Goal: Find specific page/section: Find specific page/section

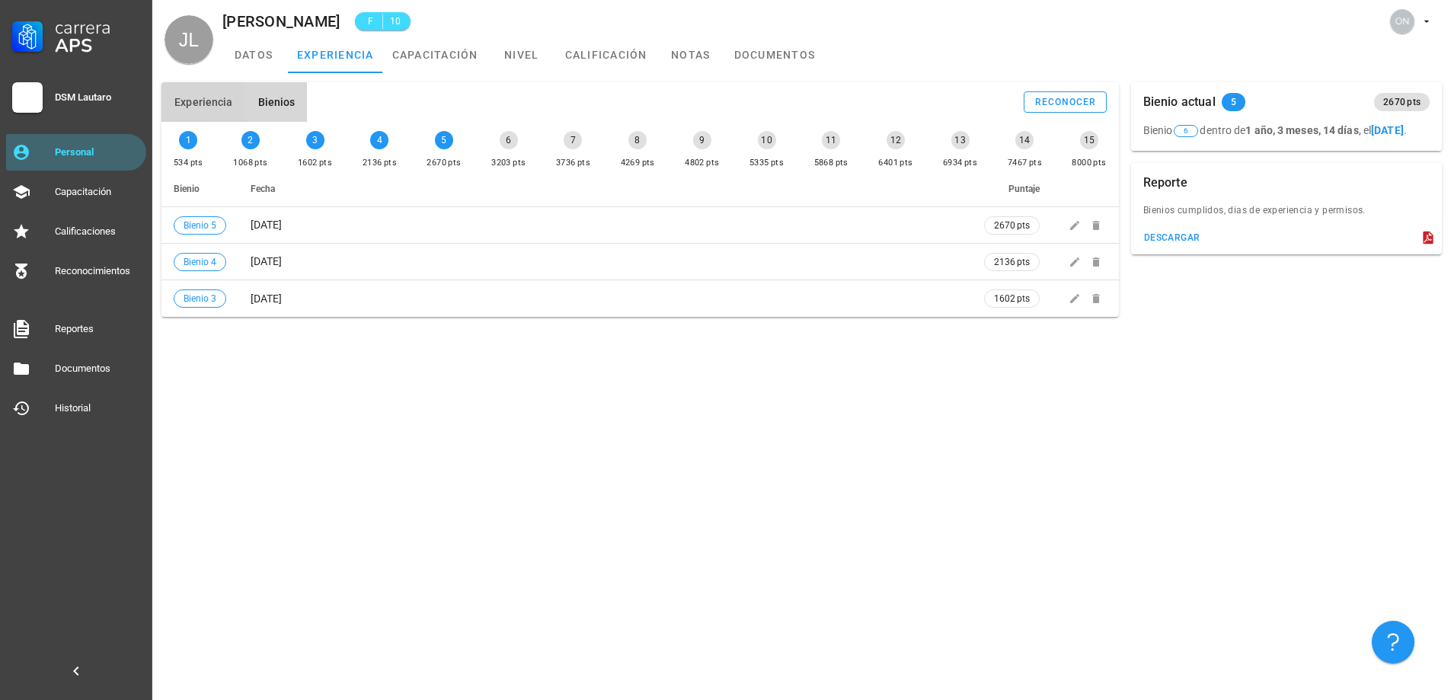
click at [225, 101] on span "Experiencia" at bounding box center [203, 102] width 59 height 12
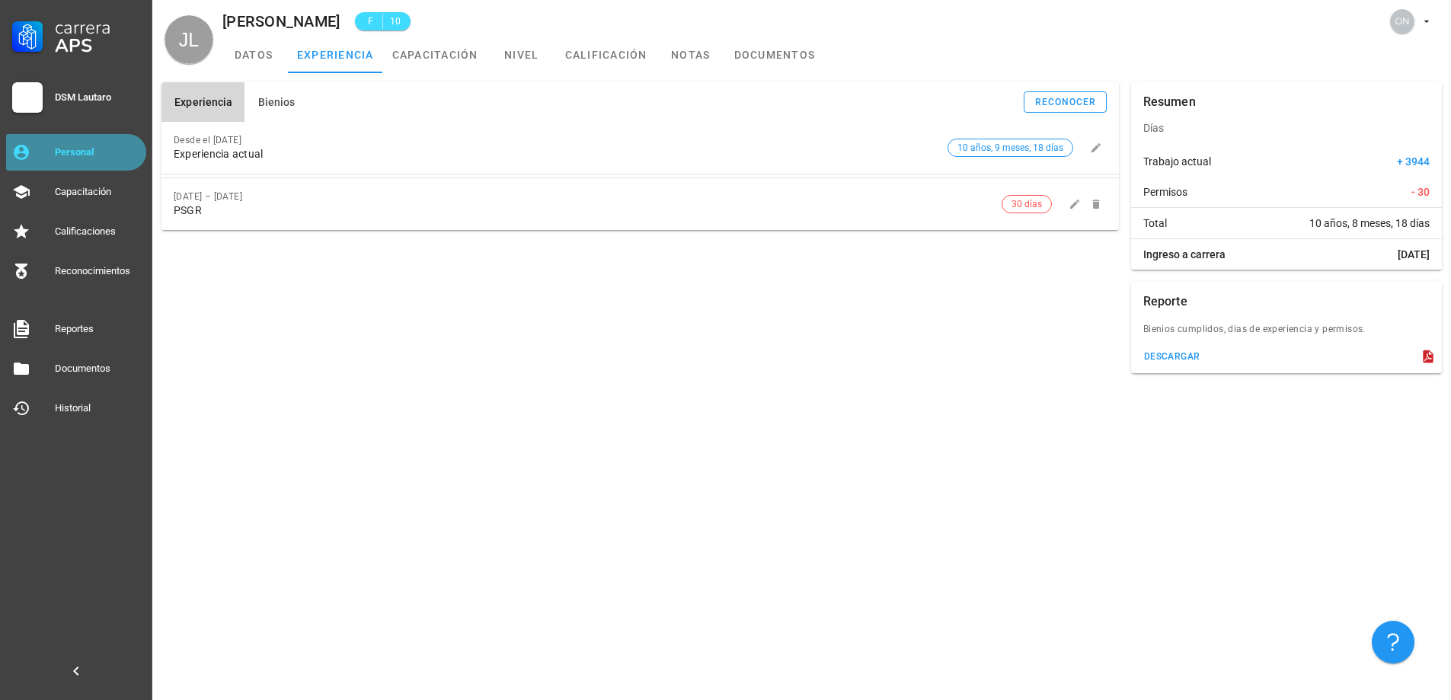
click at [85, 142] on div "Personal" at bounding box center [97, 152] width 85 height 24
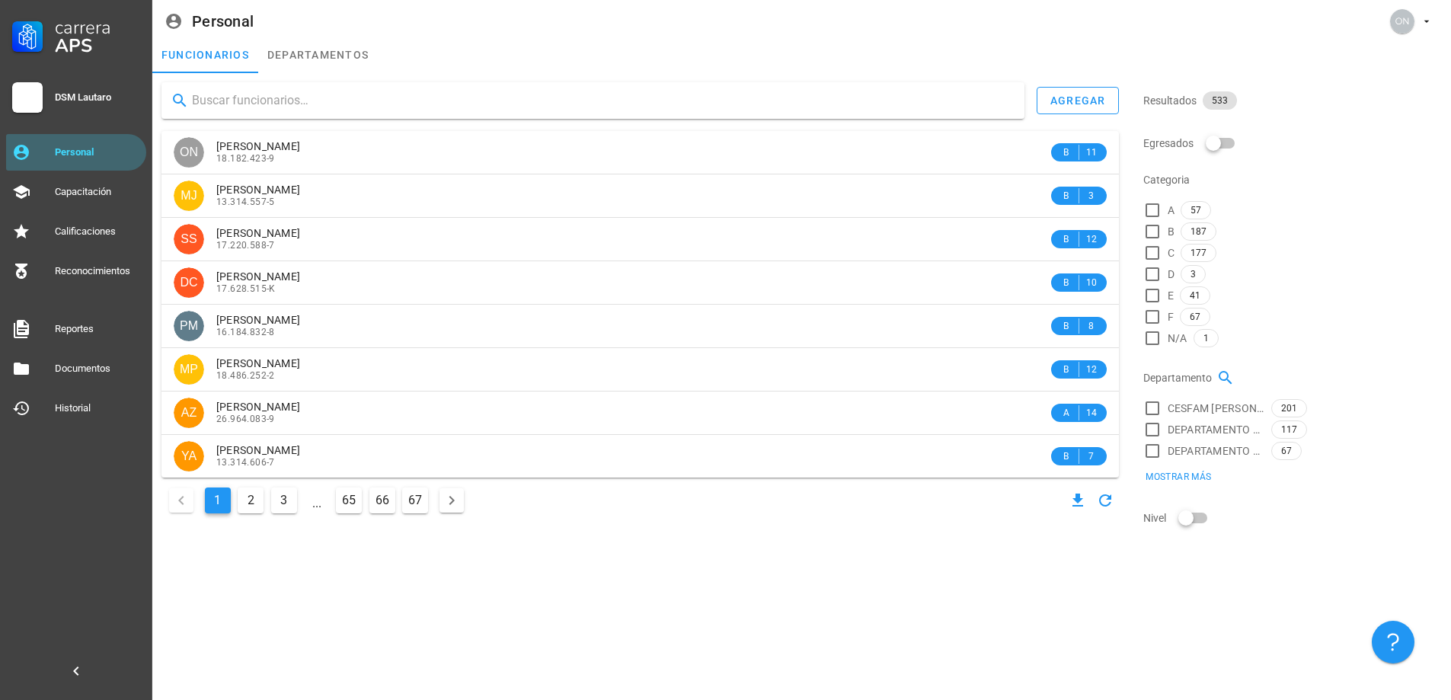
click at [307, 95] on input "text" at bounding box center [602, 100] width 820 height 24
type input "[PERSON_NAME]"
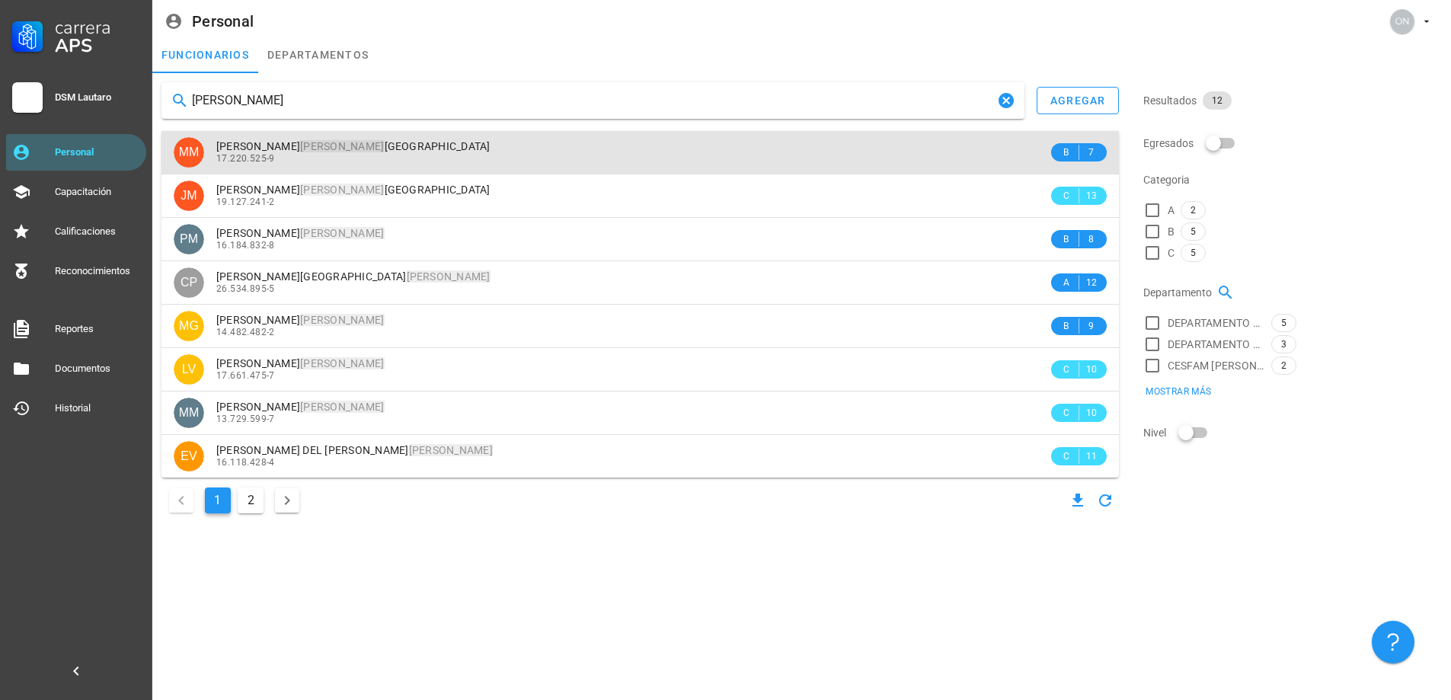
click at [337, 151] on span "[PERSON_NAME]" at bounding box center [353, 146] width 274 height 12
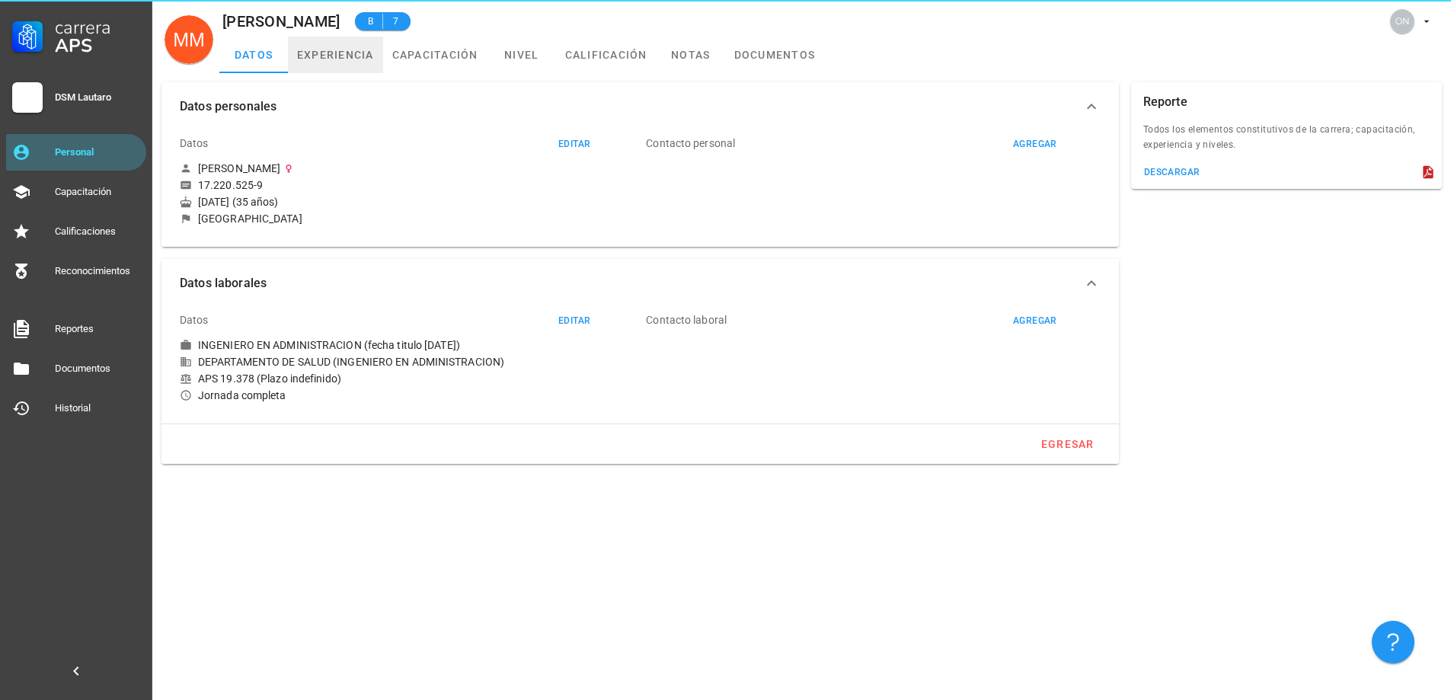
click at [361, 59] on link "experiencia" at bounding box center [335, 55] width 95 height 37
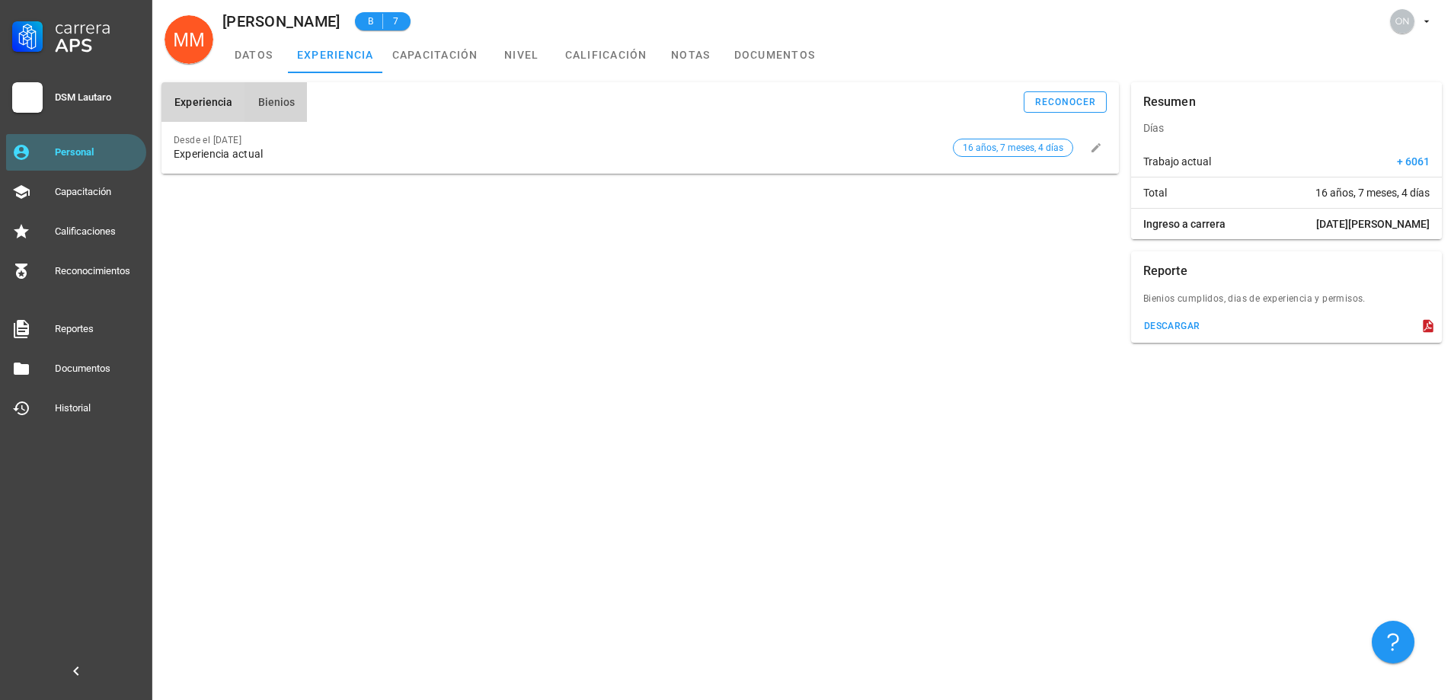
click at [282, 101] on span "Bienios" at bounding box center [276, 102] width 38 height 12
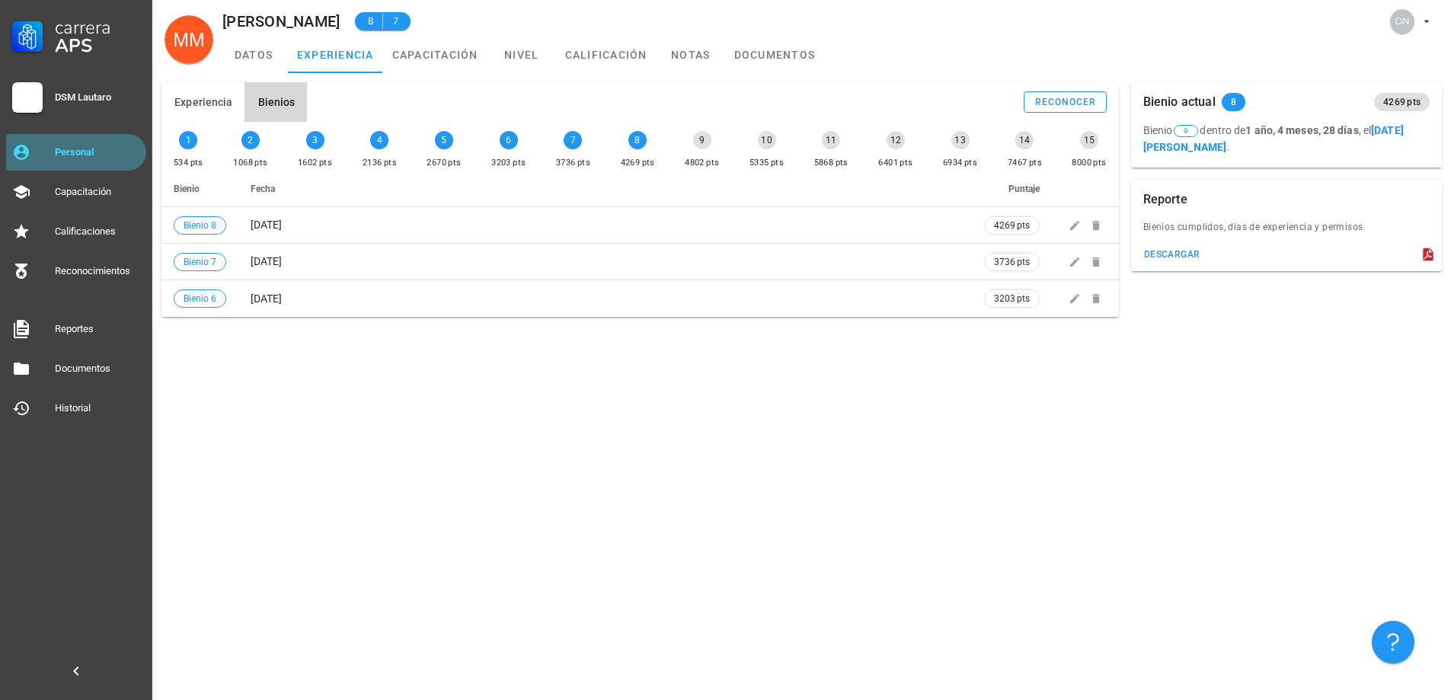
click at [98, 149] on div "Personal" at bounding box center [97, 152] width 85 height 12
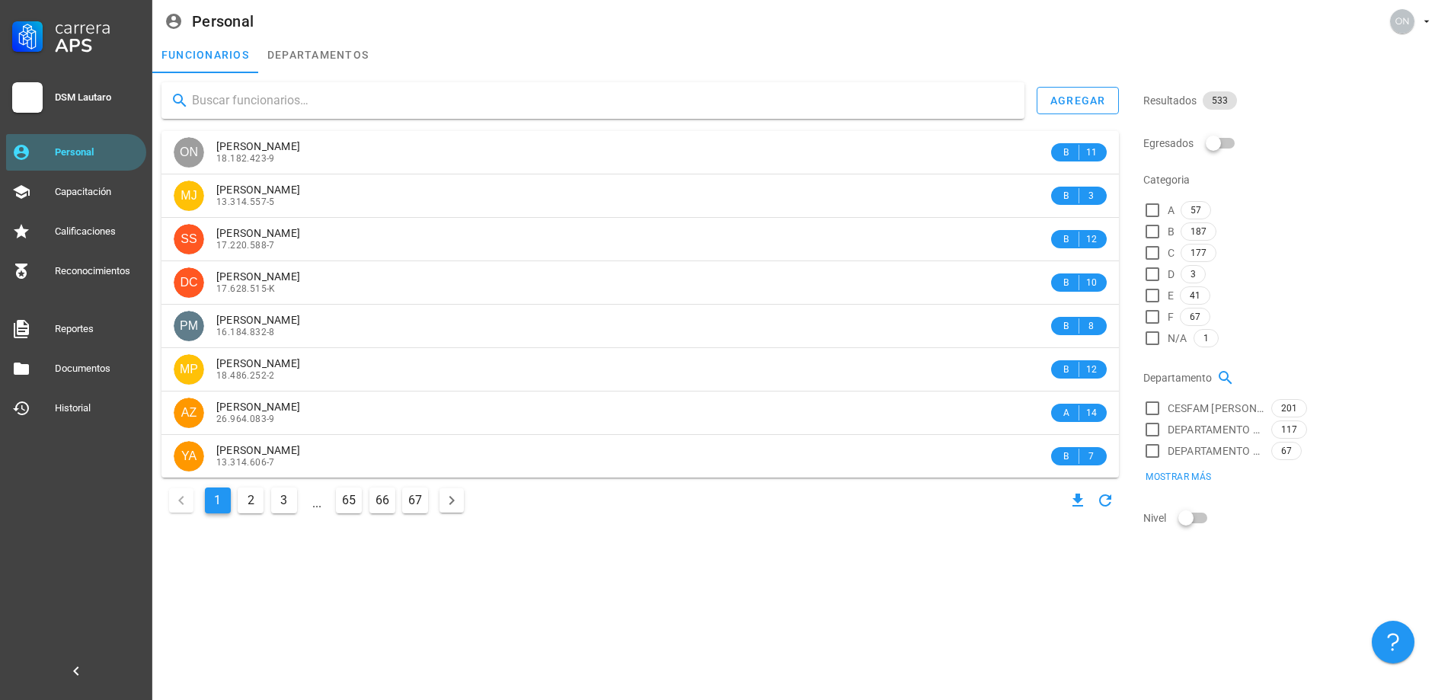
click at [327, 104] on input "text" at bounding box center [602, 100] width 820 height 24
type input "[PERSON_NAME]"
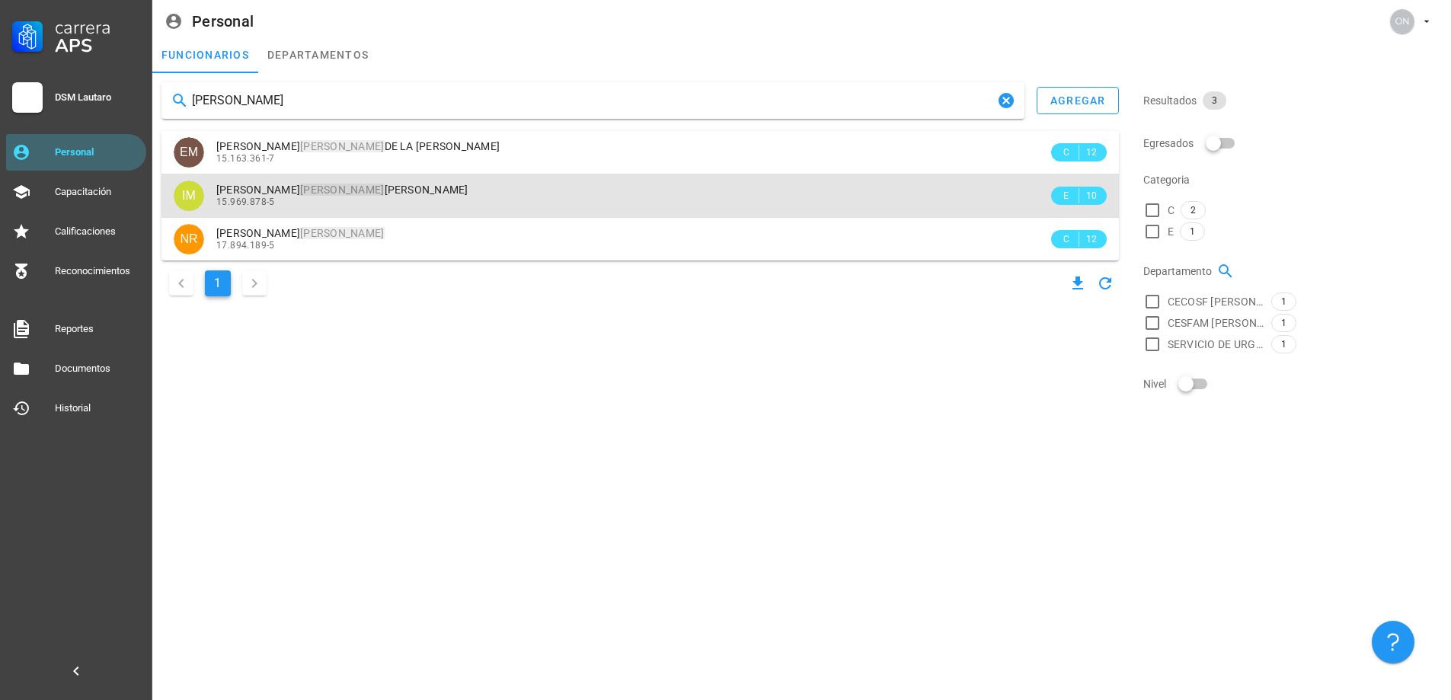
click at [356, 197] on div "15.969.878-5" at bounding box center [632, 201] width 832 height 11
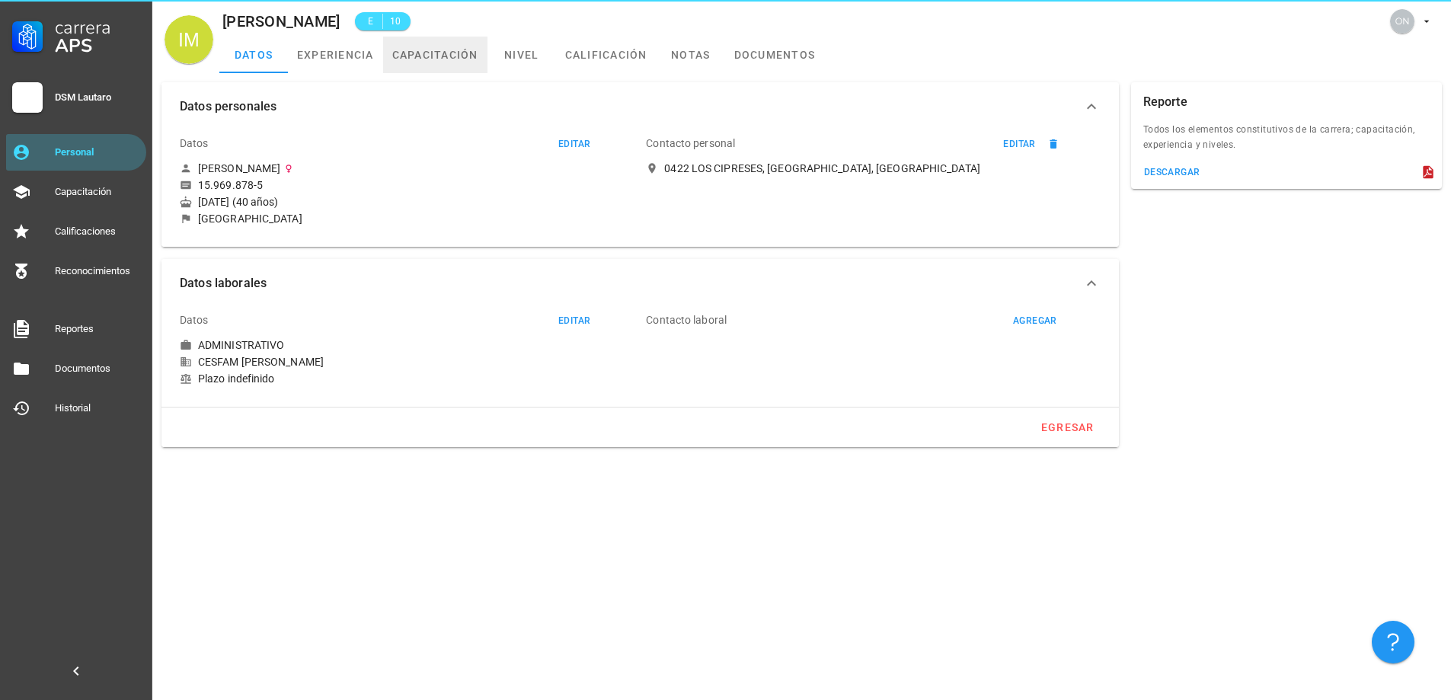
click at [437, 51] on link "capacitación" at bounding box center [435, 55] width 104 height 37
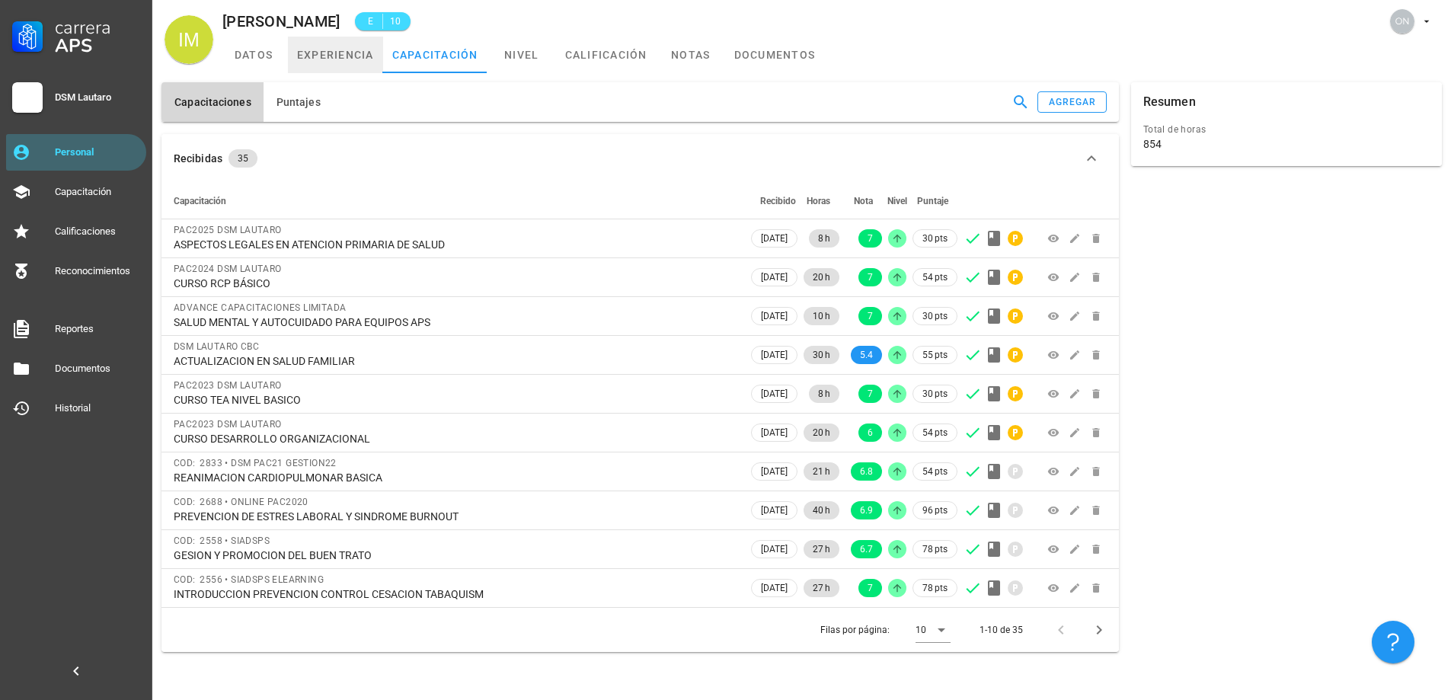
click at [350, 57] on link "experiencia" at bounding box center [335, 55] width 95 height 37
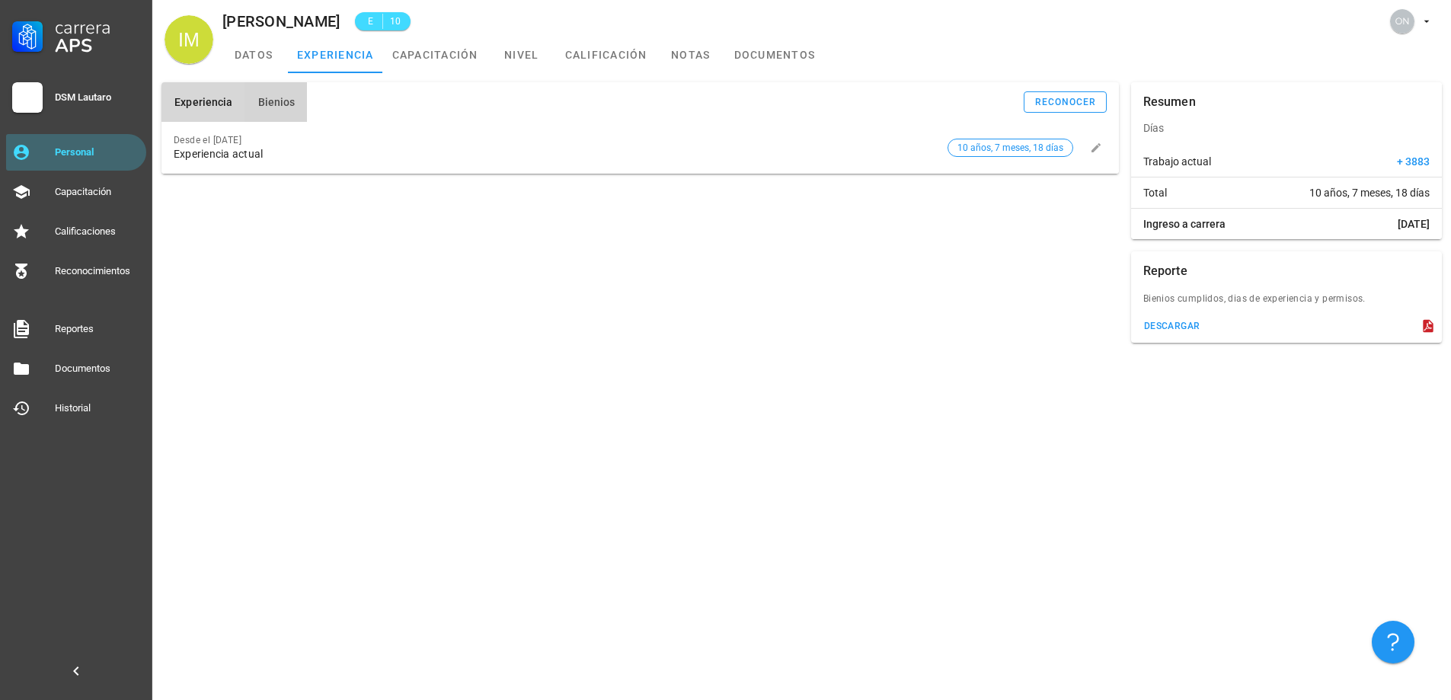
click at [284, 109] on button "Bienios" at bounding box center [275, 102] width 62 height 40
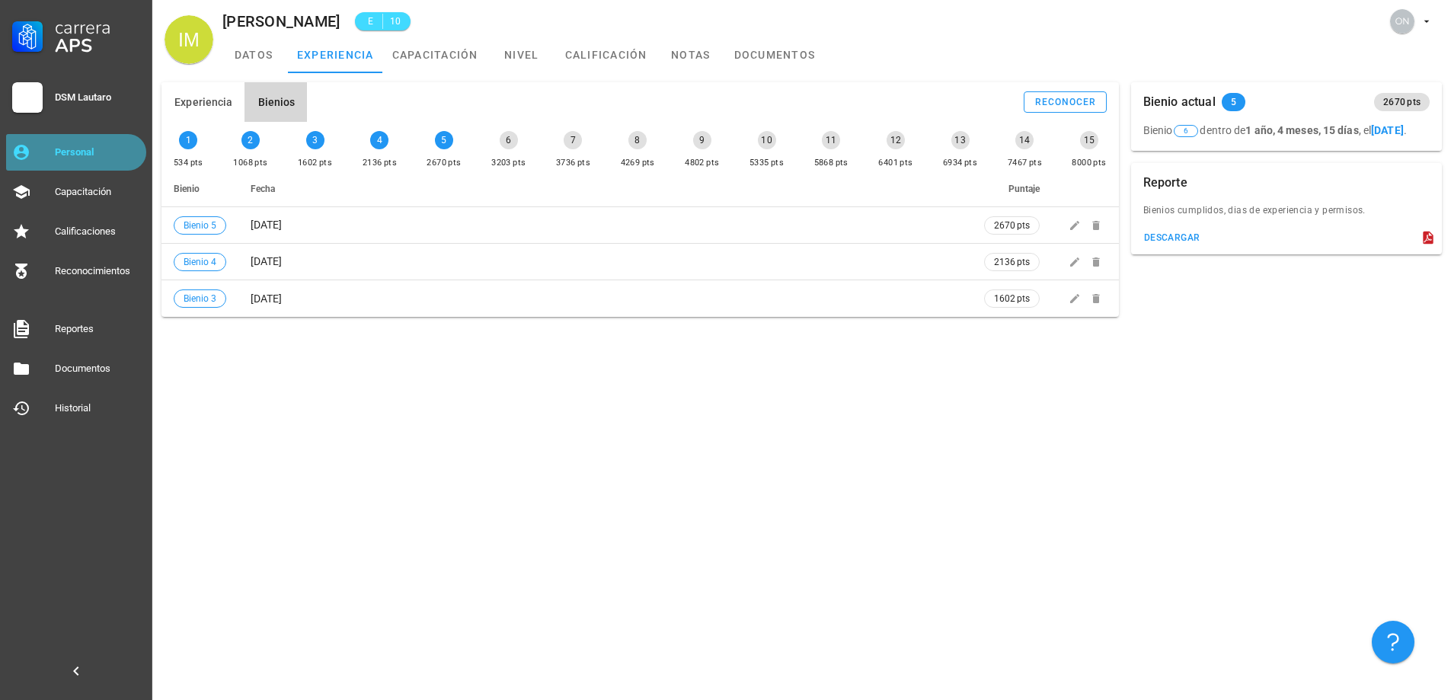
click at [88, 160] on div "Personal" at bounding box center [97, 152] width 85 height 24
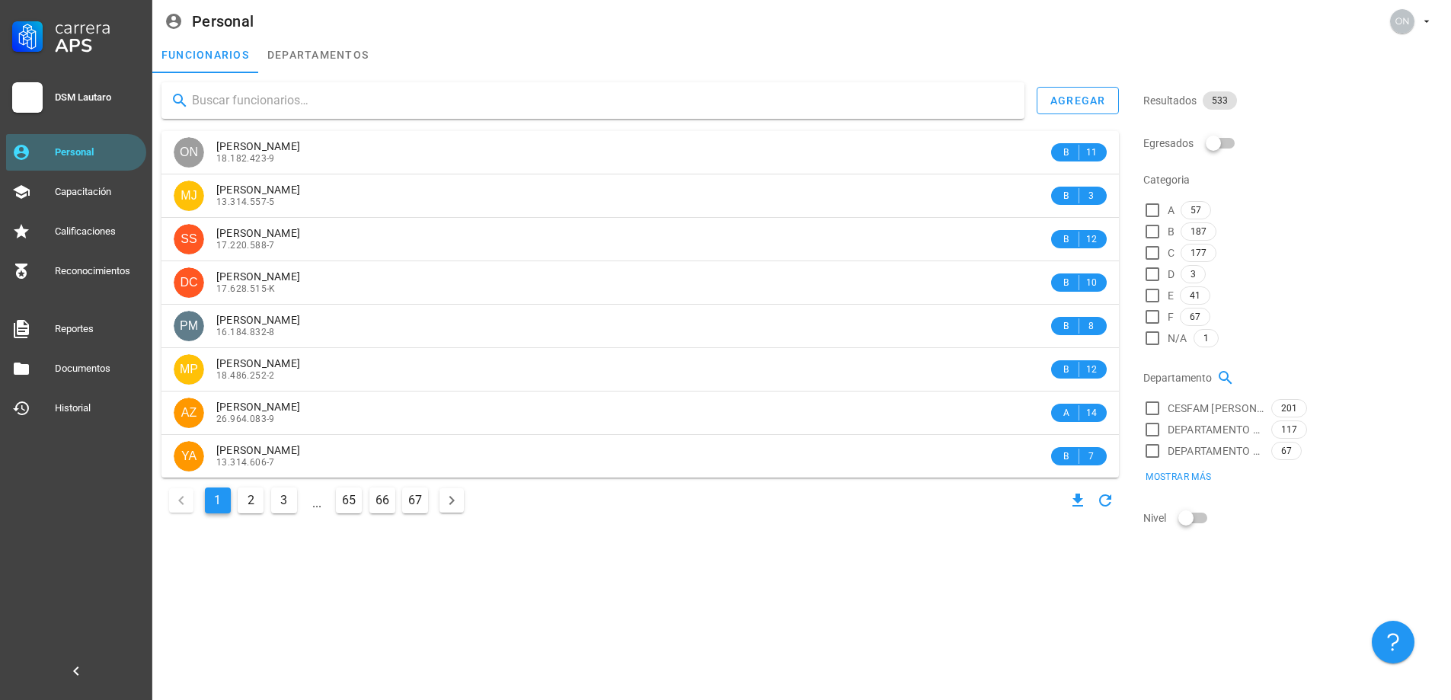
click at [303, 102] on input "text" at bounding box center [602, 100] width 820 height 24
type input "[PERSON_NAME]"
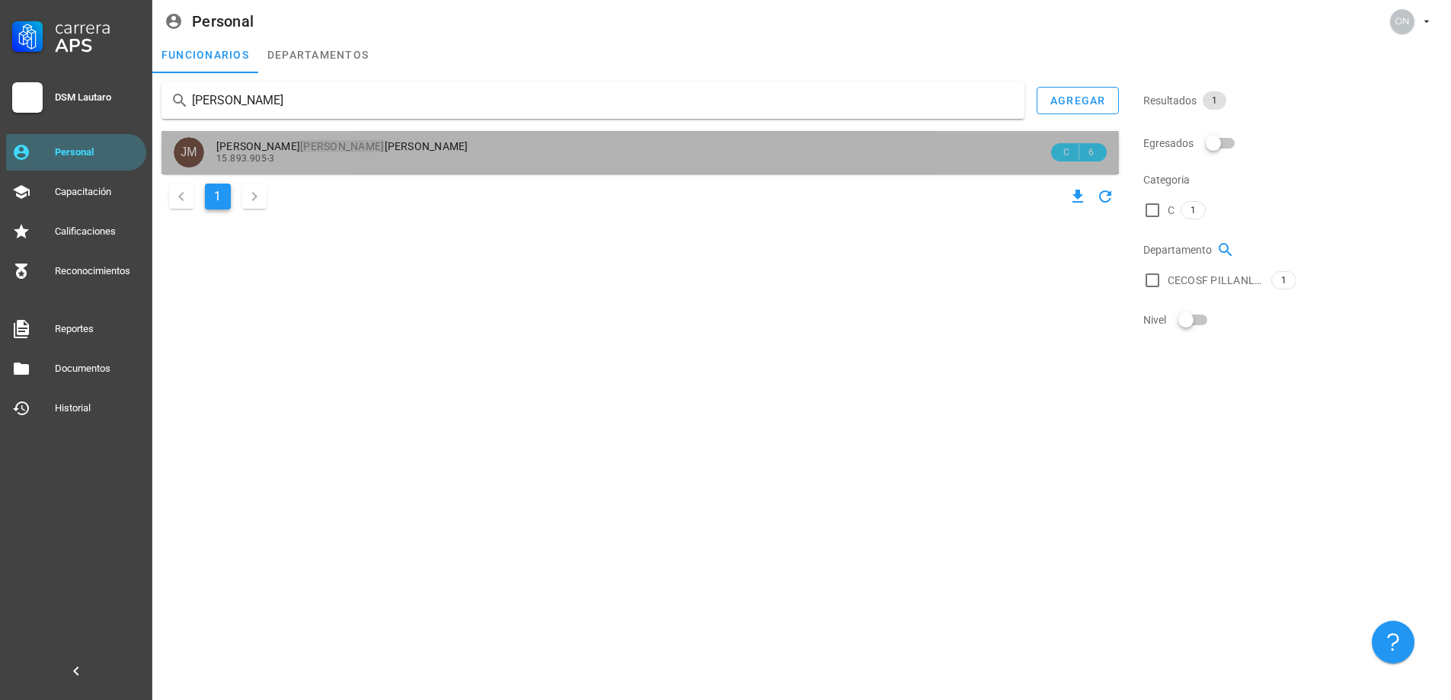
click at [333, 149] on span "[PERSON_NAME]" at bounding box center [342, 146] width 252 height 12
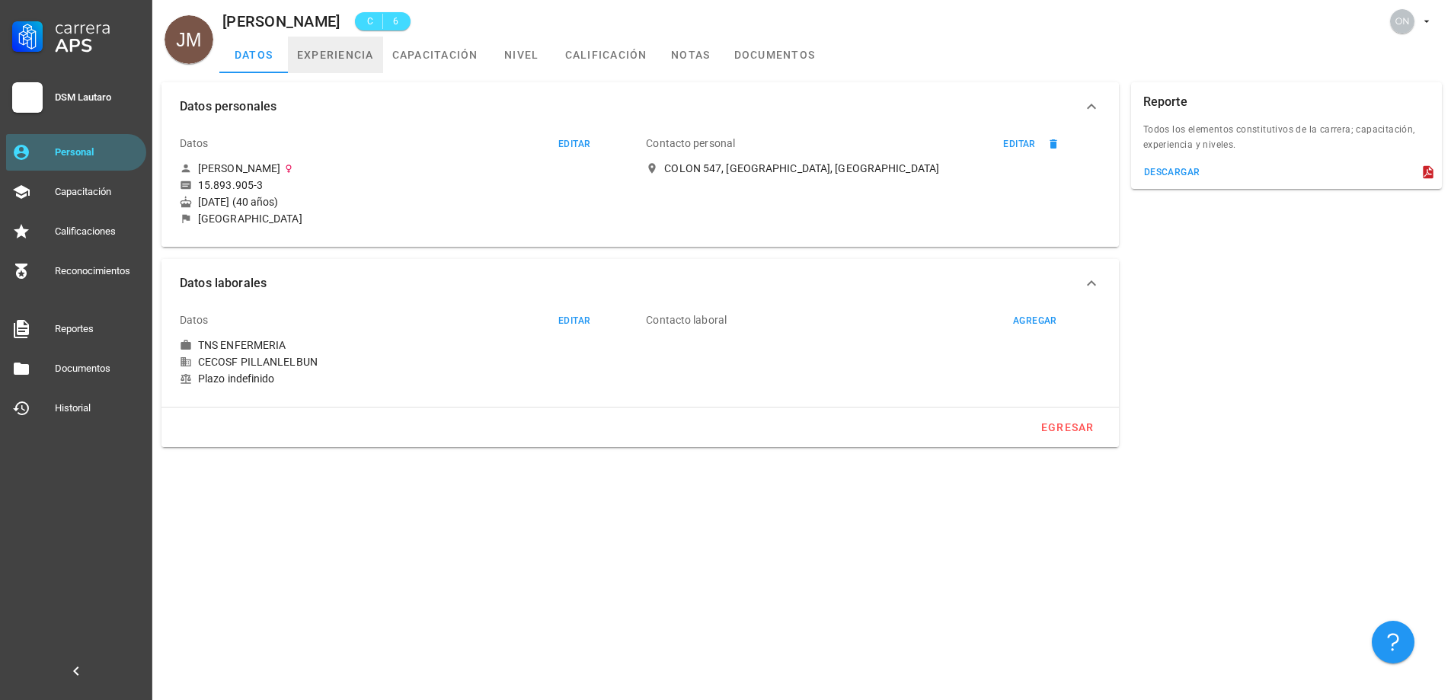
click at [372, 61] on link "experiencia" at bounding box center [335, 55] width 95 height 37
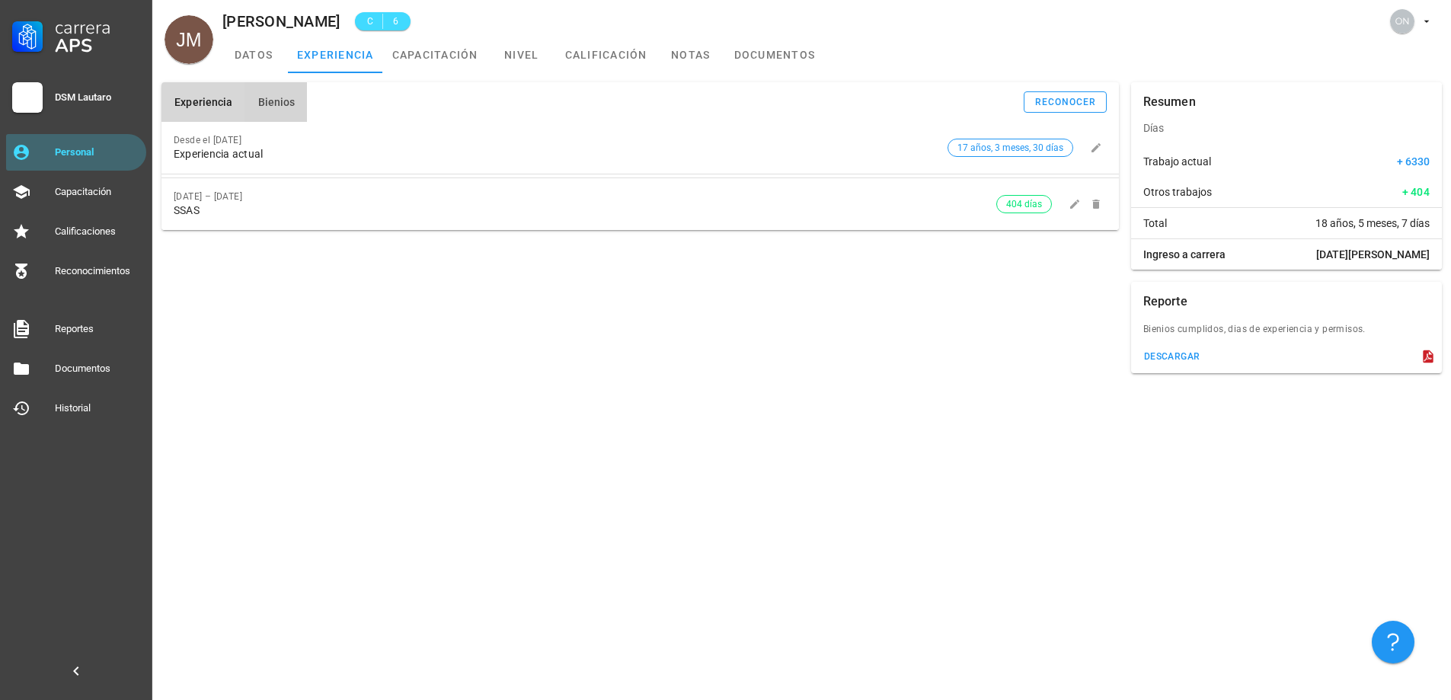
click at [276, 121] on button "Bienios" at bounding box center [275, 102] width 62 height 40
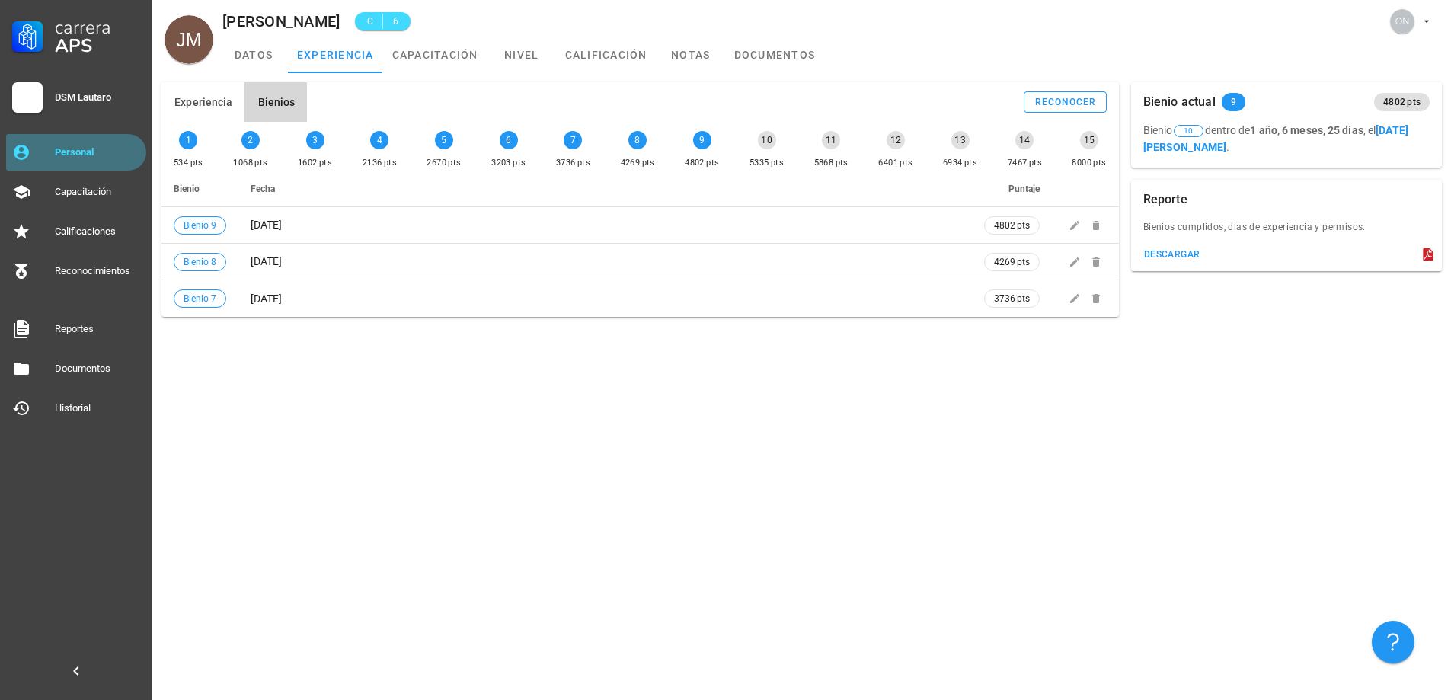
click at [89, 160] on div "Personal" at bounding box center [97, 152] width 85 height 24
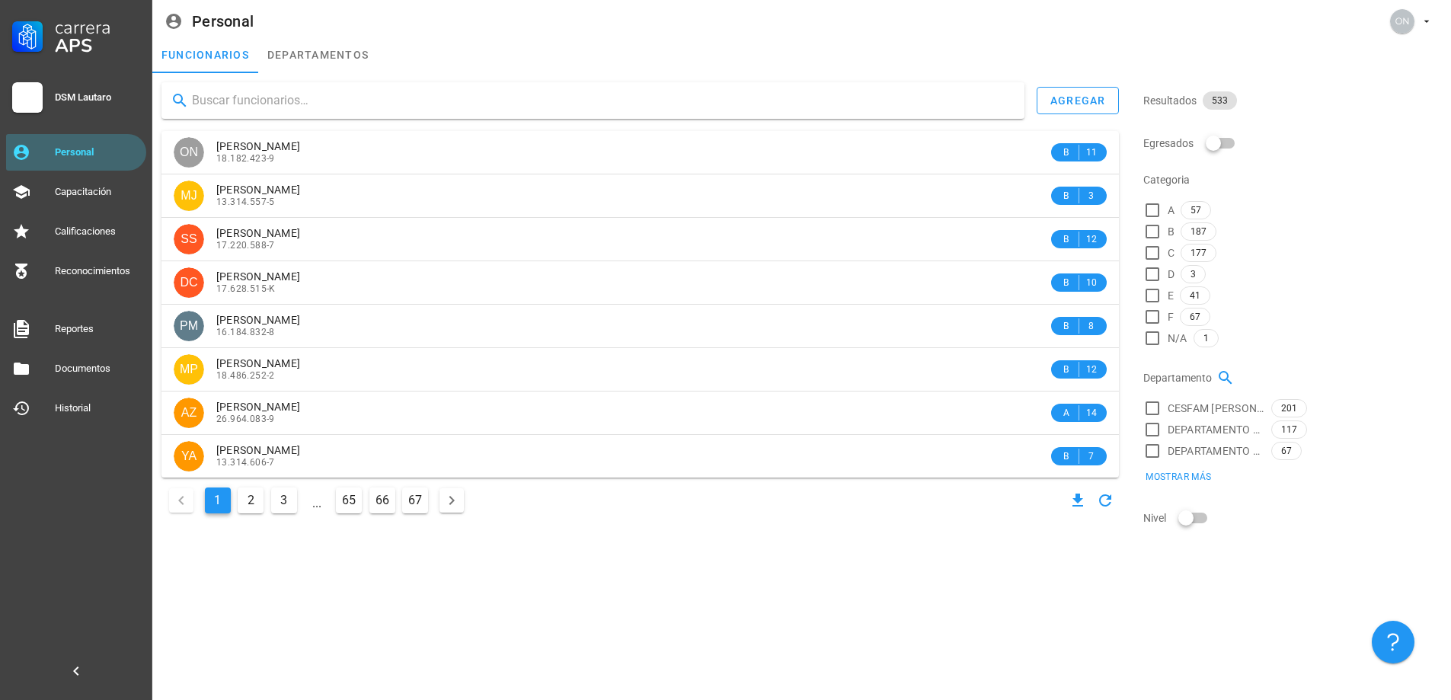
click at [331, 118] on div at bounding box center [592, 100] width 863 height 37
type input "[PERSON_NAME]"
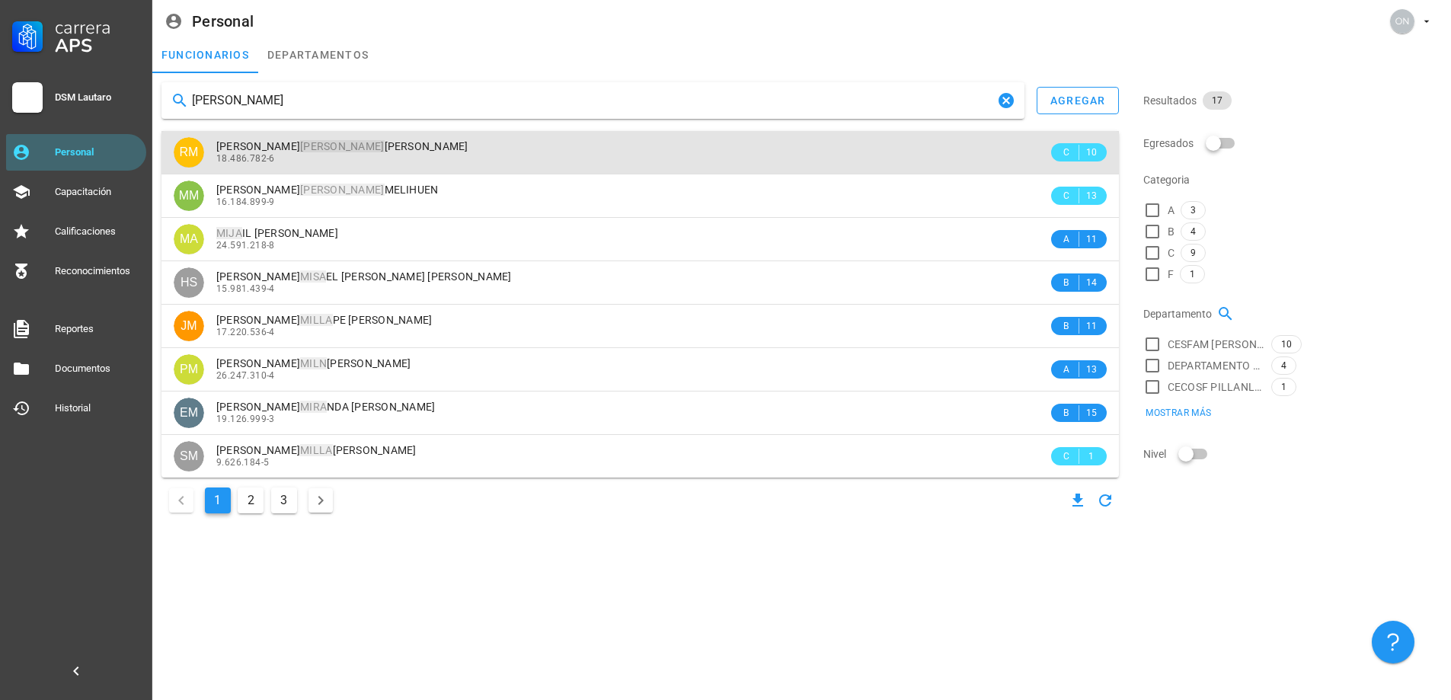
click at [314, 148] on mark "[PERSON_NAME]" at bounding box center [342, 146] width 84 height 12
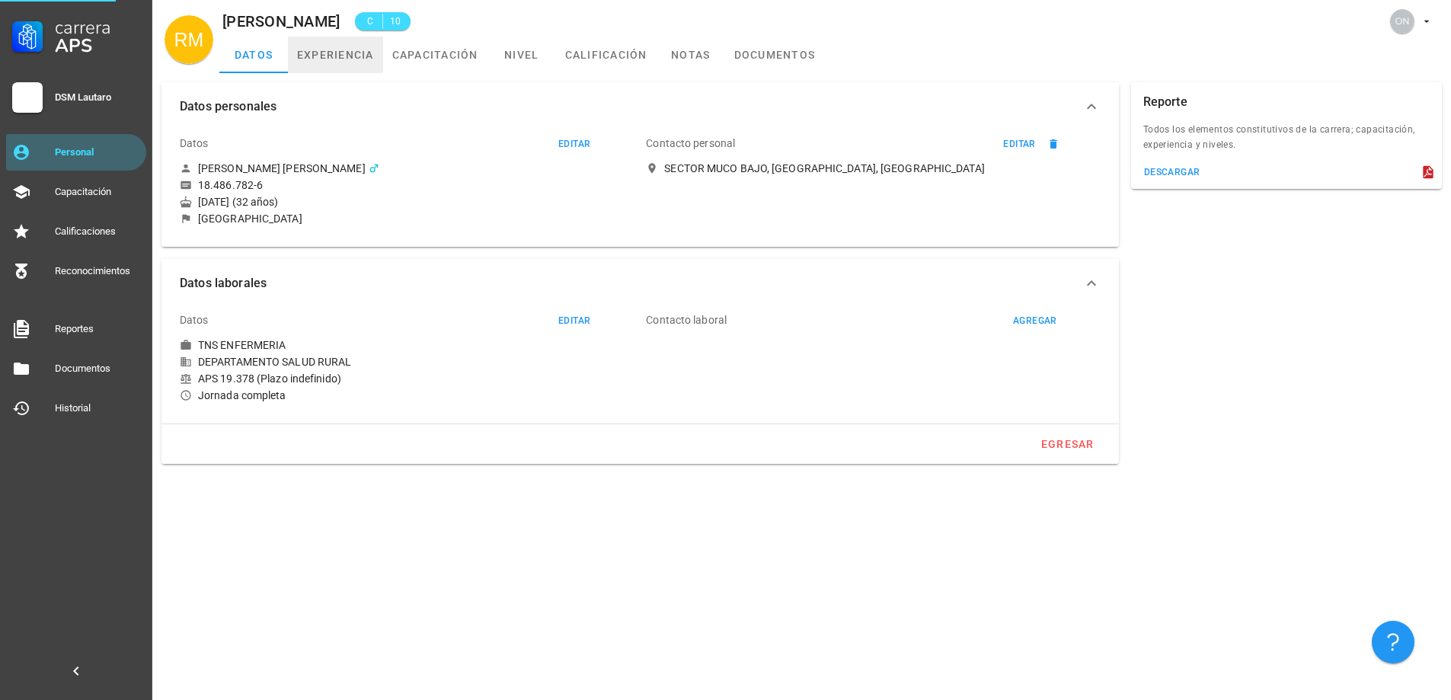
click at [355, 54] on link "experiencia" at bounding box center [335, 55] width 95 height 37
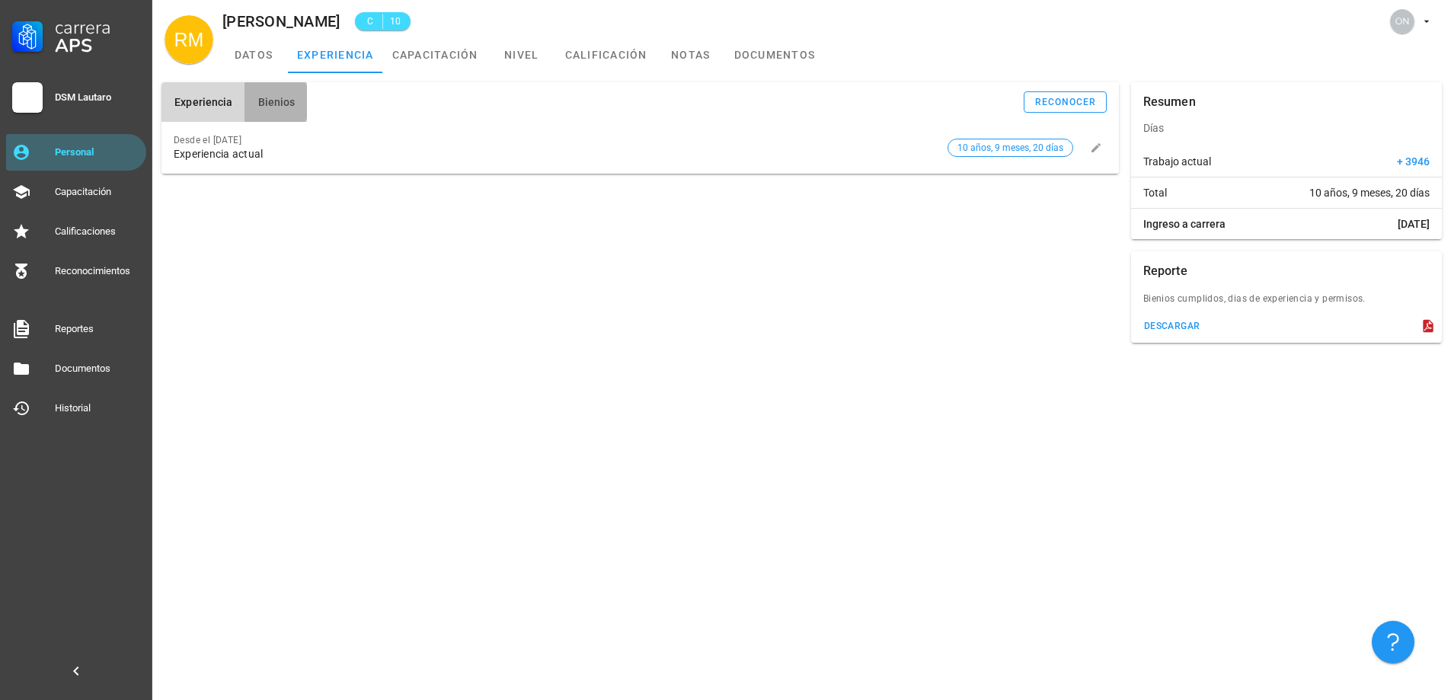
click at [294, 103] on button "Bienios" at bounding box center [275, 102] width 62 height 40
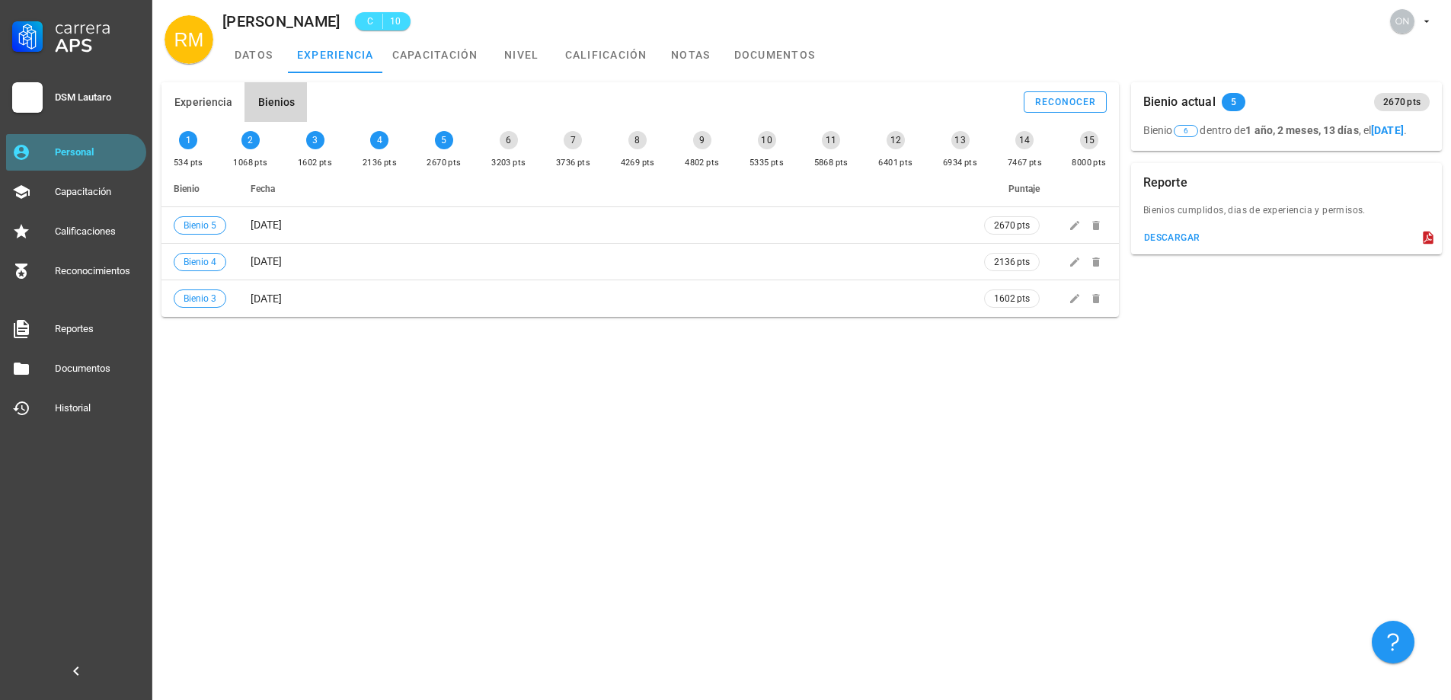
click at [101, 137] on link "Personal" at bounding box center [76, 152] width 140 height 37
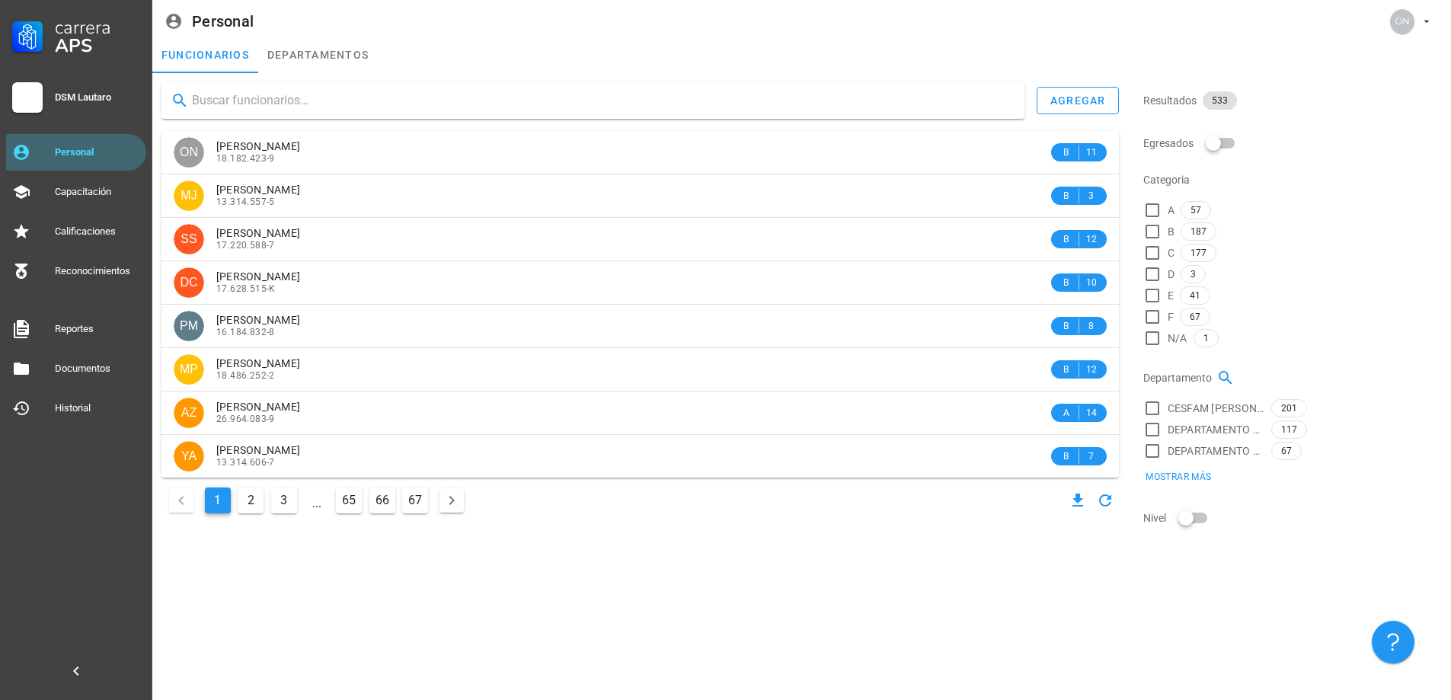
click at [344, 81] on div "agregar ON [PERSON_NAME] 18.182.423-9 B 11 MJ [PERSON_NAME] 13.314.557-5 B 3 SS…" at bounding box center [640, 299] width 970 height 447
click at [350, 101] on input "text" at bounding box center [602, 100] width 820 height 24
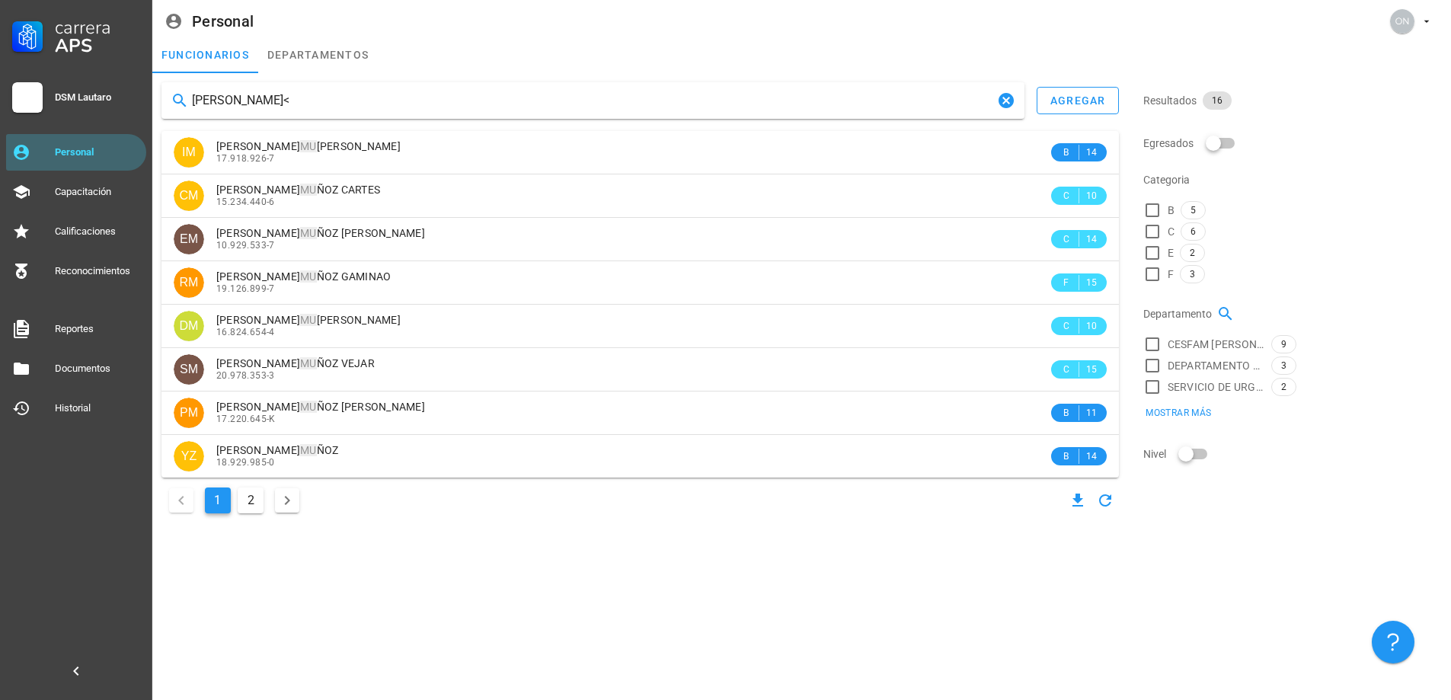
type input "[PERSON_NAME]<"
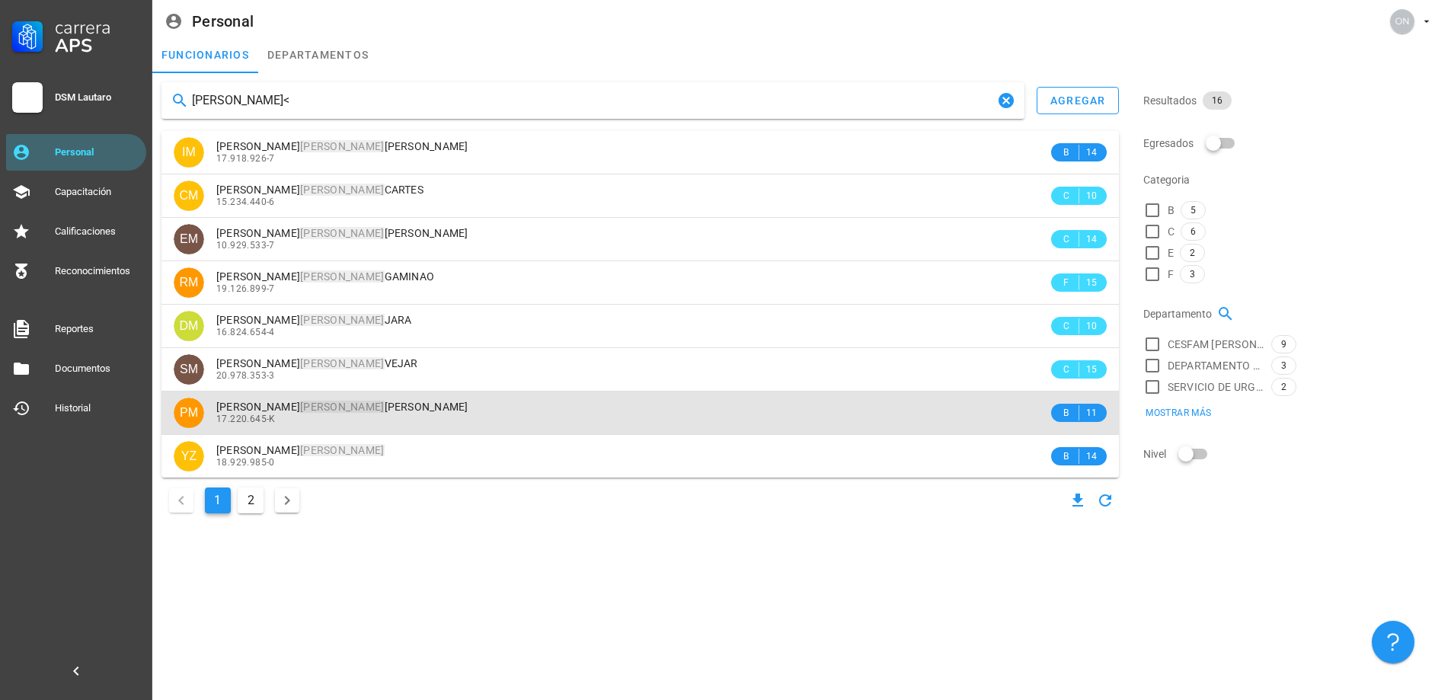
click at [343, 413] on span "[PERSON_NAME] DEL [PERSON_NAME]" at bounding box center [342, 407] width 252 height 12
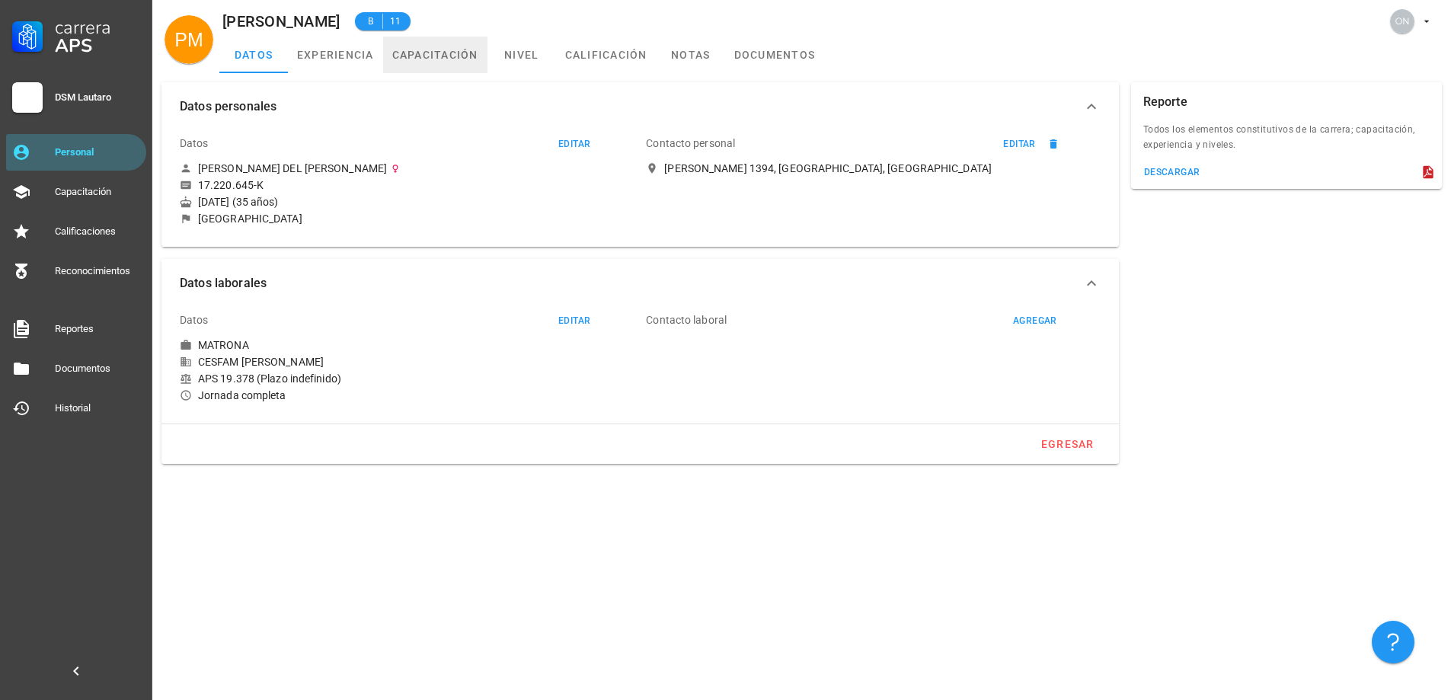
click at [414, 62] on link "capacitación" at bounding box center [435, 55] width 104 height 37
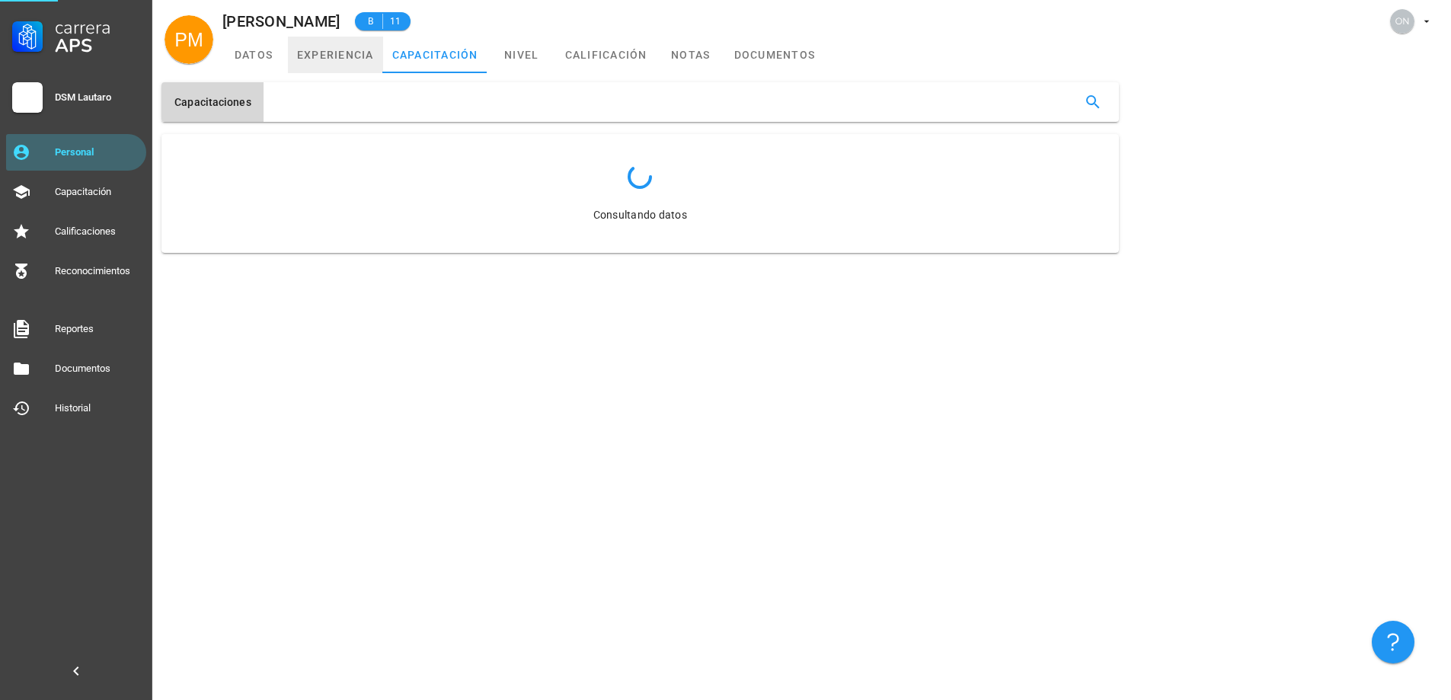
click at [343, 59] on link "experiencia" at bounding box center [335, 55] width 95 height 37
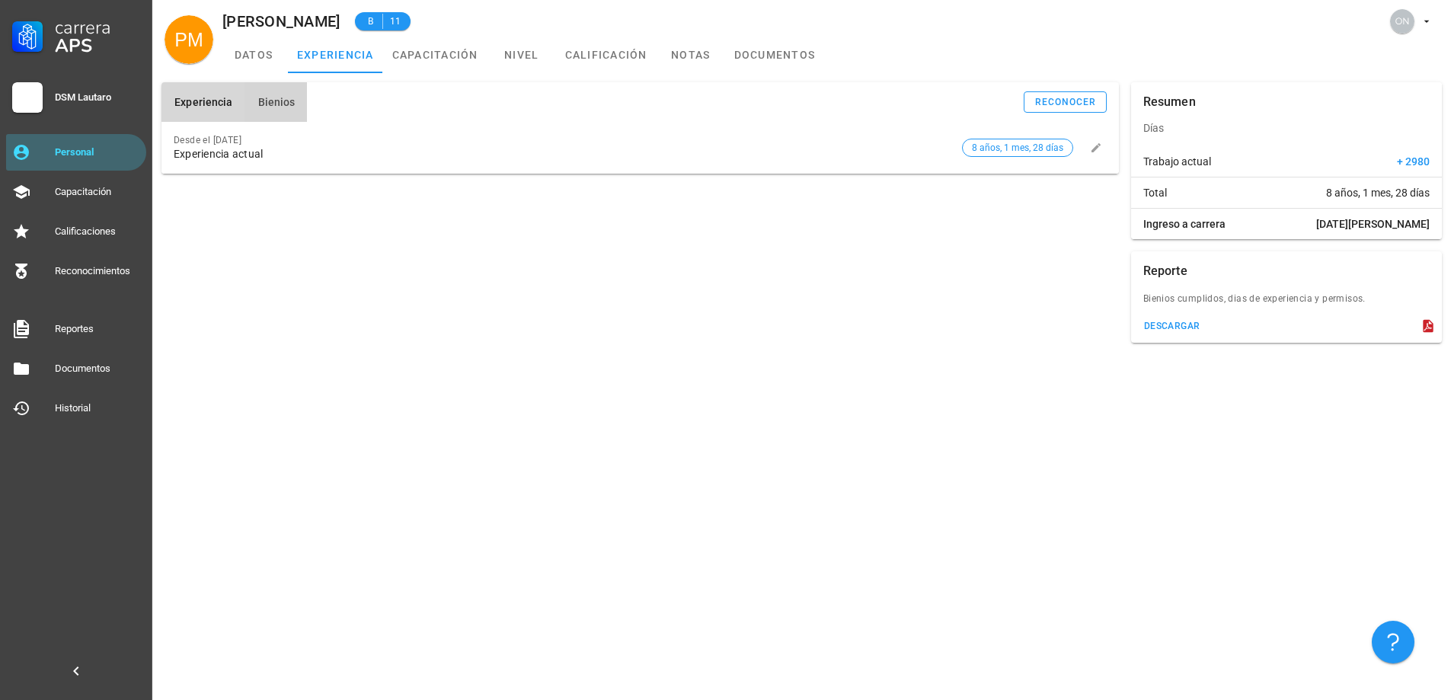
click at [277, 92] on button "Bienios" at bounding box center [275, 102] width 62 height 40
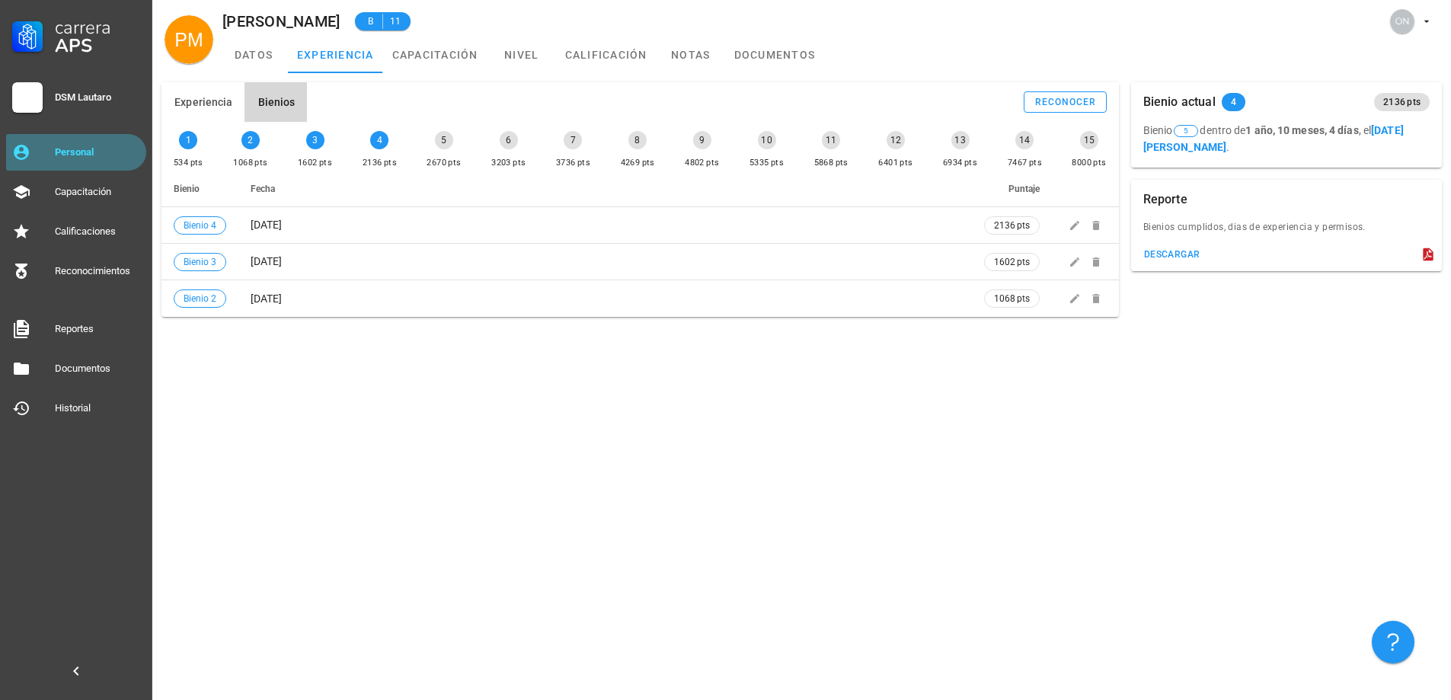
click at [137, 154] on div "Personal" at bounding box center [97, 152] width 85 height 12
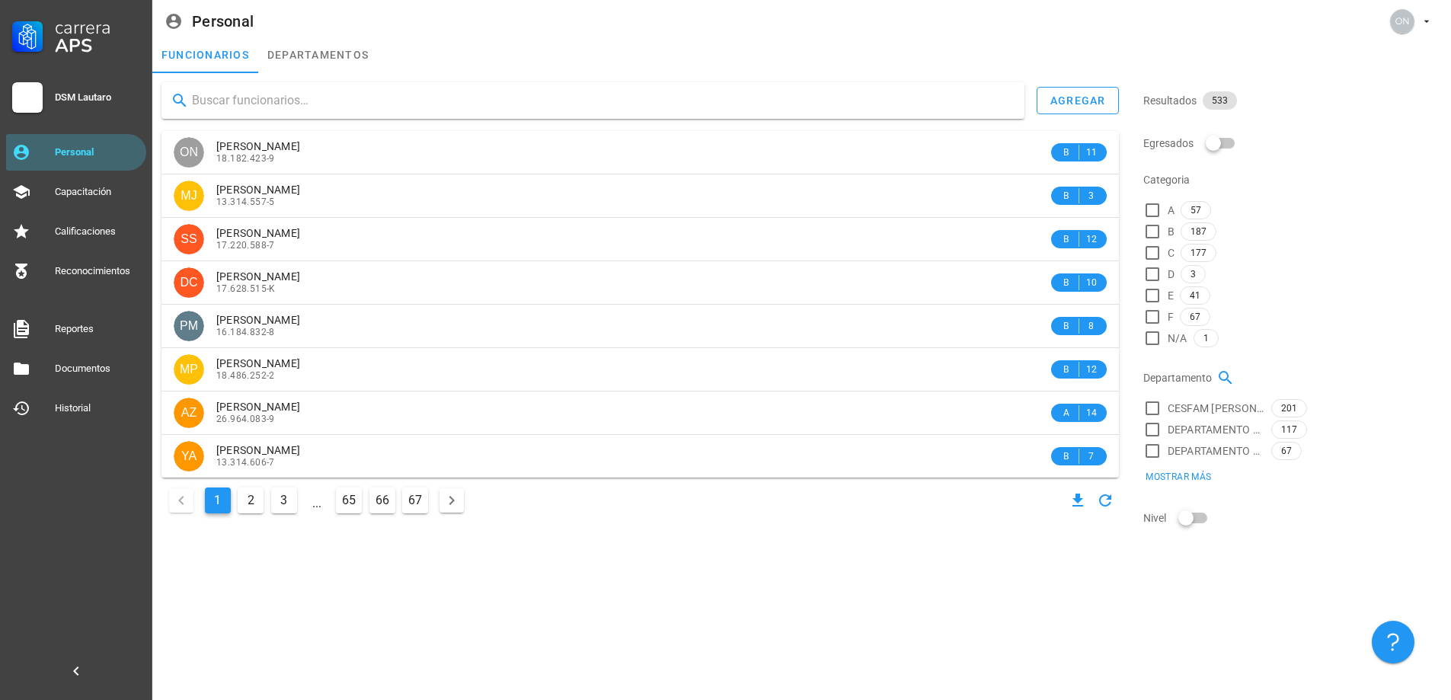
click at [371, 88] on input "text" at bounding box center [602, 100] width 820 height 24
type input "[PERSON_NAME]"
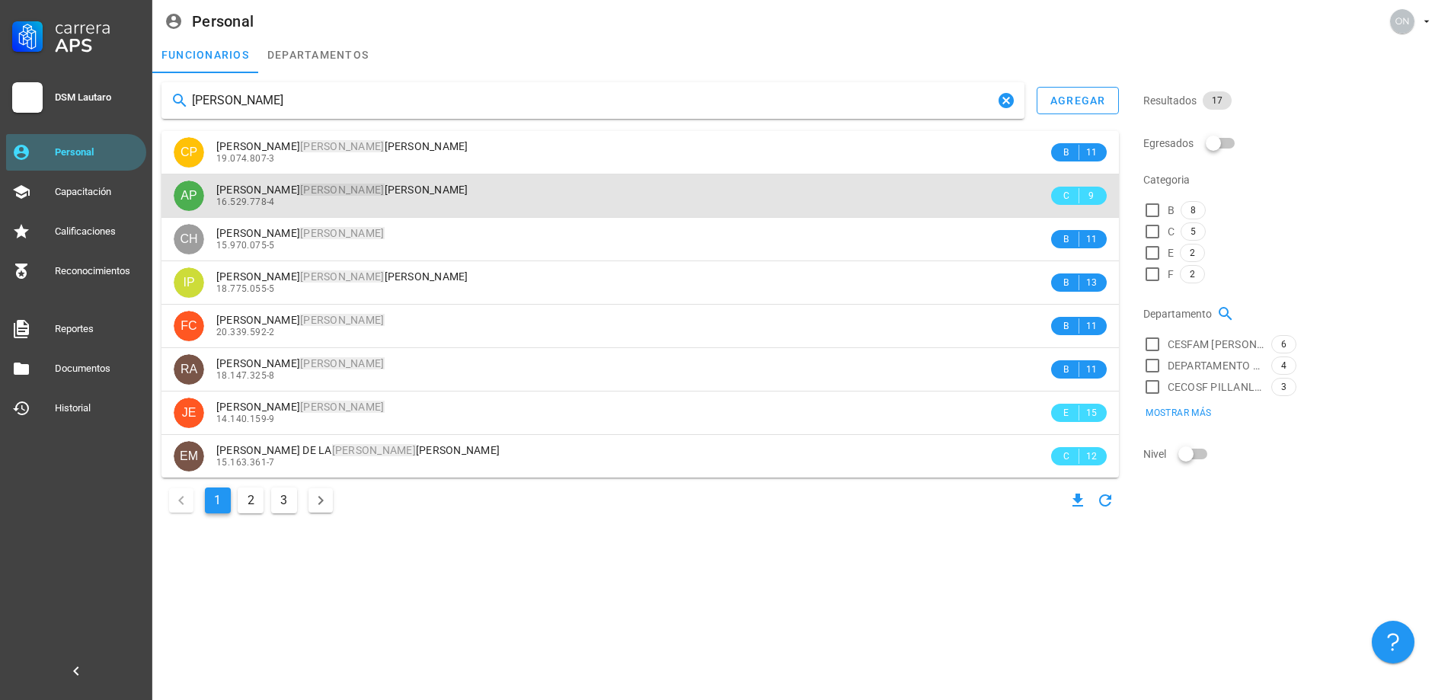
click at [300, 195] on mark "[PERSON_NAME]" at bounding box center [342, 190] width 84 height 12
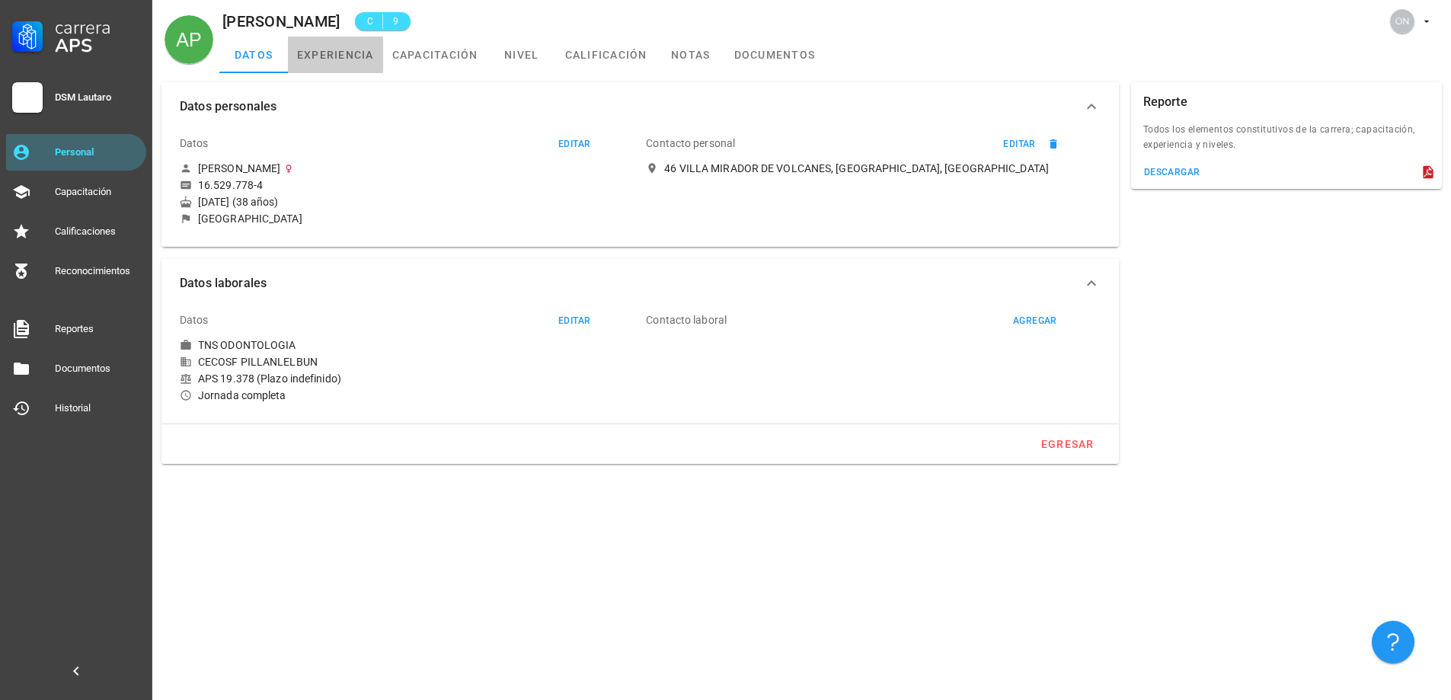
click at [361, 50] on link "experiencia" at bounding box center [335, 55] width 95 height 37
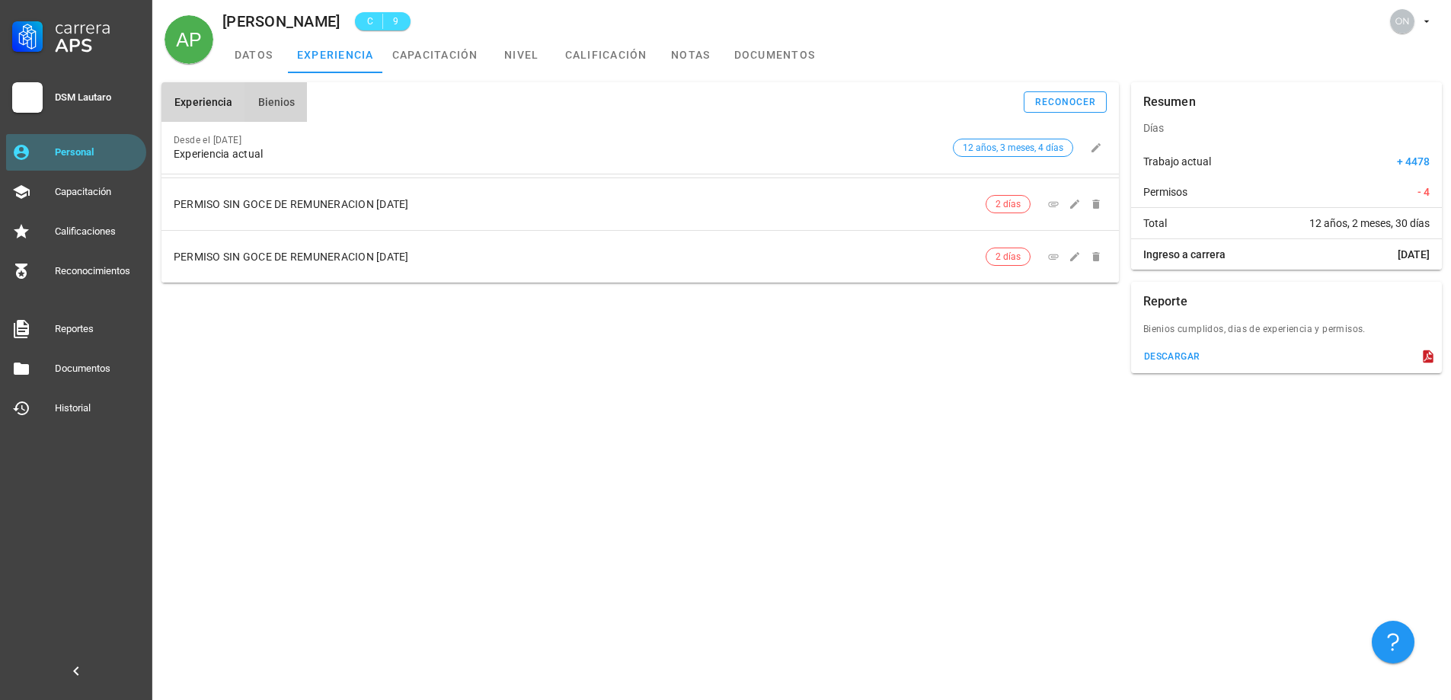
click at [268, 101] on span "Bienios" at bounding box center [276, 102] width 38 height 12
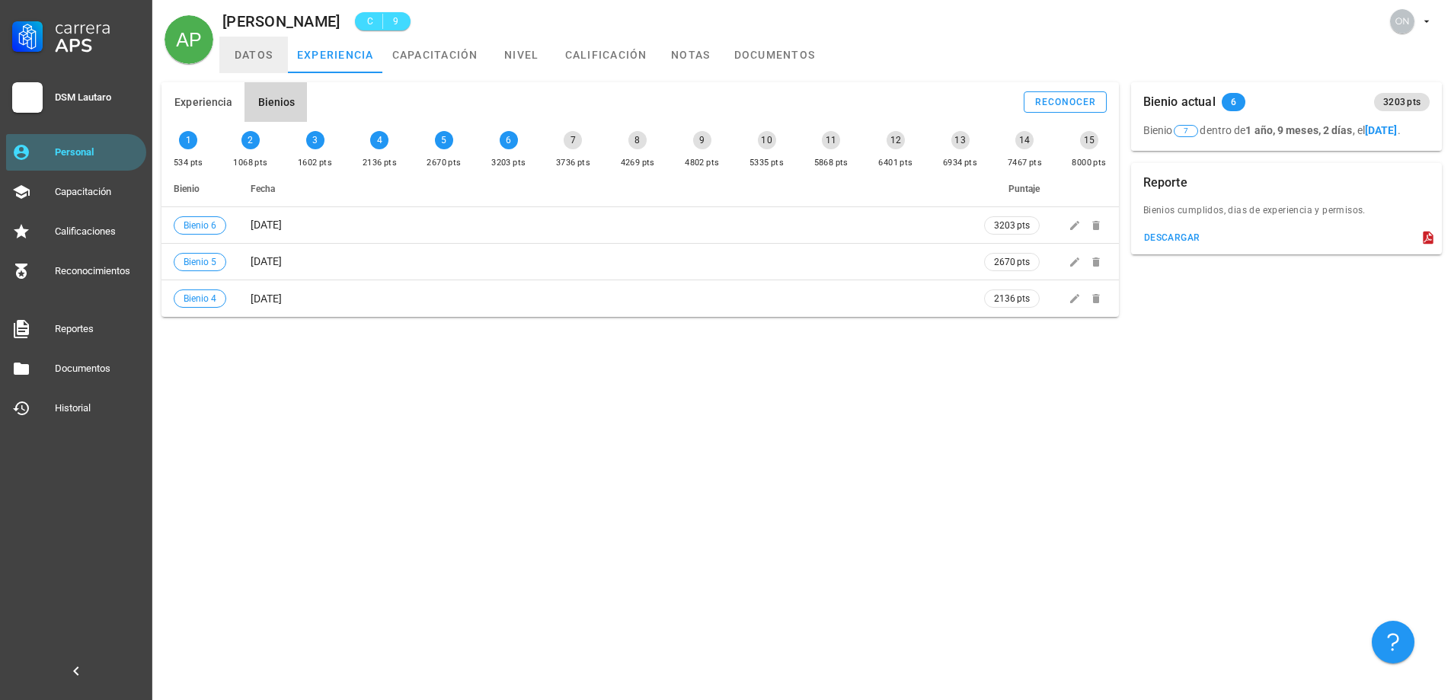
click at [255, 46] on link "datos" at bounding box center [253, 55] width 69 height 37
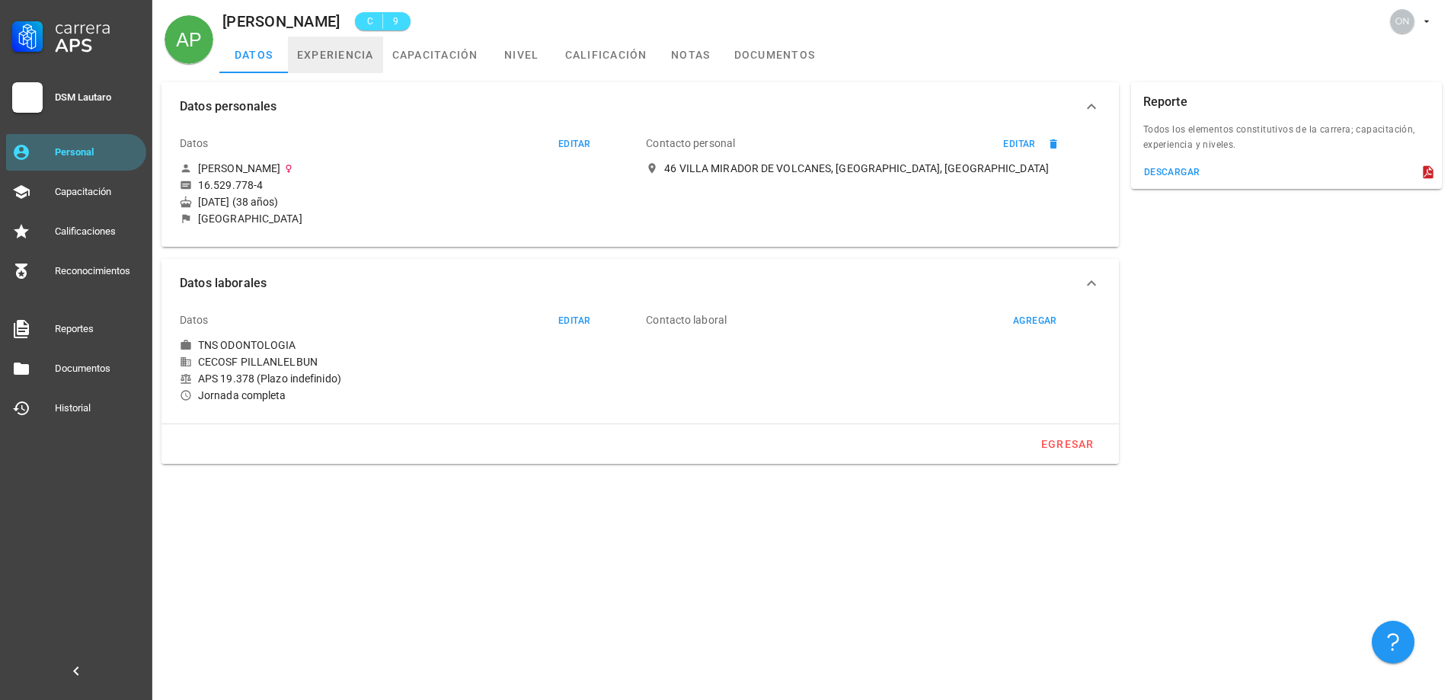
click at [304, 46] on link "experiencia" at bounding box center [335, 55] width 95 height 37
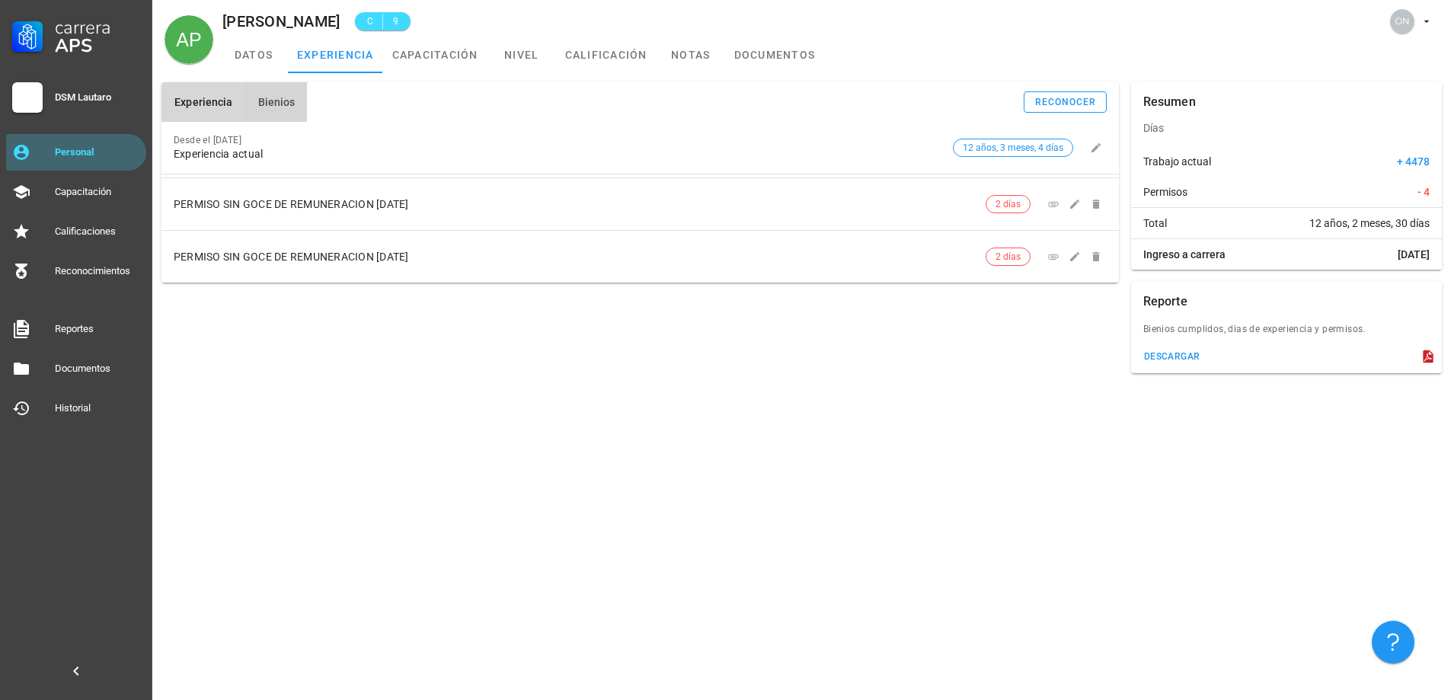
click at [302, 111] on button "Bienios" at bounding box center [275, 102] width 62 height 40
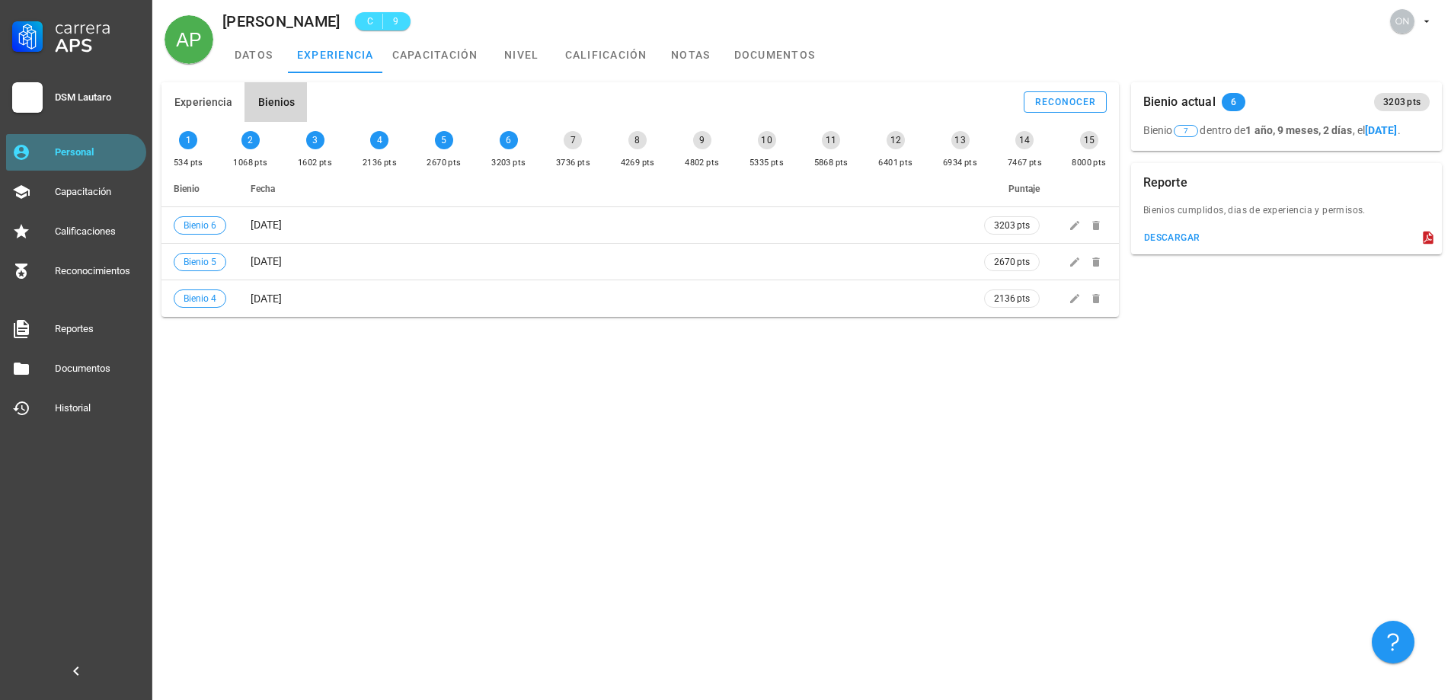
click at [107, 148] on div "Personal" at bounding box center [97, 152] width 85 height 12
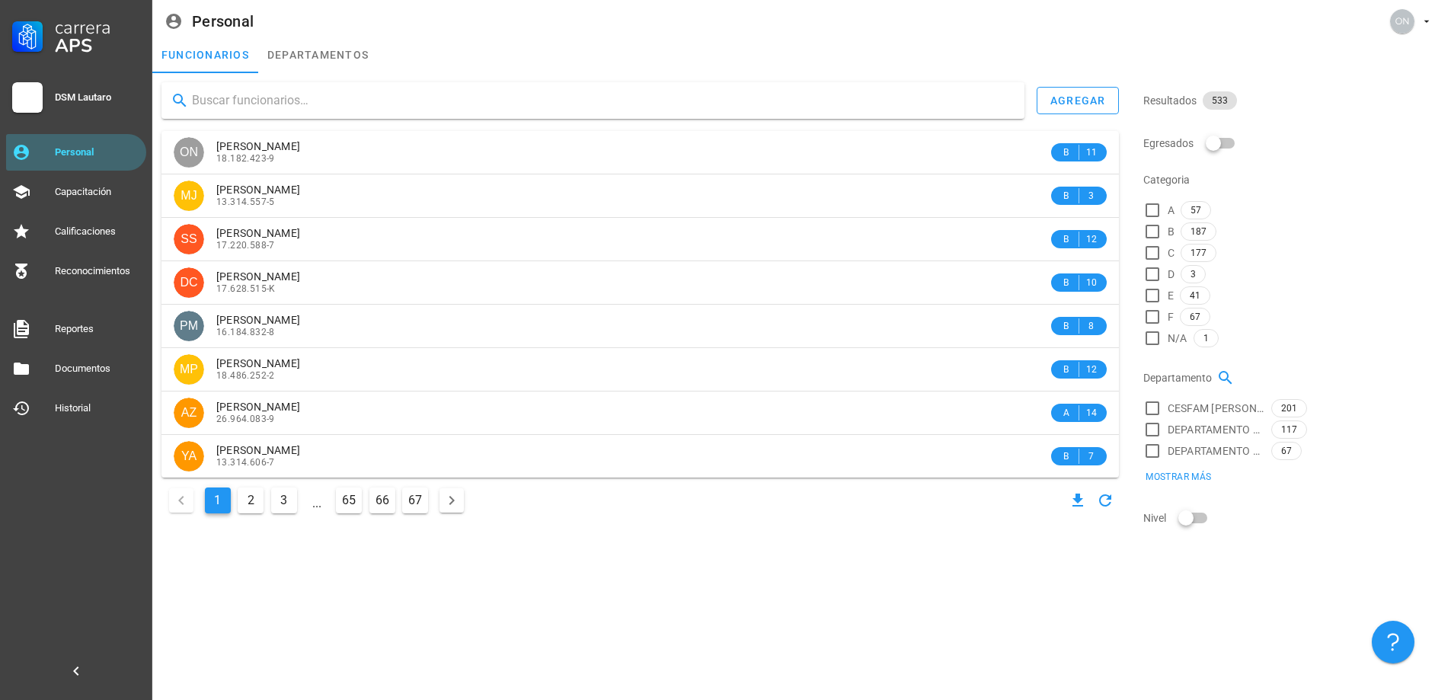
click at [325, 97] on input "text" at bounding box center [602, 100] width 820 height 24
type input "[PERSON_NAME]"
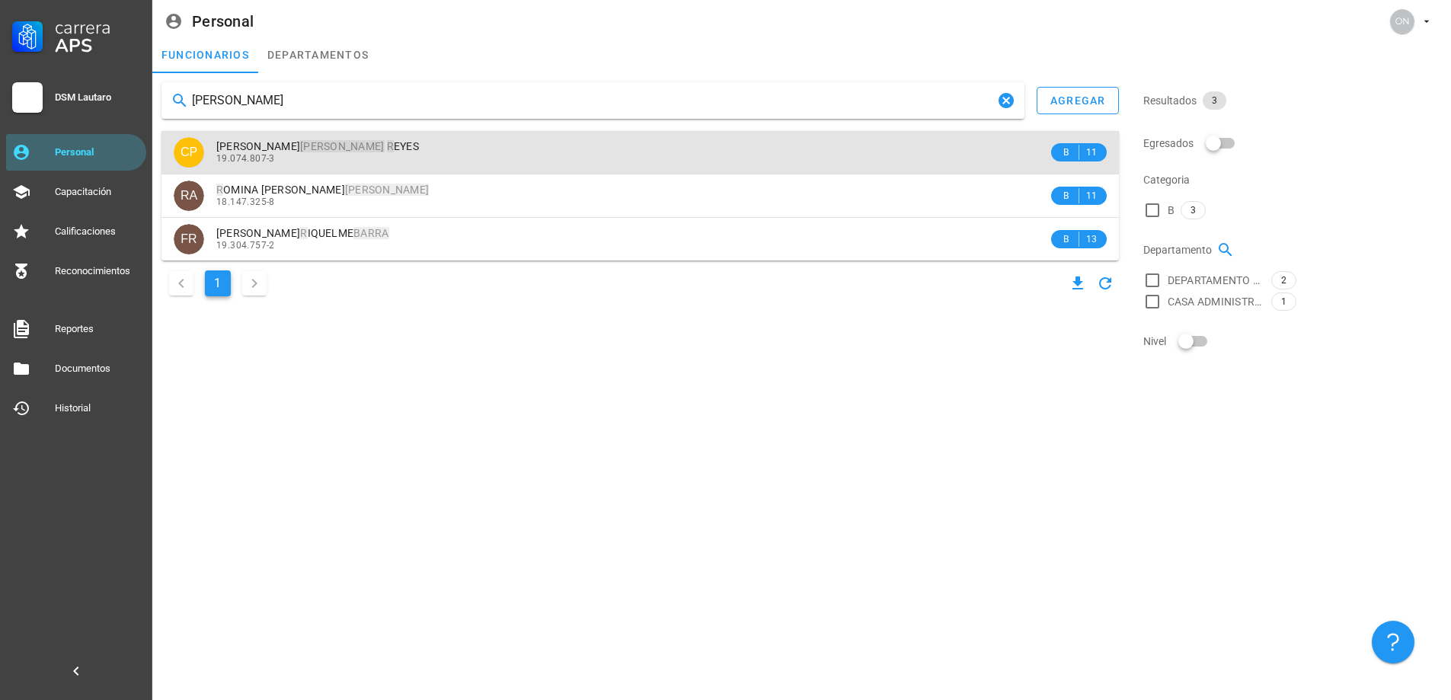
click at [271, 151] on span "[PERSON_NAME] R EYES" at bounding box center [317, 146] width 203 height 12
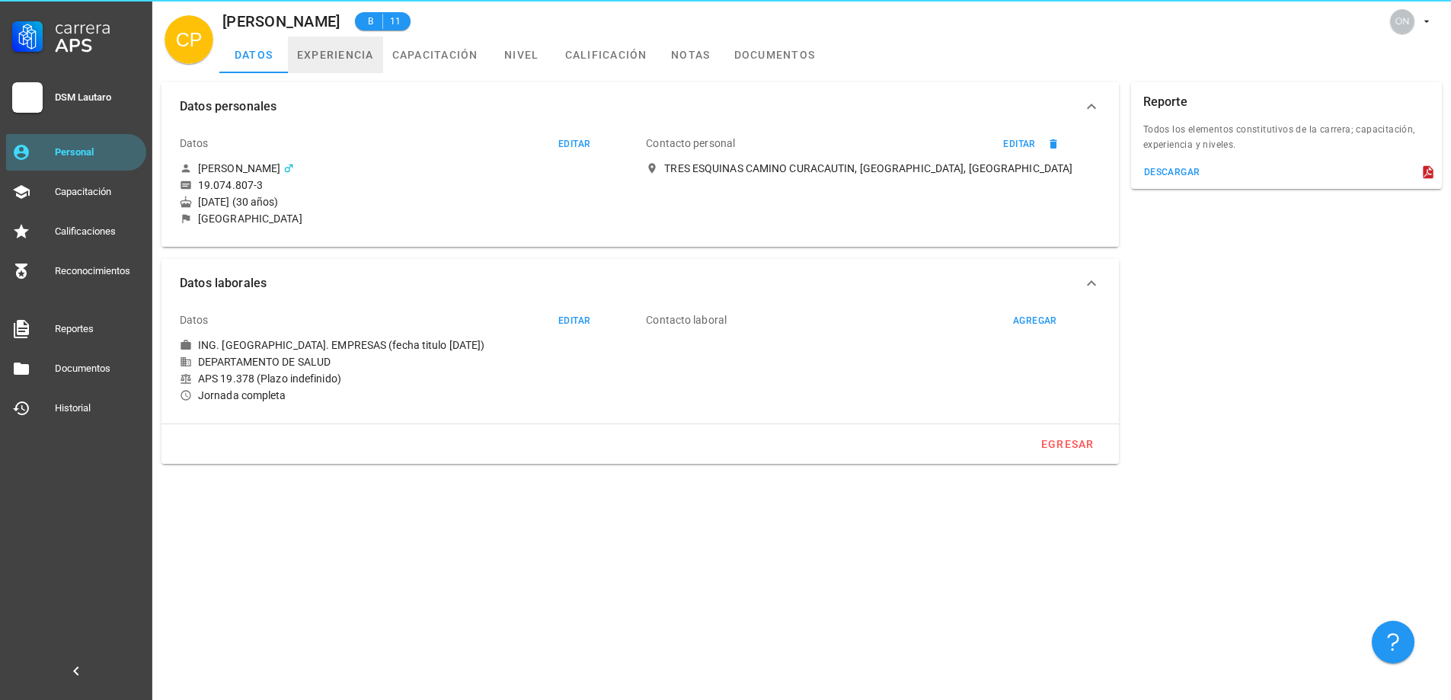
click at [347, 63] on link "experiencia" at bounding box center [335, 55] width 95 height 37
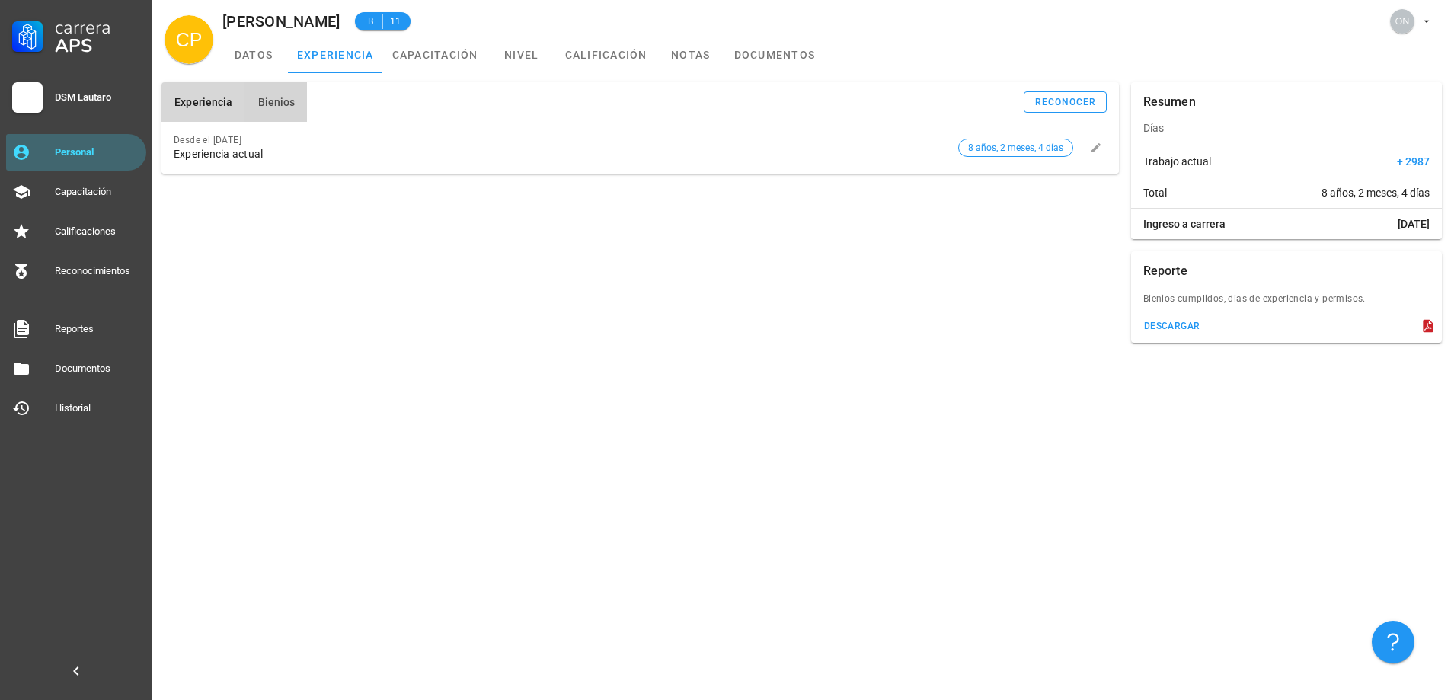
click at [284, 107] on span "Bienios" at bounding box center [276, 102] width 38 height 12
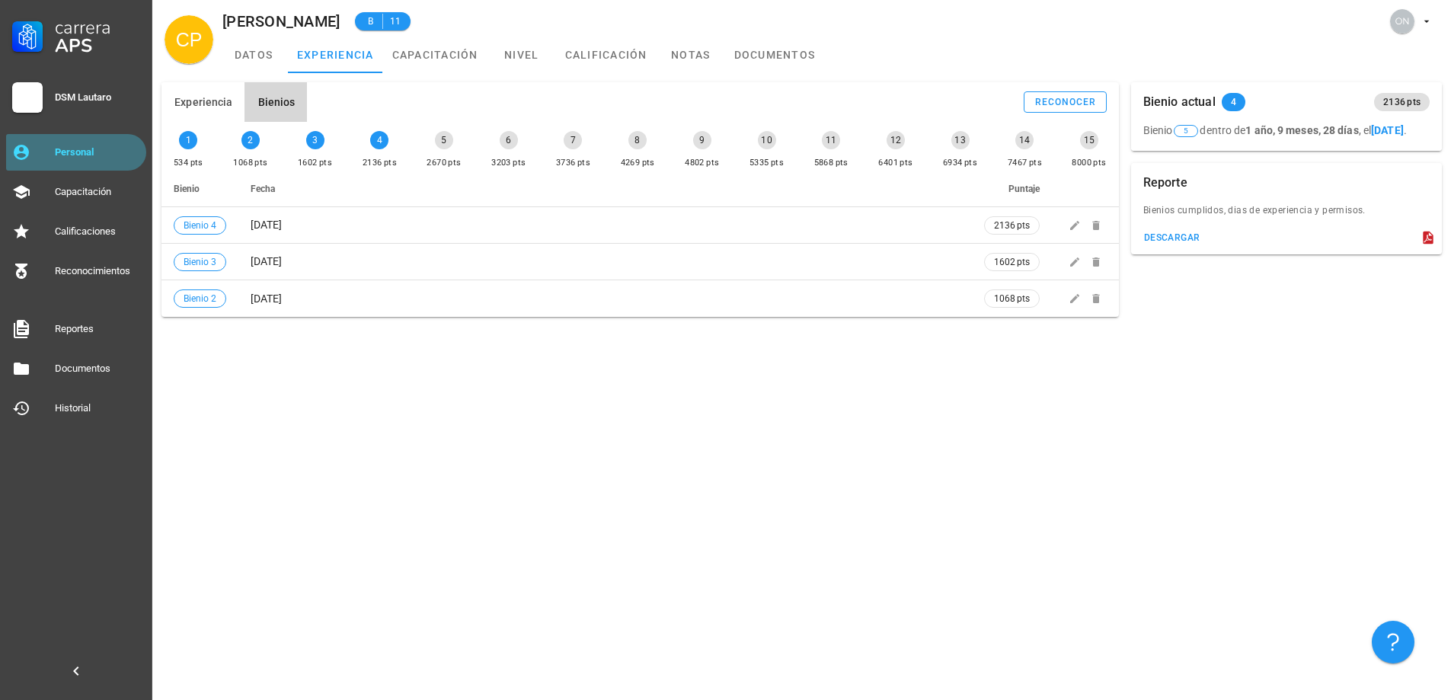
click at [72, 154] on div "Personal" at bounding box center [97, 152] width 85 height 12
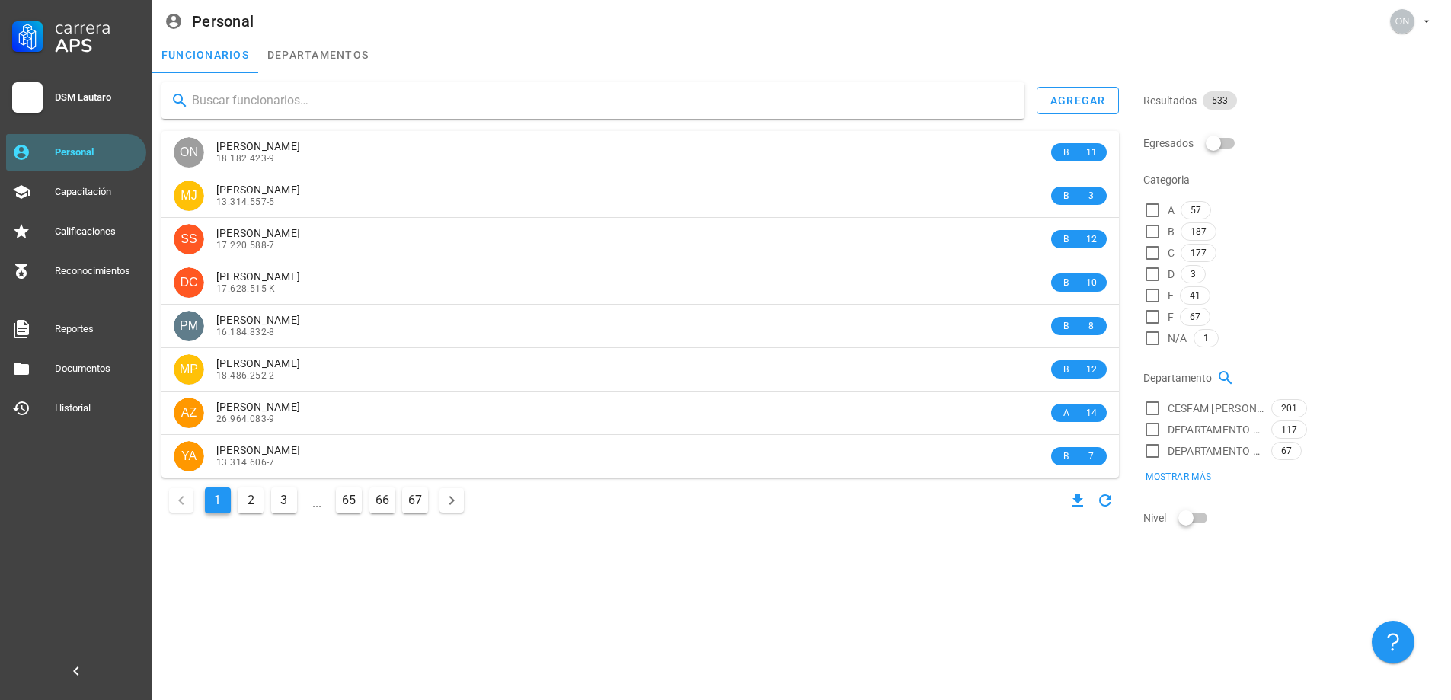
click at [418, 98] on input "text" at bounding box center [602, 100] width 820 height 24
type input "[PERSON_NAME]"
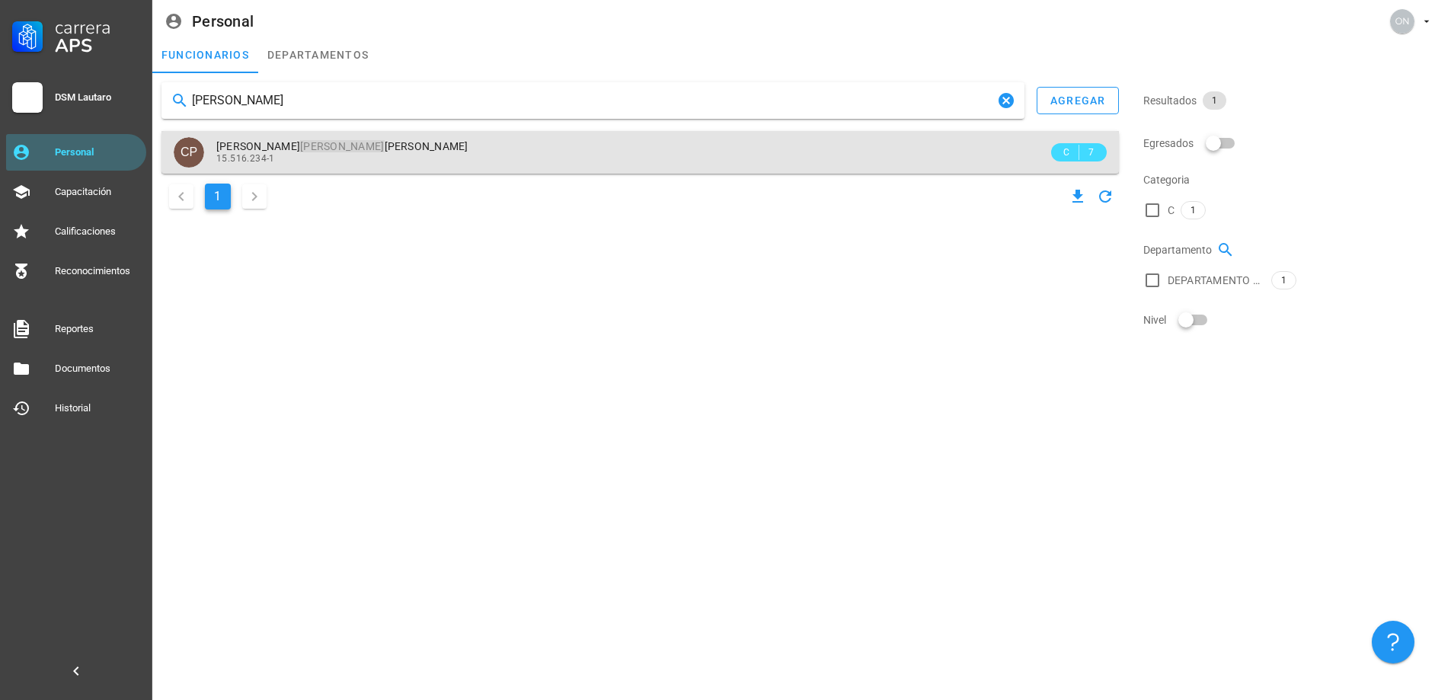
click at [302, 145] on span "[PERSON_NAME]" at bounding box center [342, 146] width 252 height 12
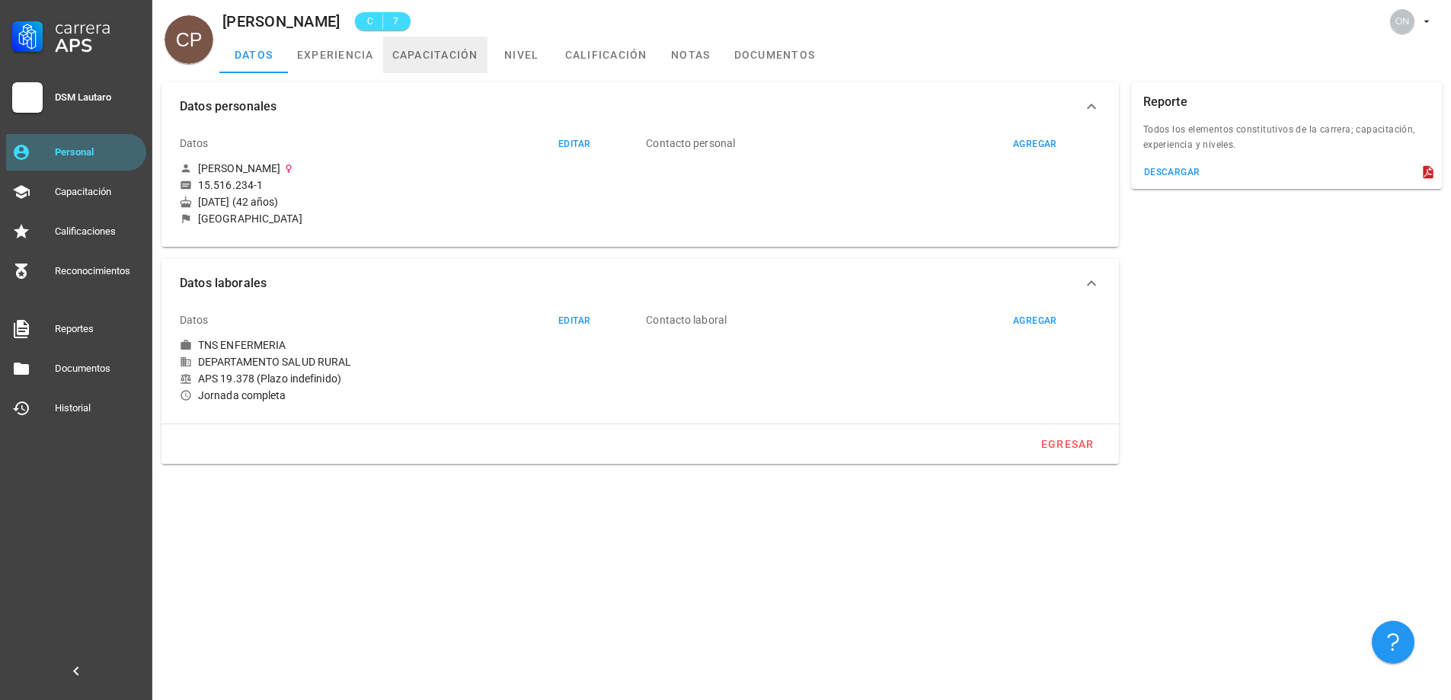
click at [480, 56] on link "capacitación" at bounding box center [435, 55] width 104 height 37
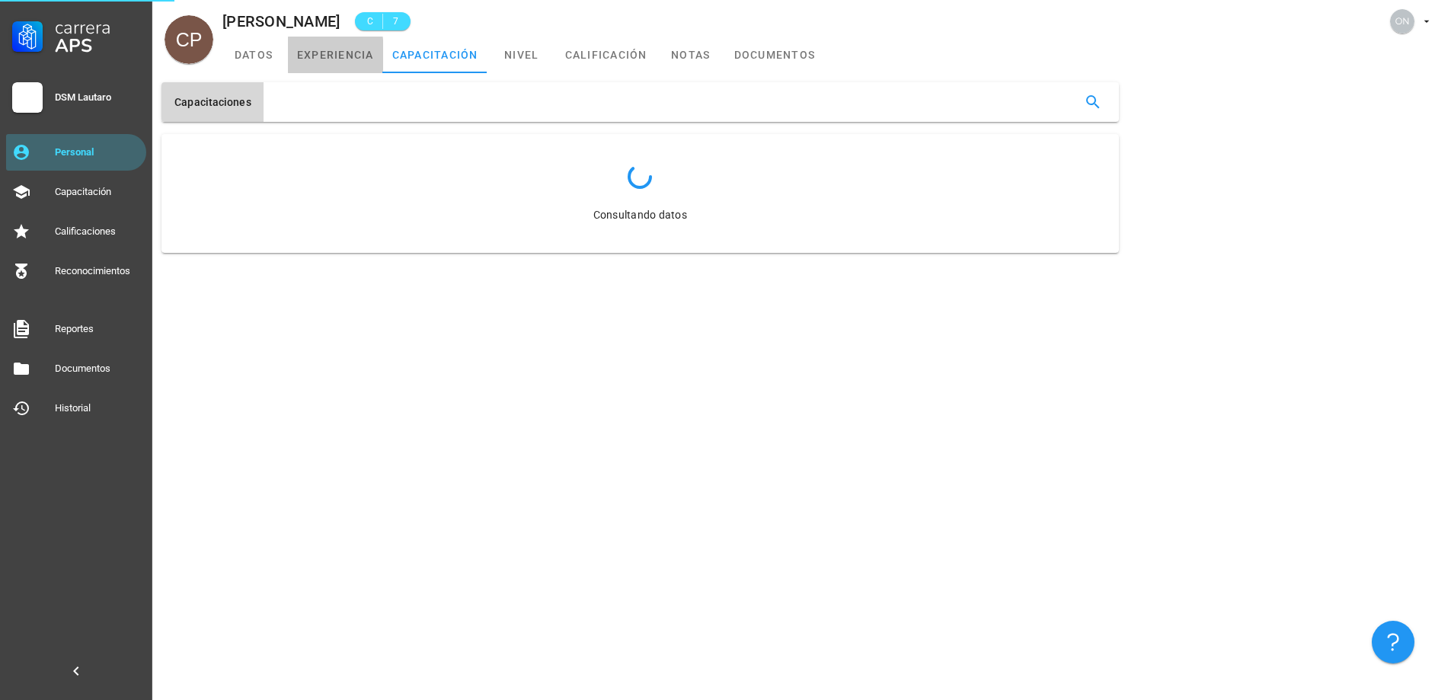
click at [324, 60] on link "experiencia" at bounding box center [335, 55] width 95 height 37
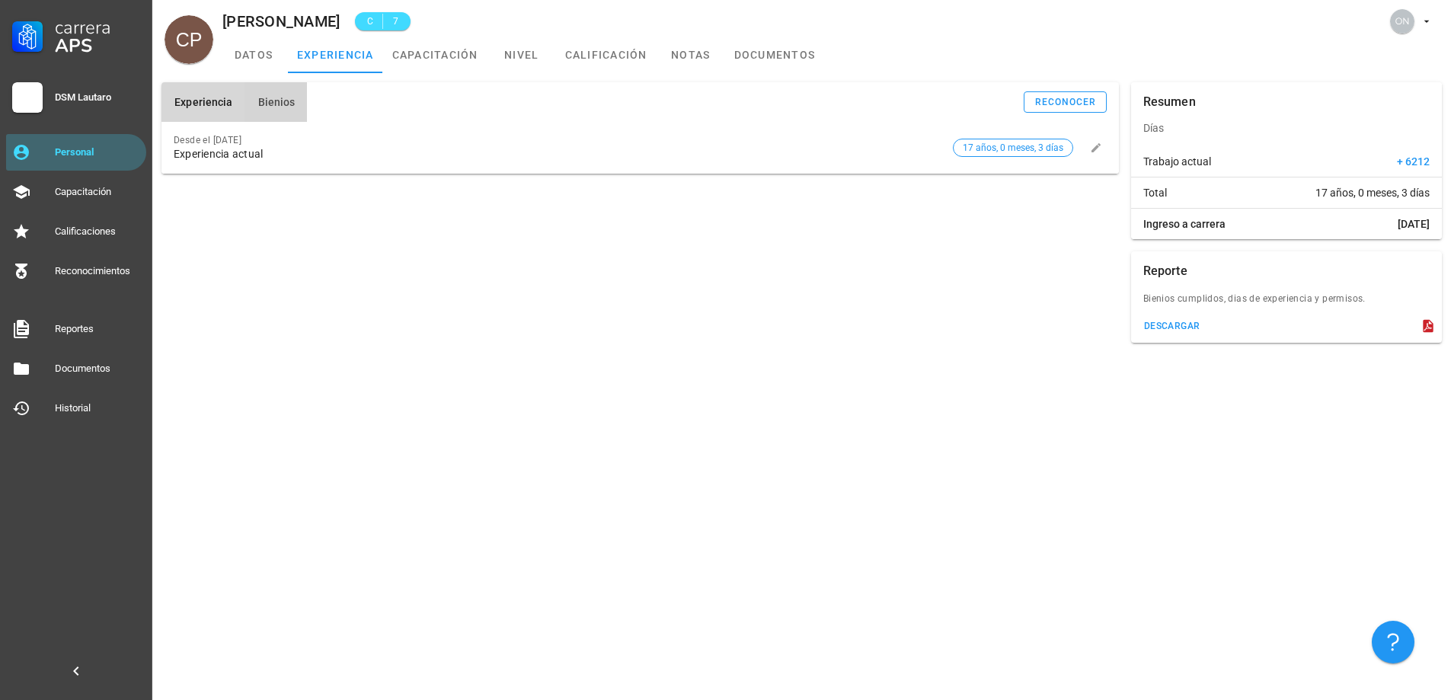
click at [291, 102] on span "Bienios" at bounding box center [276, 102] width 38 height 12
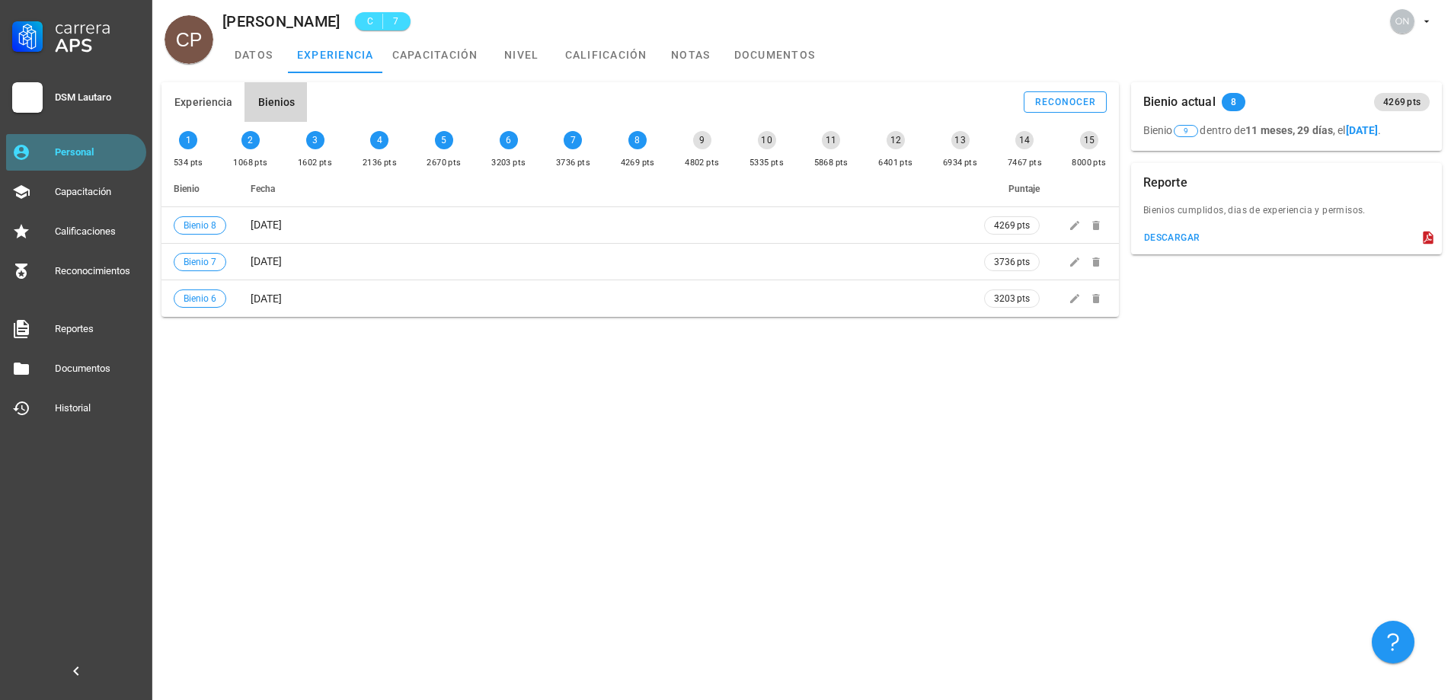
click at [96, 156] on div "Personal" at bounding box center [97, 152] width 85 height 12
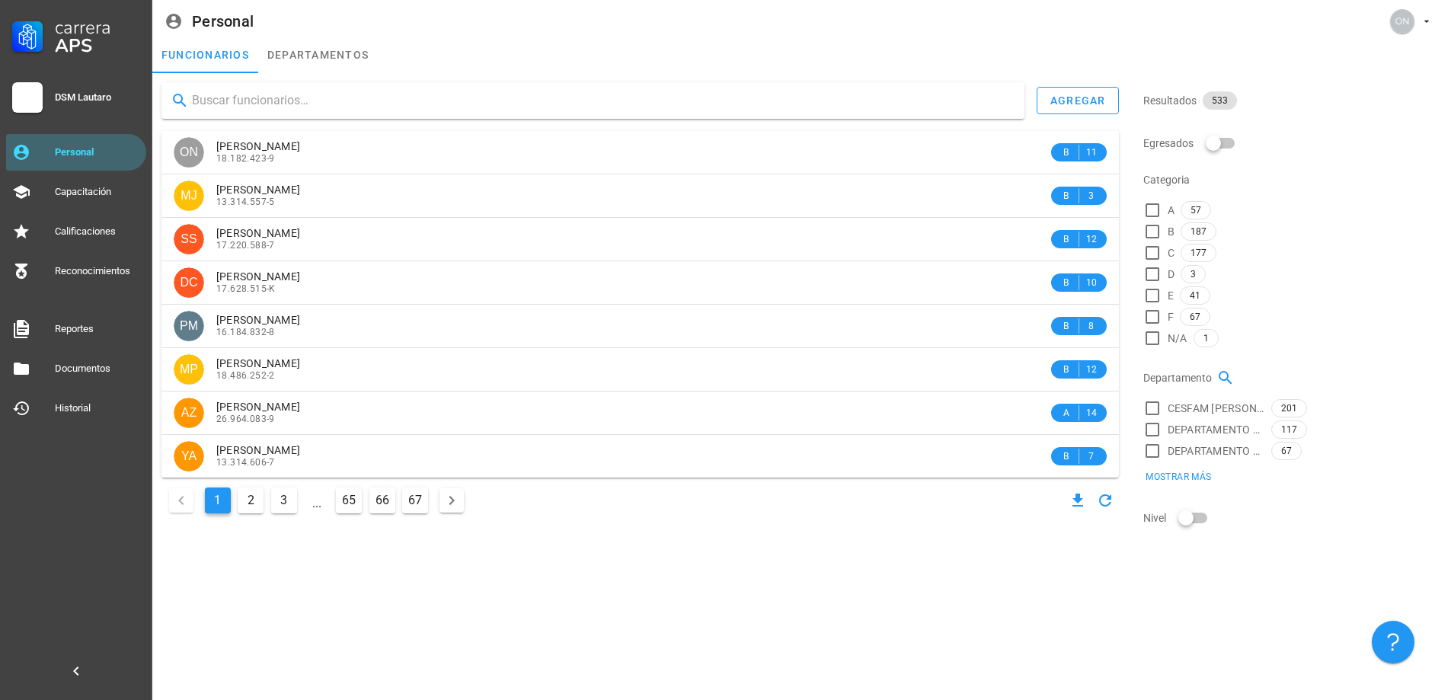
click at [399, 108] on input "text" at bounding box center [602, 100] width 820 height 24
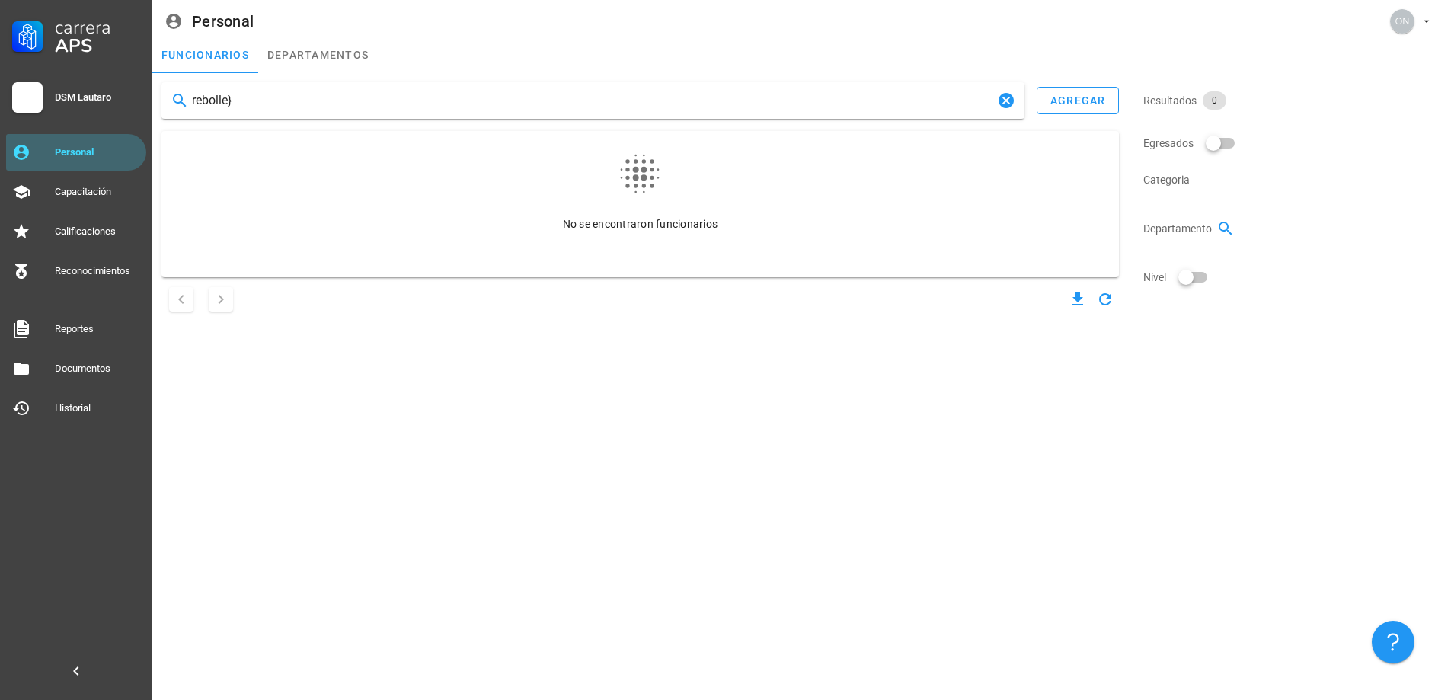
click at [388, 107] on input "rebolle}" at bounding box center [593, 100] width 802 height 24
type input "rebolle"
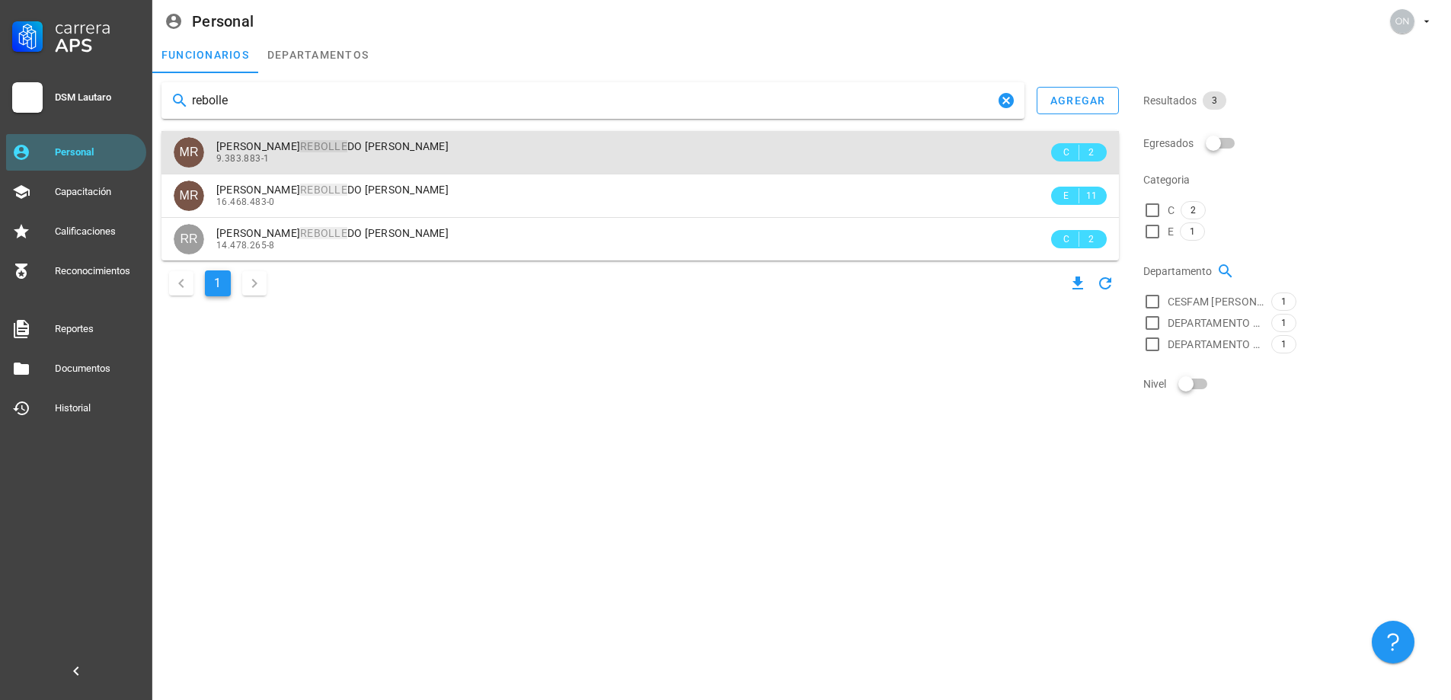
click at [386, 155] on div "9.383.883-1" at bounding box center [632, 158] width 832 height 11
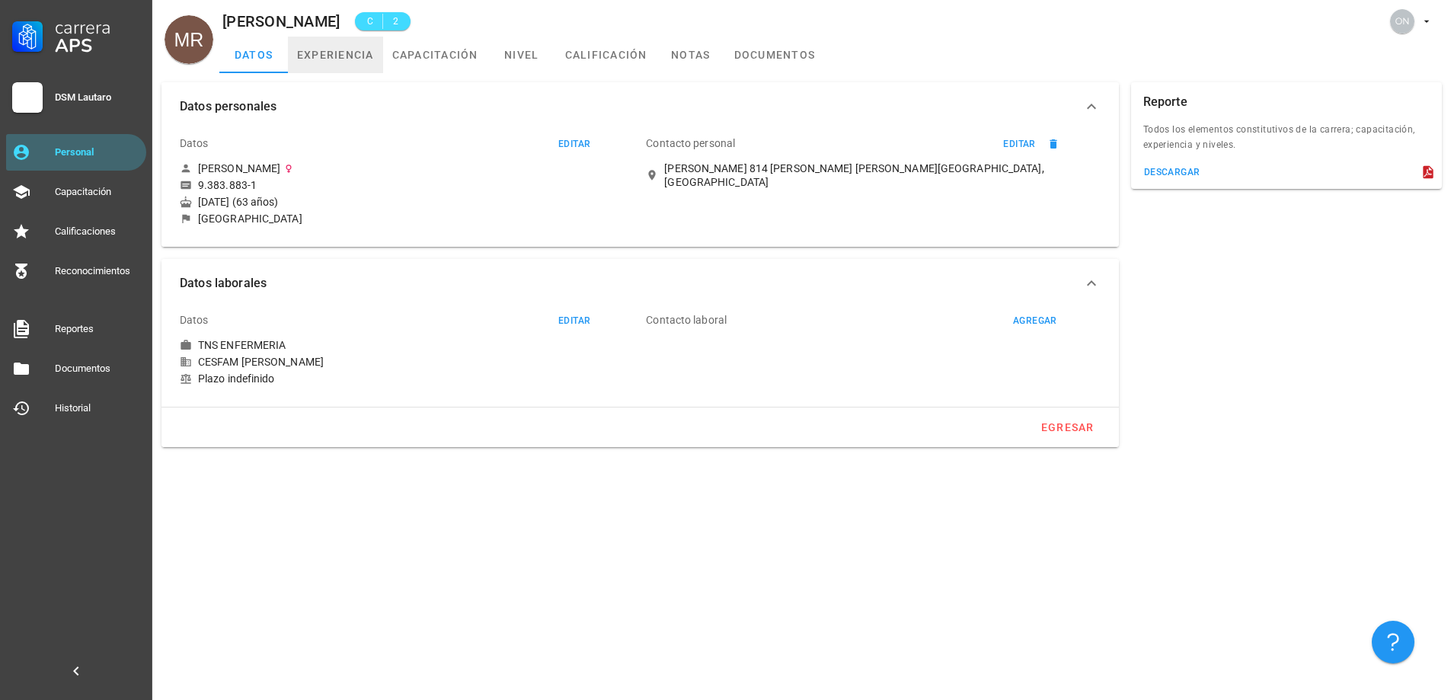
click at [371, 56] on link "experiencia" at bounding box center [335, 55] width 95 height 37
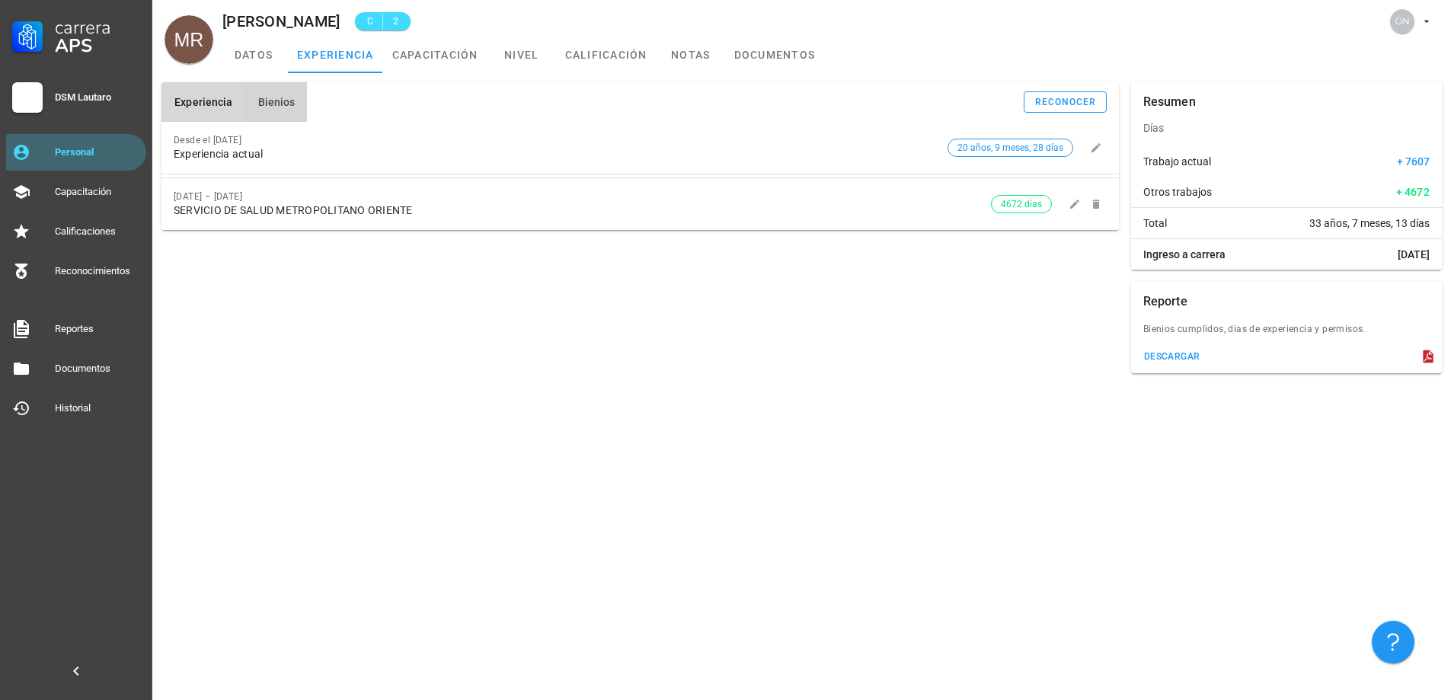
click at [292, 97] on span "Bienios" at bounding box center [276, 102] width 38 height 12
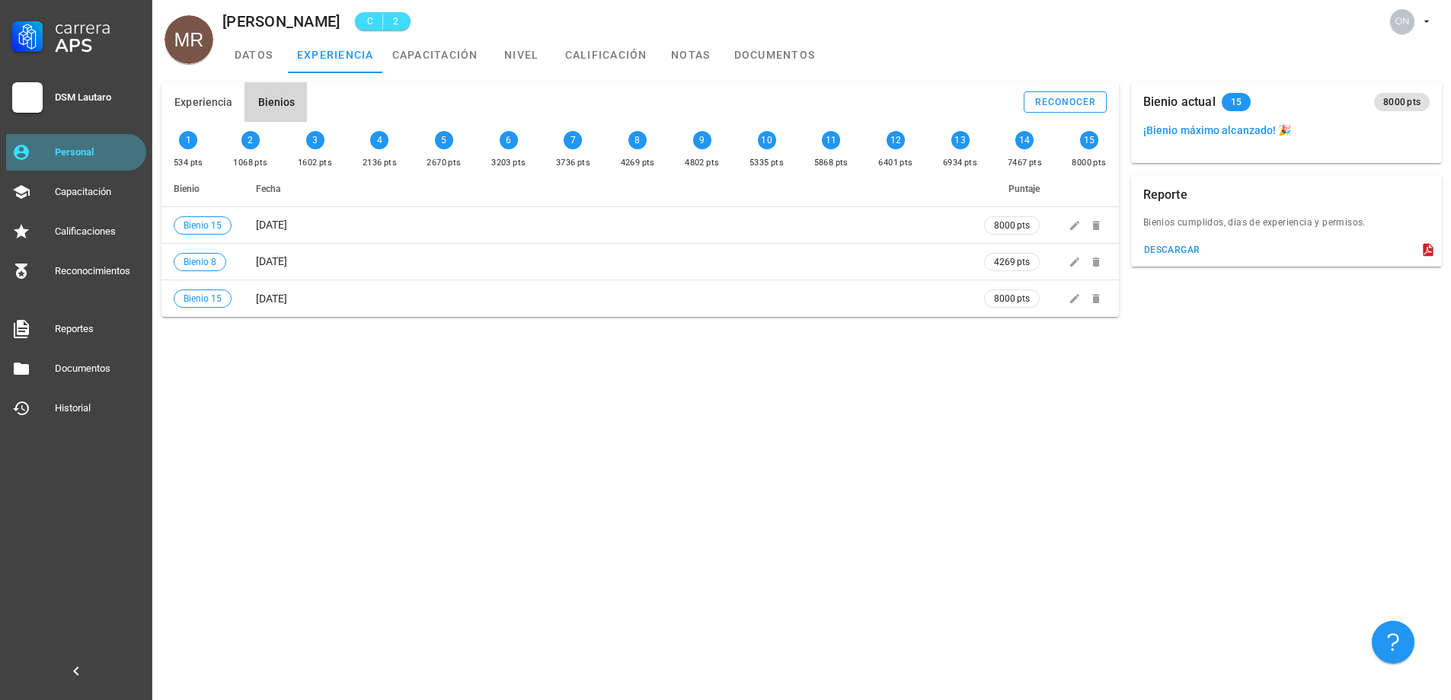
click at [94, 143] on div "Personal" at bounding box center [97, 152] width 85 height 24
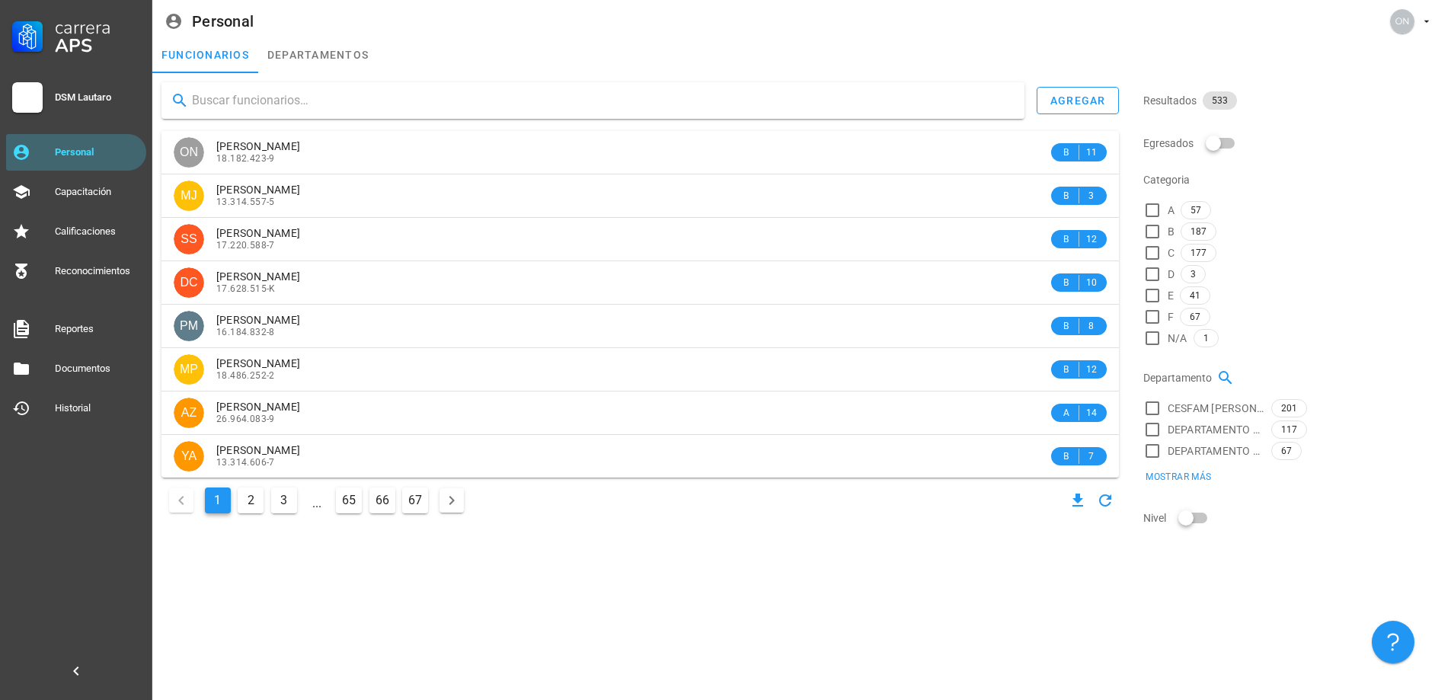
click at [340, 104] on input "text" at bounding box center [602, 100] width 820 height 24
type input "[PERSON_NAME]"
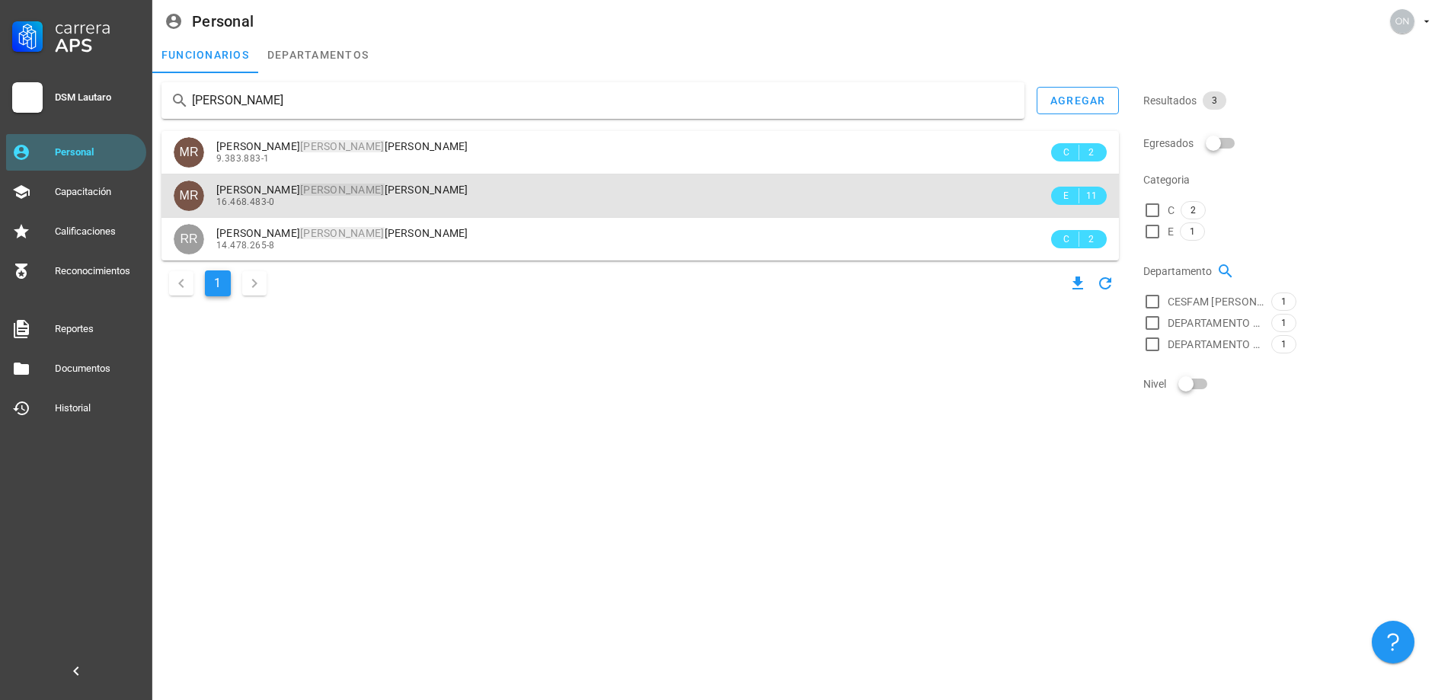
click at [420, 209] on div "[PERSON_NAME] 16.468.483-0" at bounding box center [632, 195] width 832 height 42
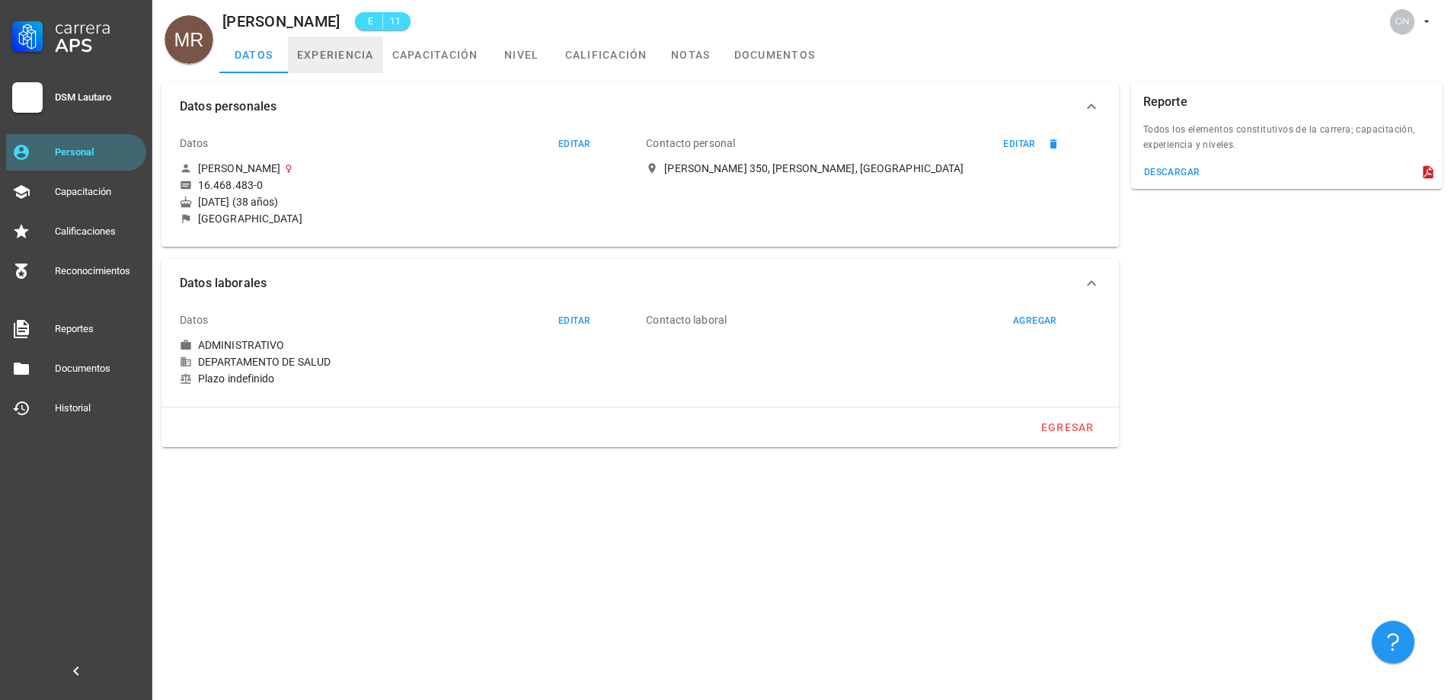
click at [363, 52] on link "experiencia" at bounding box center [335, 55] width 95 height 37
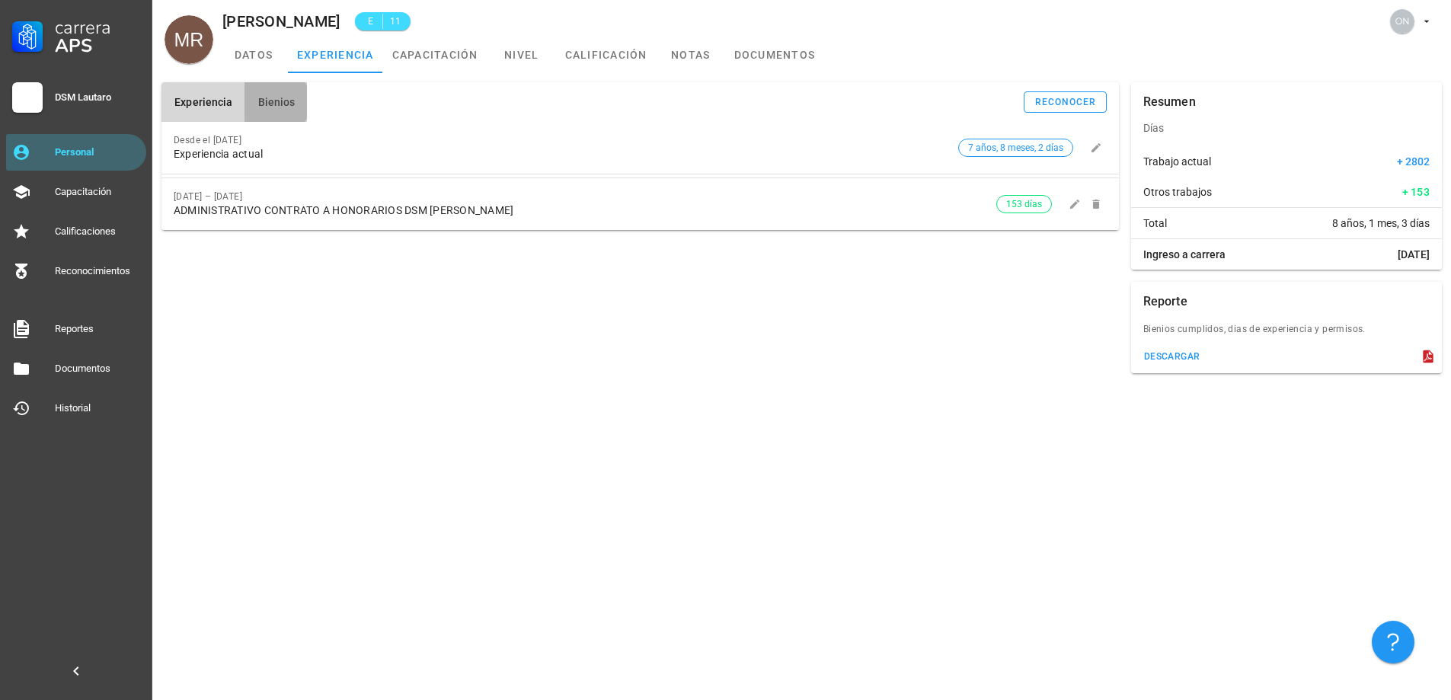
click at [301, 105] on button "Bienios" at bounding box center [275, 102] width 62 height 40
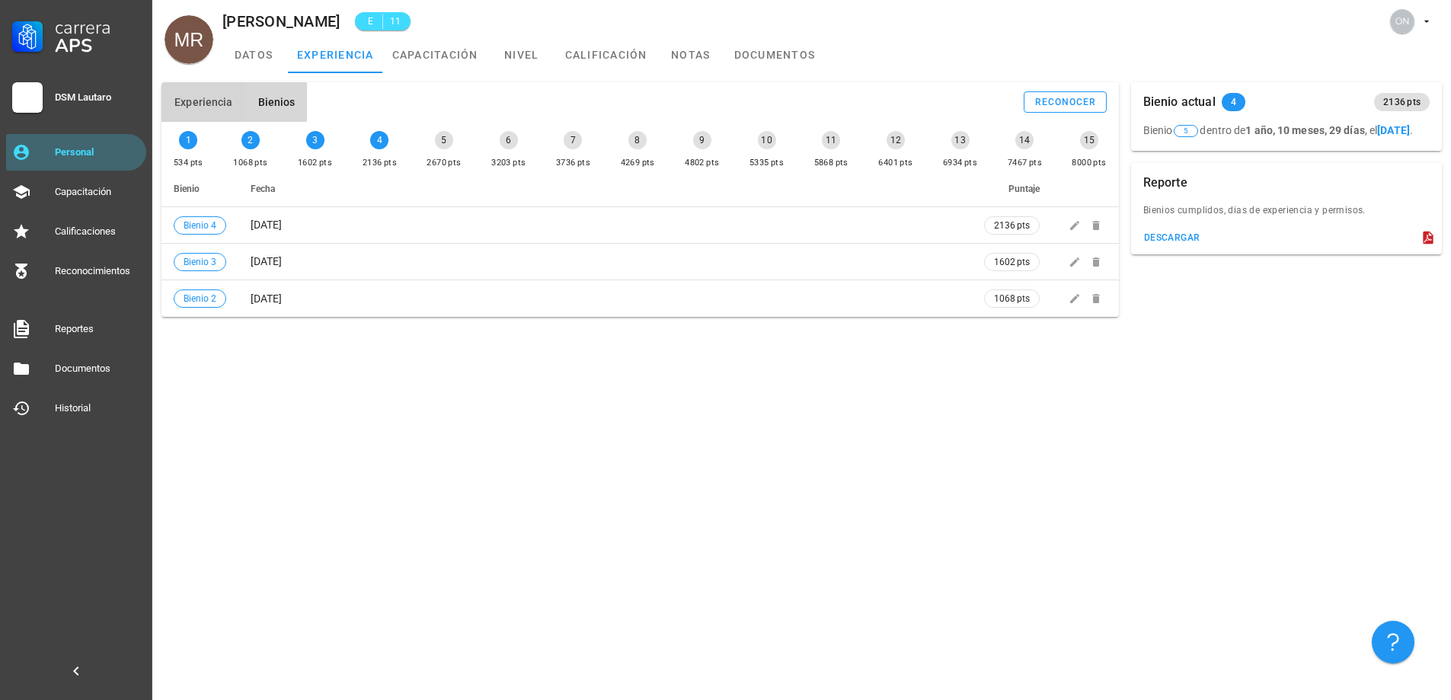
click at [184, 99] on span "Experiencia" at bounding box center [203, 102] width 59 height 12
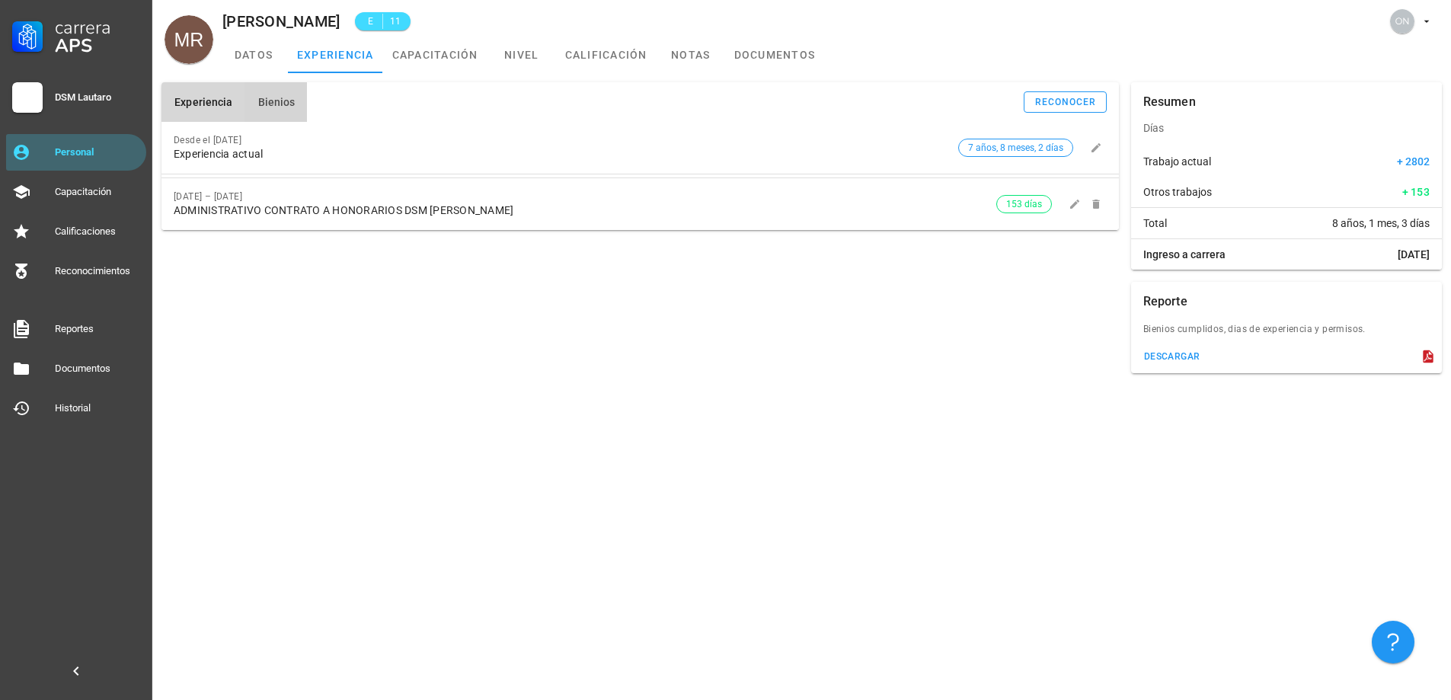
click at [283, 99] on span "Bienios" at bounding box center [276, 102] width 38 height 12
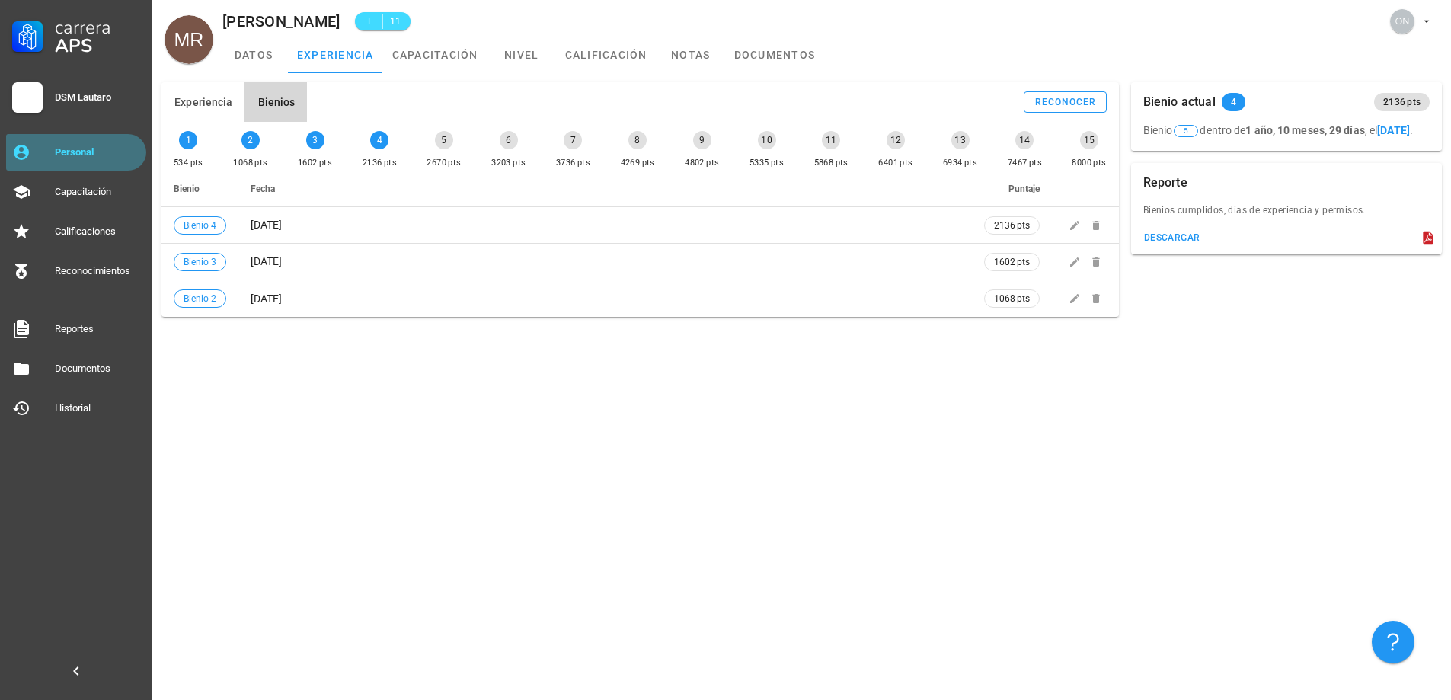
click at [138, 161] on div "Personal" at bounding box center [97, 152] width 85 height 24
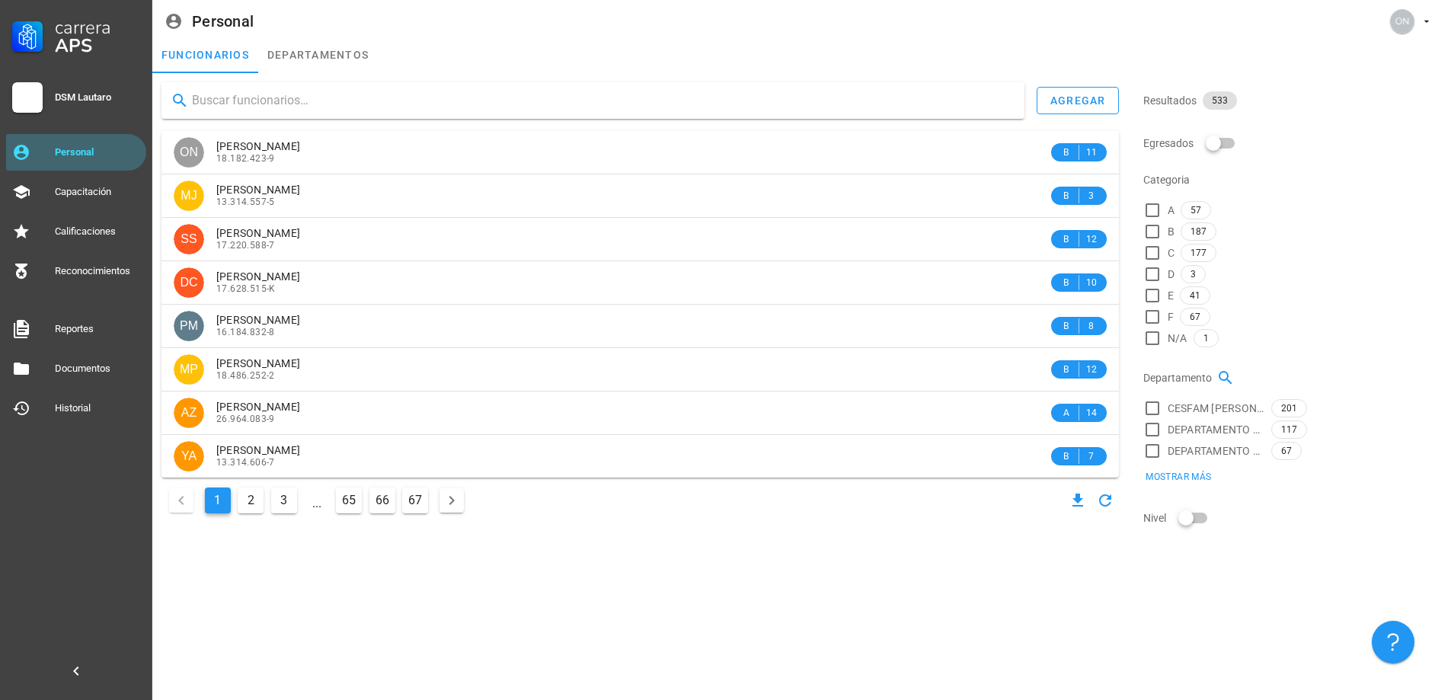
click at [324, 92] on input "text" at bounding box center [602, 100] width 820 height 24
type input "[PERSON_NAME]"
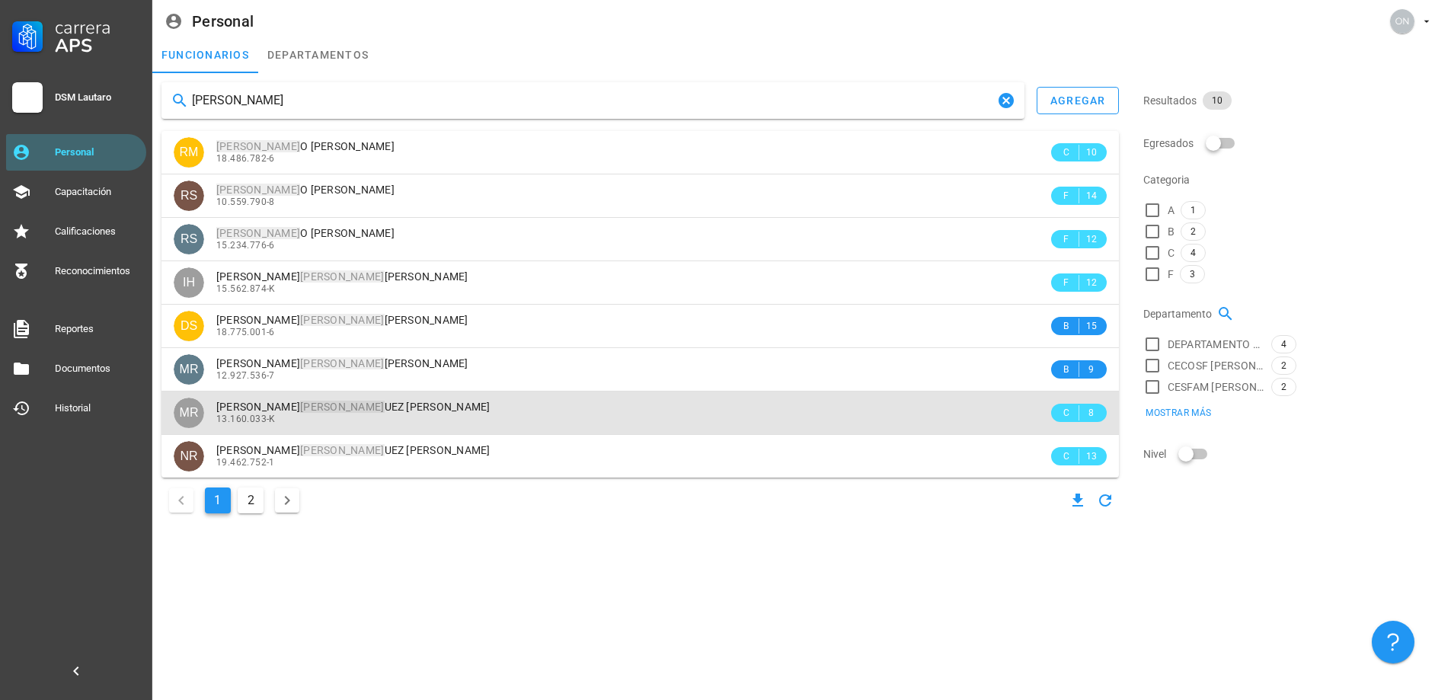
click at [320, 410] on mark "[PERSON_NAME]" at bounding box center [342, 407] width 84 height 12
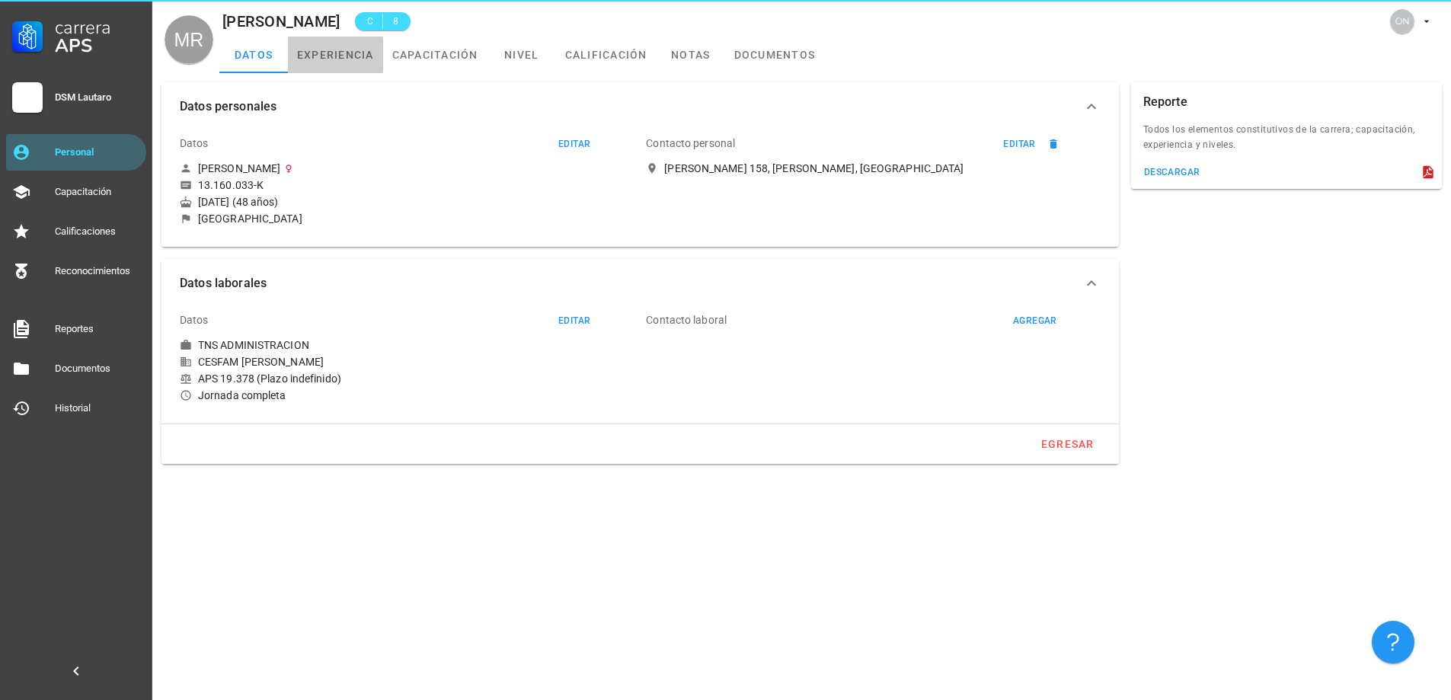
click at [311, 65] on link "experiencia" at bounding box center [335, 55] width 95 height 37
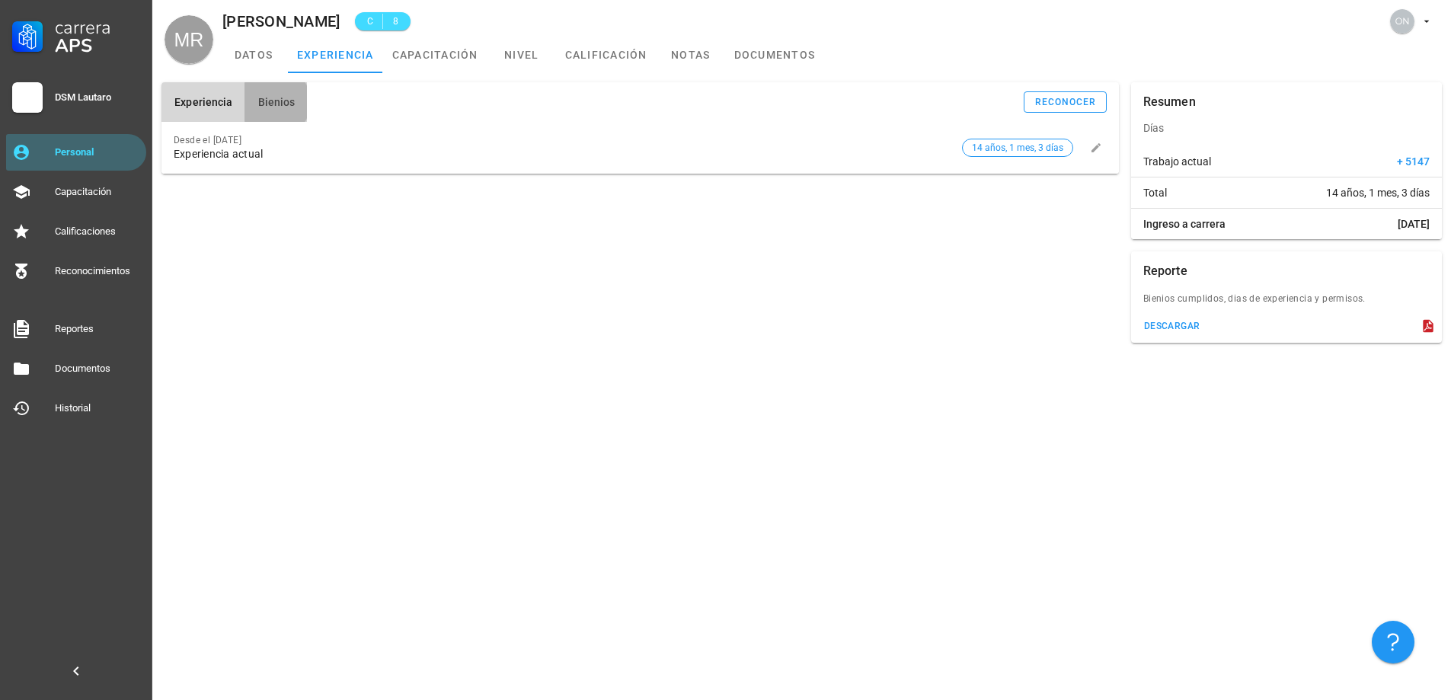
click at [287, 105] on span "Bienios" at bounding box center [276, 102] width 38 height 12
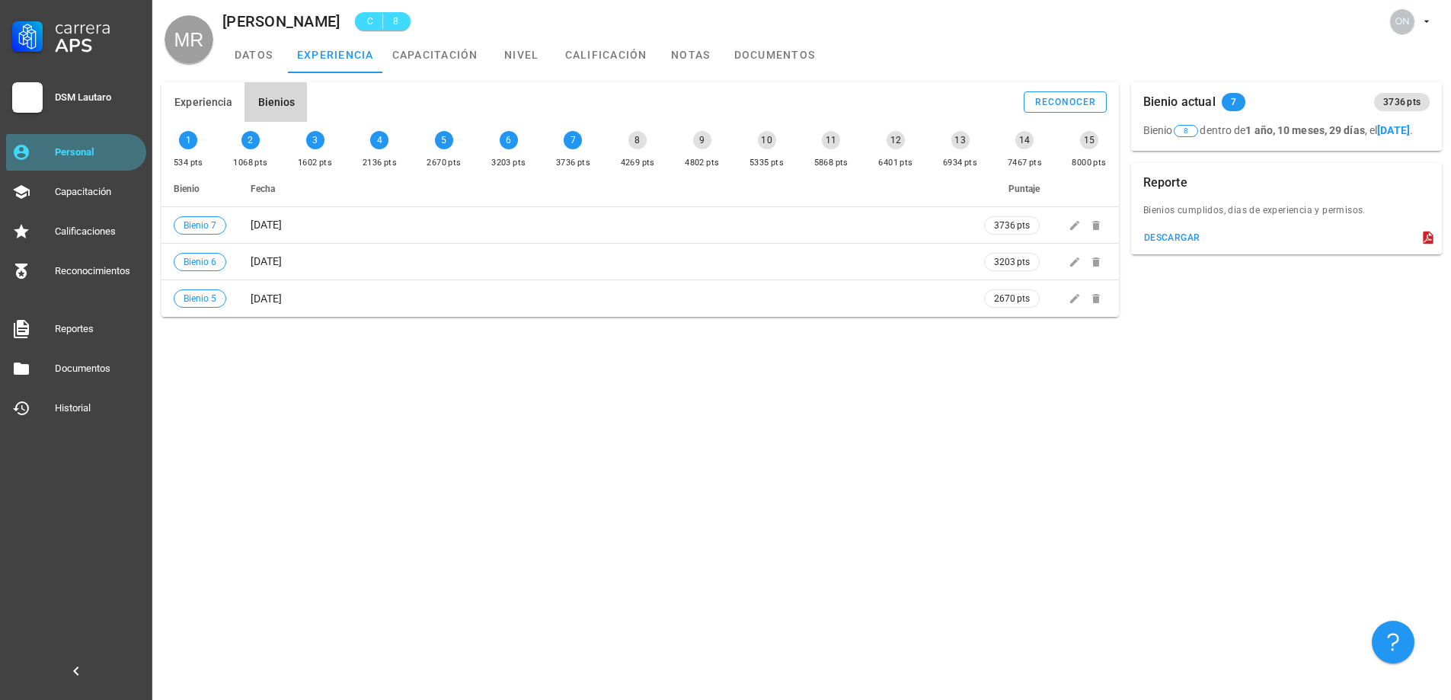
click at [75, 145] on div "Personal" at bounding box center [97, 152] width 85 height 24
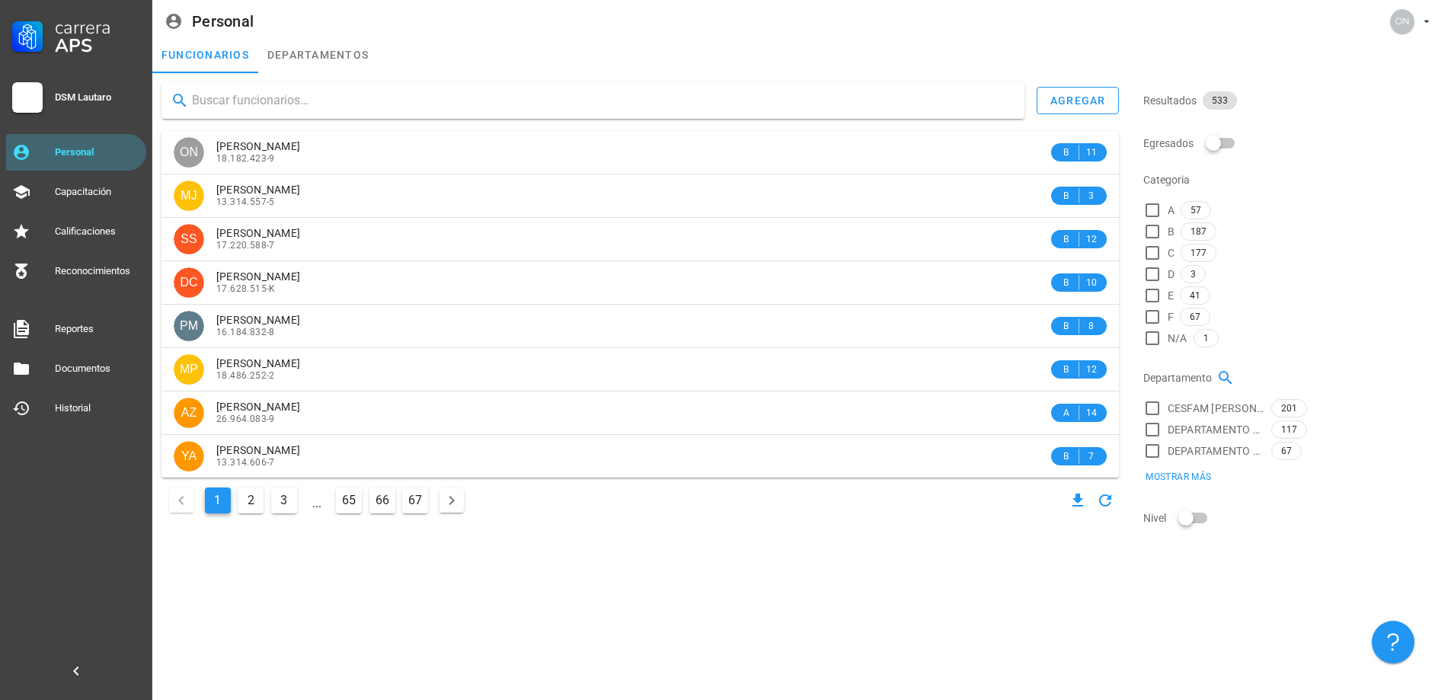
click at [321, 102] on input "text" at bounding box center [602, 100] width 820 height 24
type input "[PERSON_NAME]"
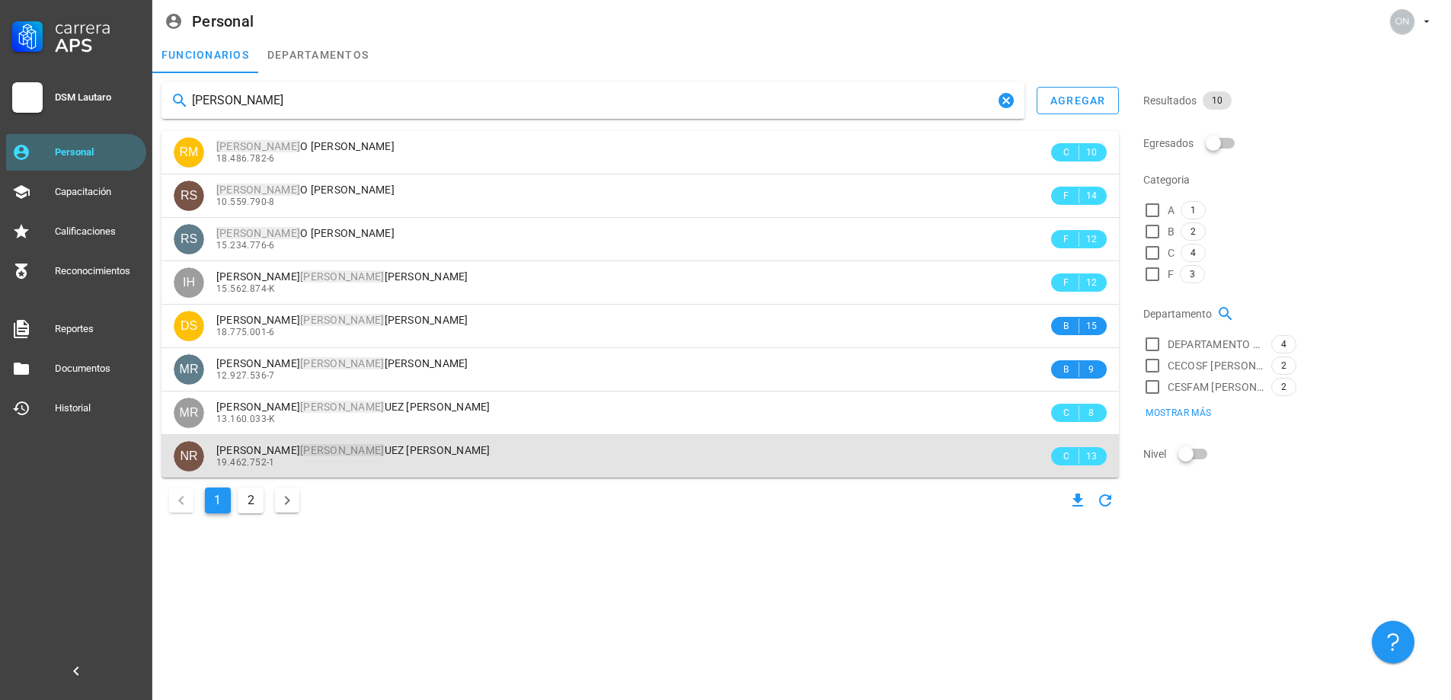
click at [302, 472] on div "[PERSON_NAME] [PERSON_NAME] 19.462.752-1" at bounding box center [632, 456] width 832 height 42
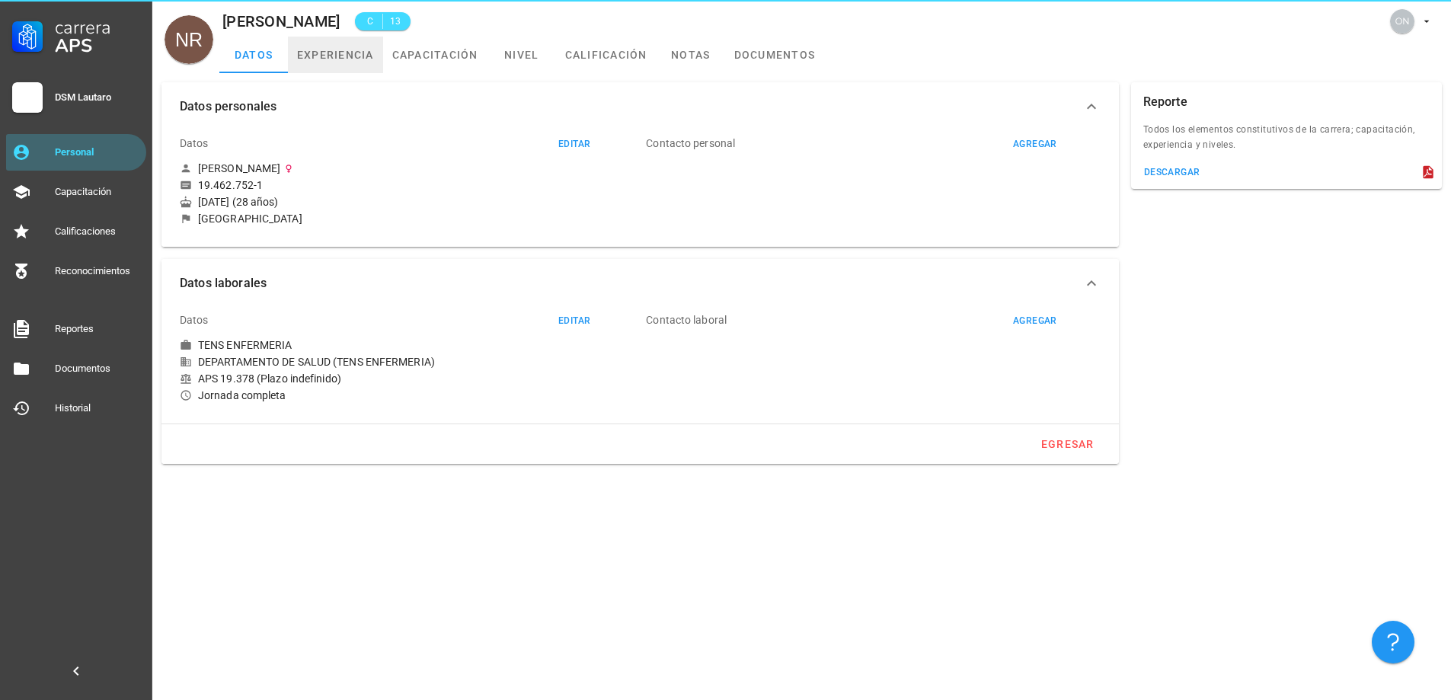
click at [369, 70] on link "experiencia" at bounding box center [335, 55] width 95 height 37
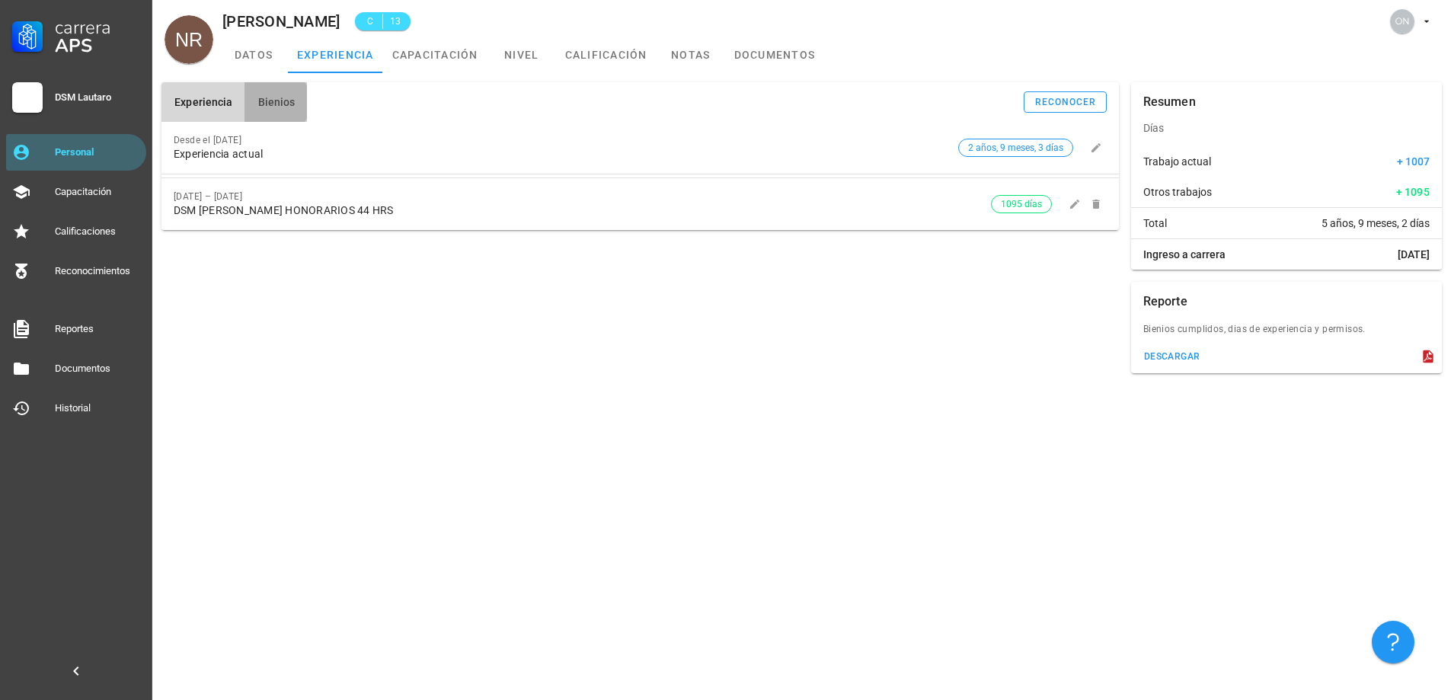
click at [293, 101] on button "Bienios" at bounding box center [275, 102] width 62 height 40
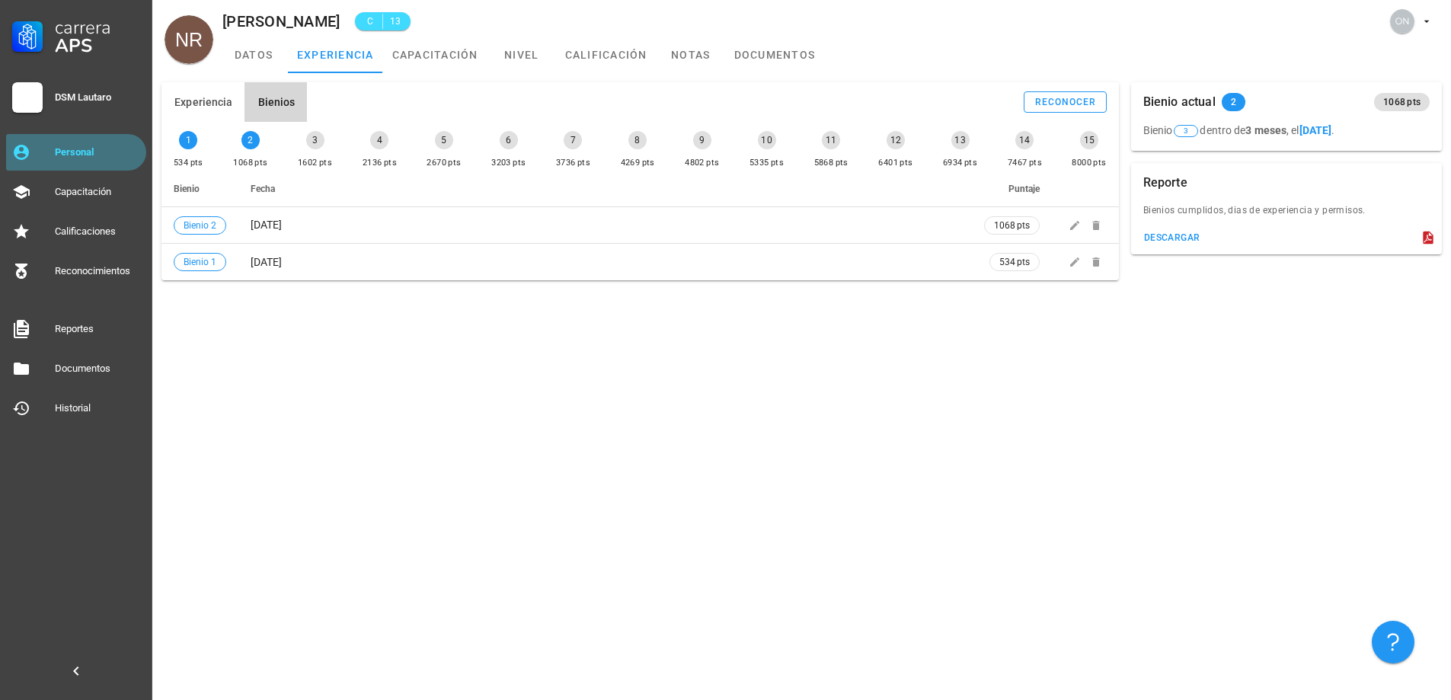
click at [113, 157] on div "Personal" at bounding box center [97, 152] width 85 height 12
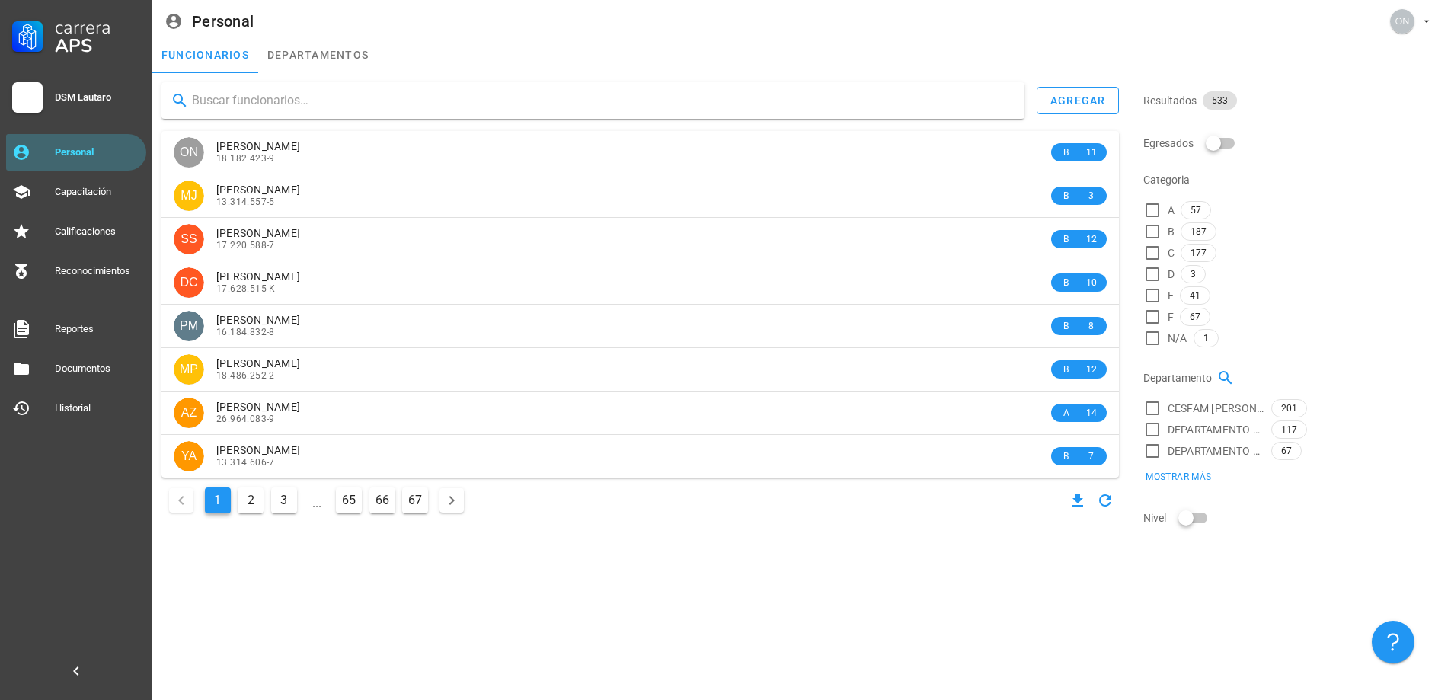
click at [302, 108] on input "text" at bounding box center [602, 100] width 820 height 24
type input "[PERSON_NAME]"
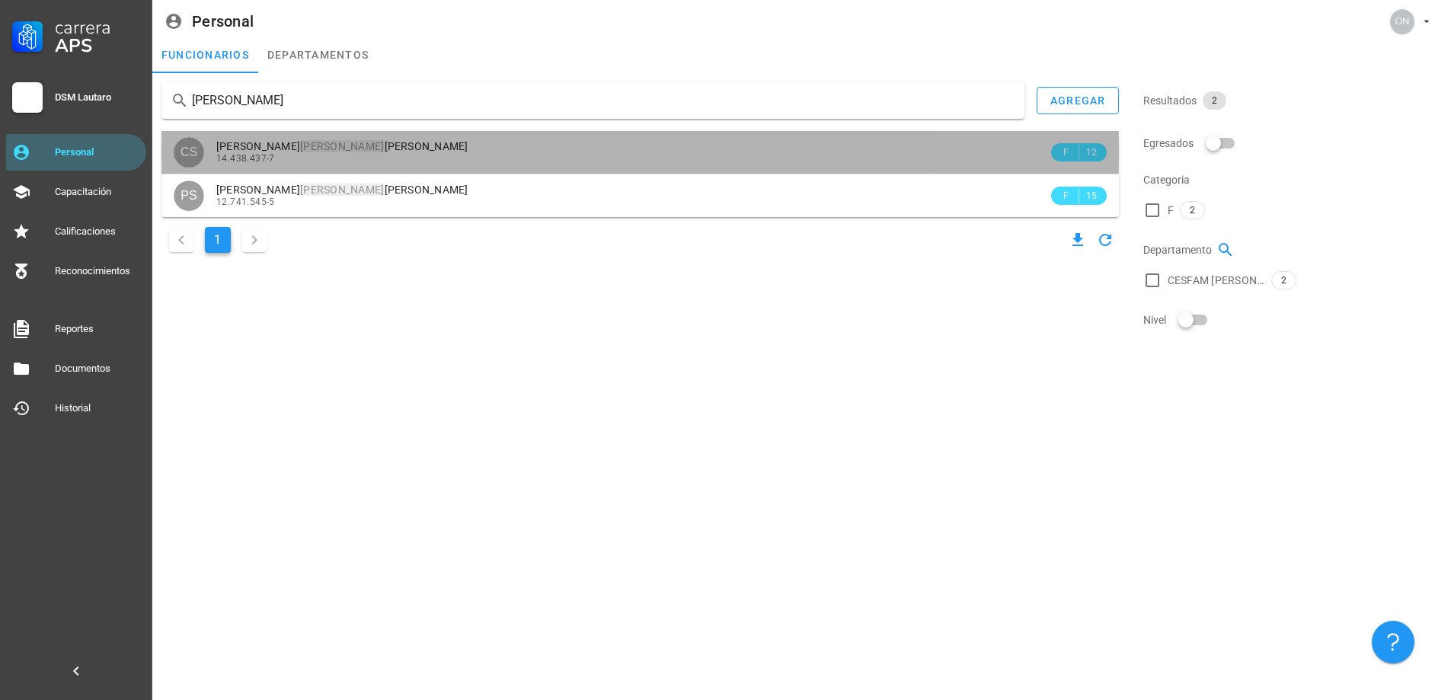
click at [317, 149] on span "[PERSON_NAME]" at bounding box center [342, 146] width 252 height 12
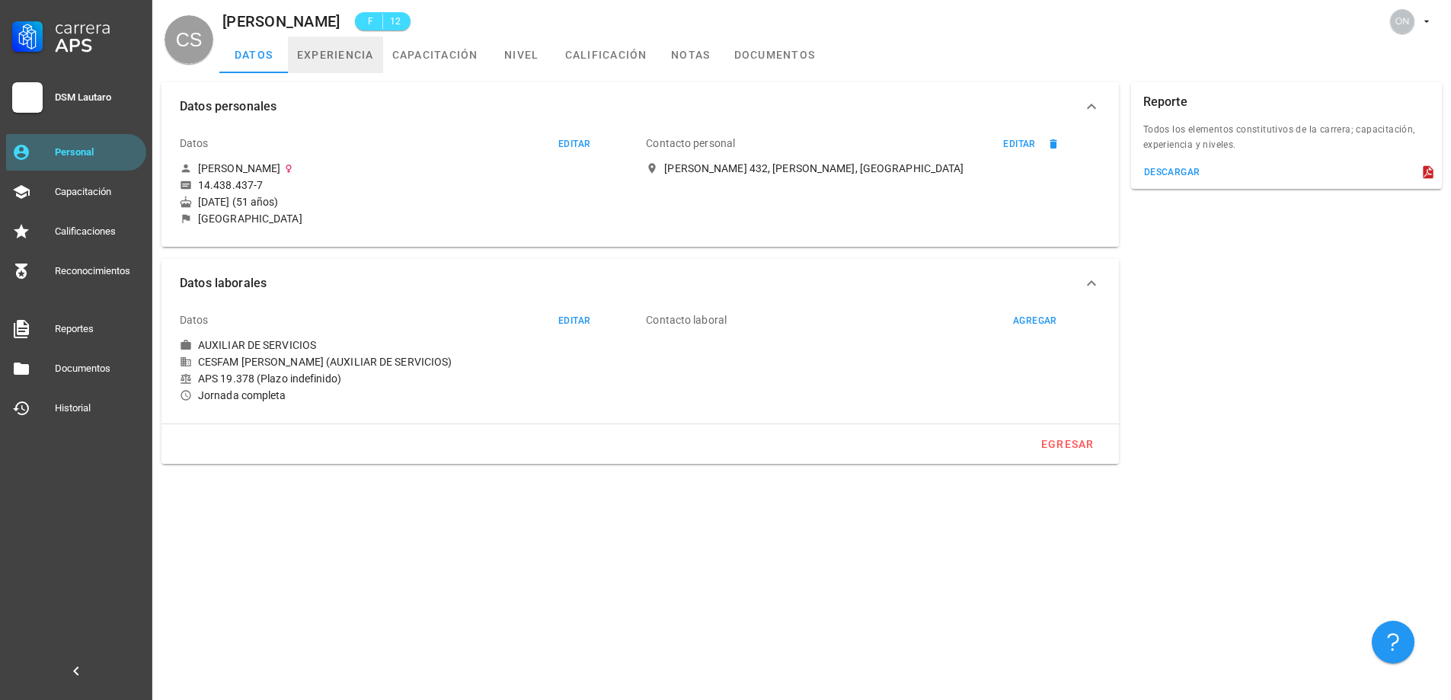
click at [345, 62] on link "experiencia" at bounding box center [335, 55] width 95 height 37
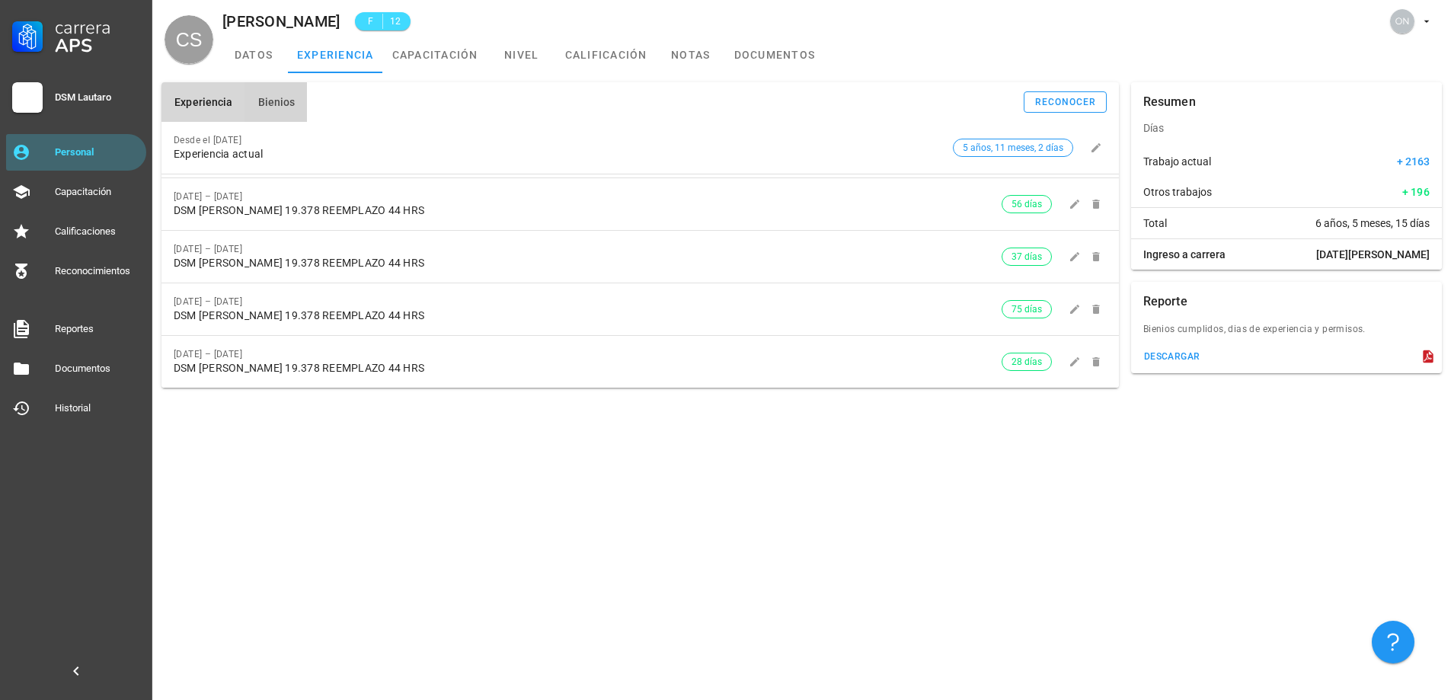
click at [304, 107] on button "Bienios" at bounding box center [275, 102] width 62 height 40
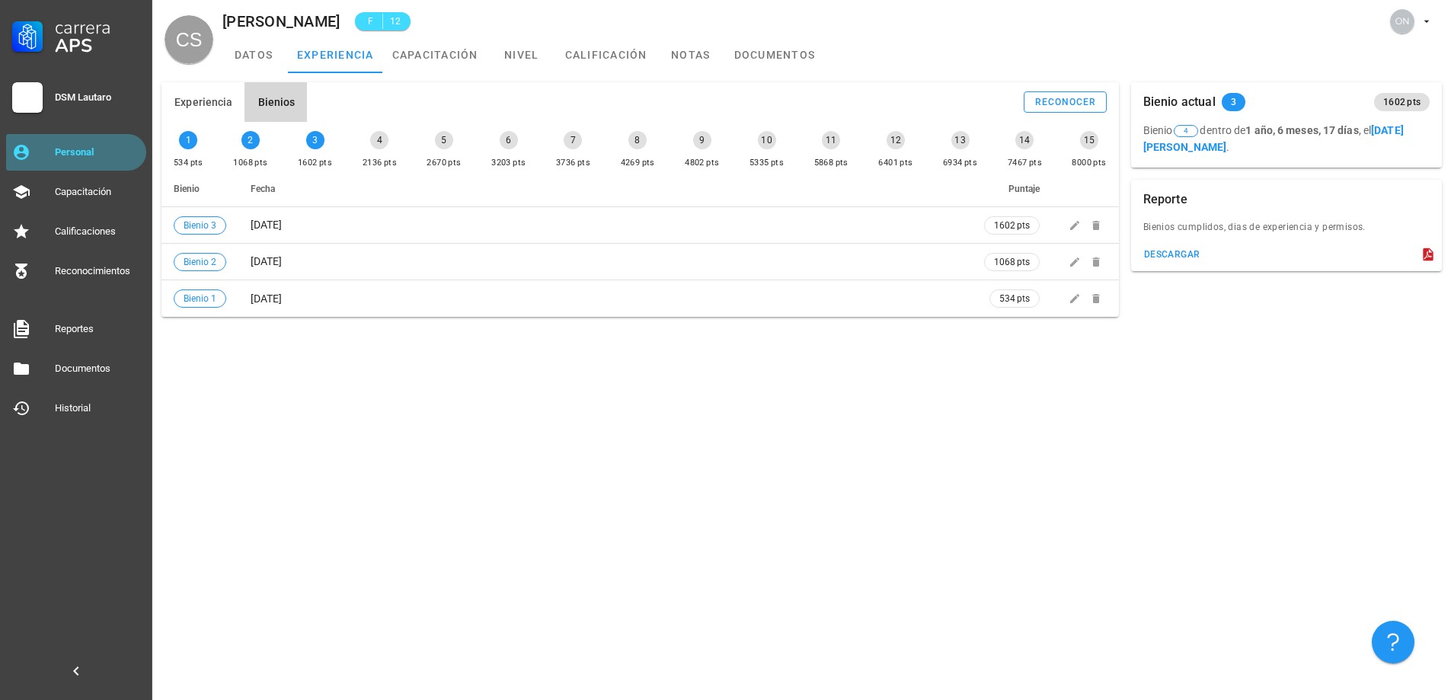
click at [91, 155] on div "Personal" at bounding box center [97, 152] width 85 height 12
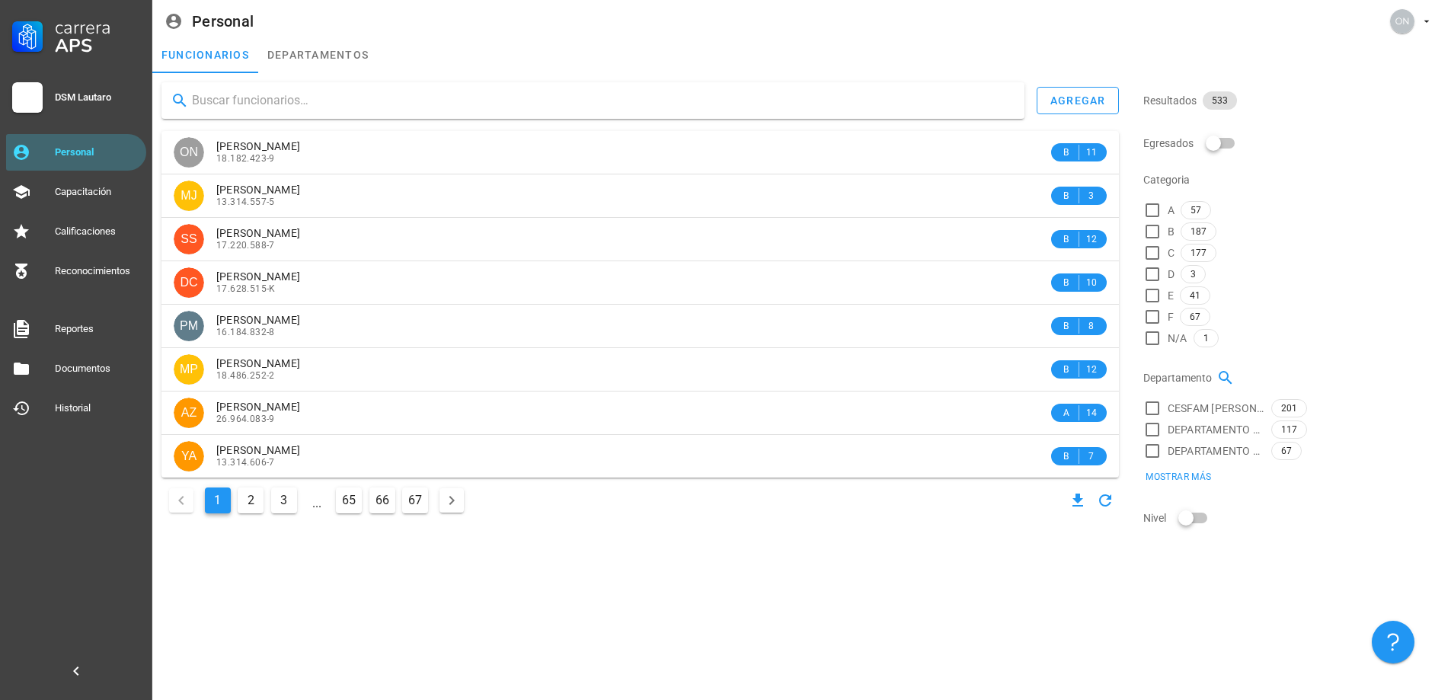
click at [281, 94] on input "text" at bounding box center [602, 100] width 820 height 24
type input "sep"
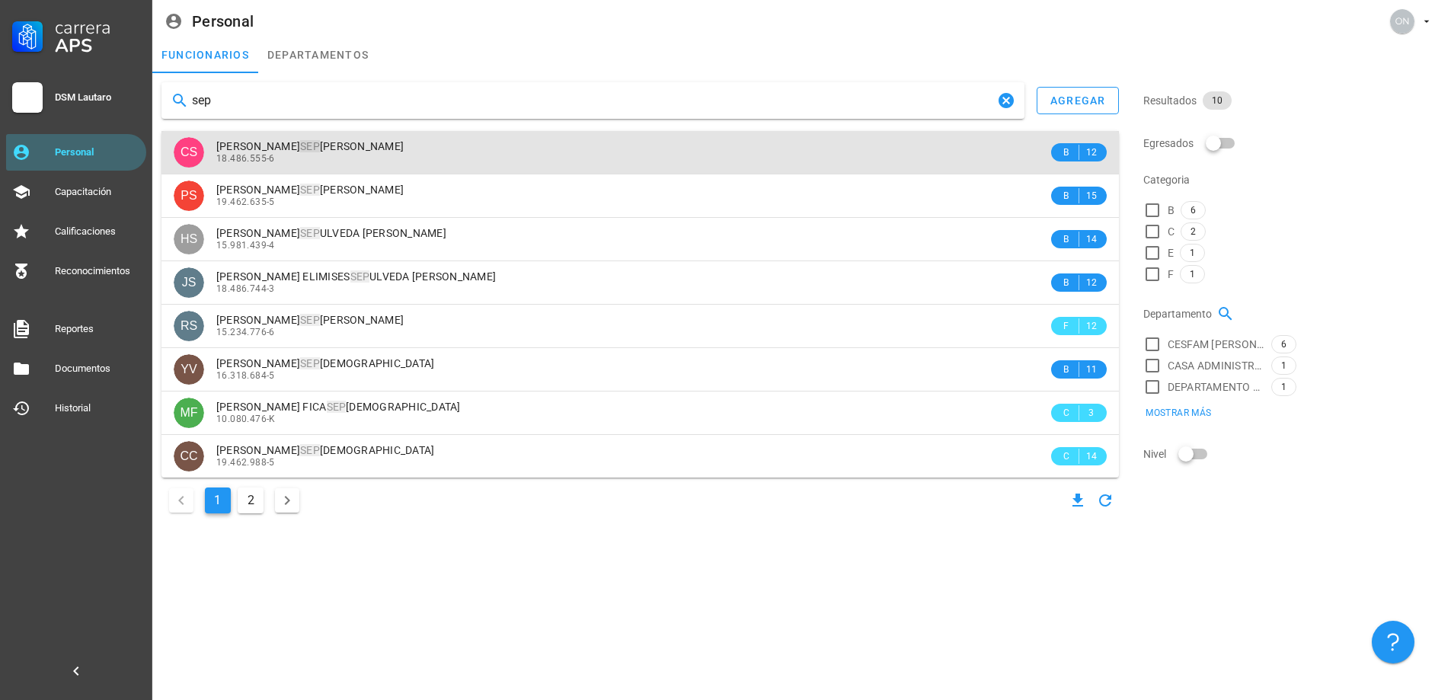
click at [351, 152] on span "[PERSON_NAME] SEP ULVEDA [PERSON_NAME]" at bounding box center [309, 146] width 187 height 12
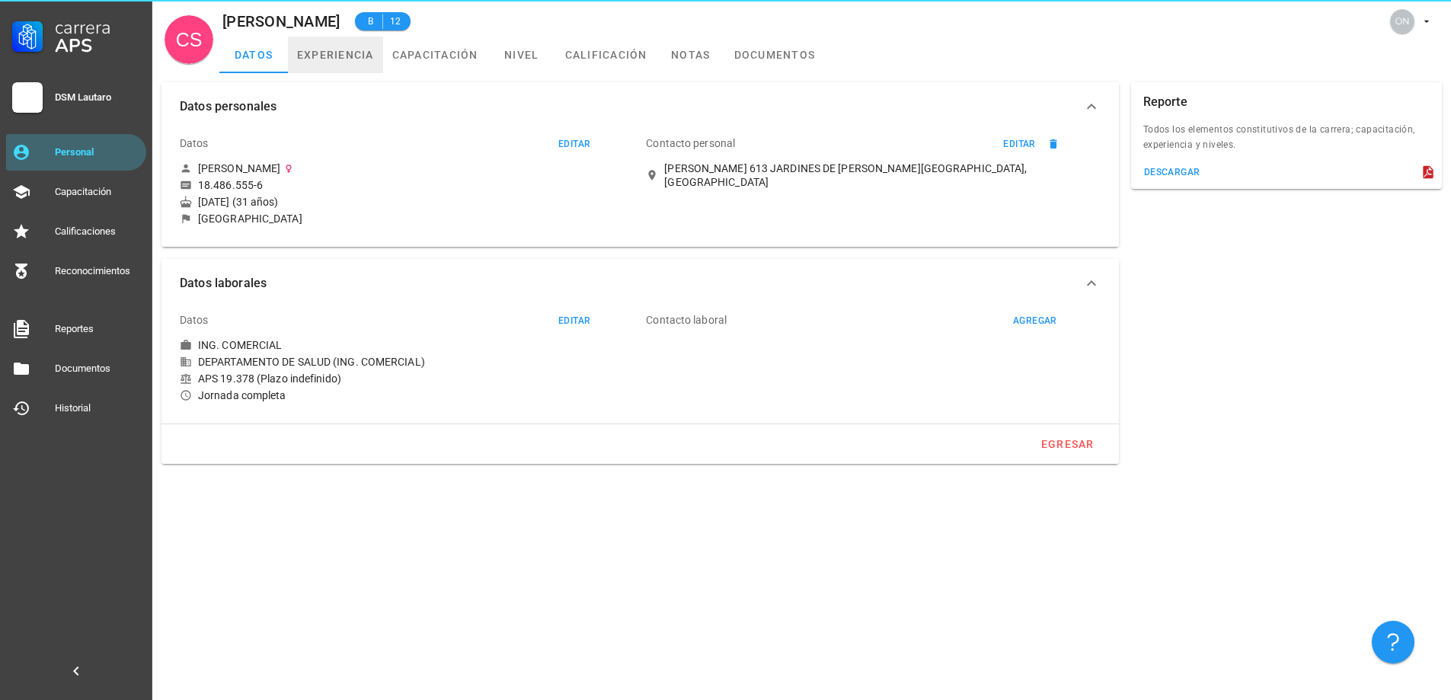
click at [336, 60] on link "experiencia" at bounding box center [335, 55] width 95 height 37
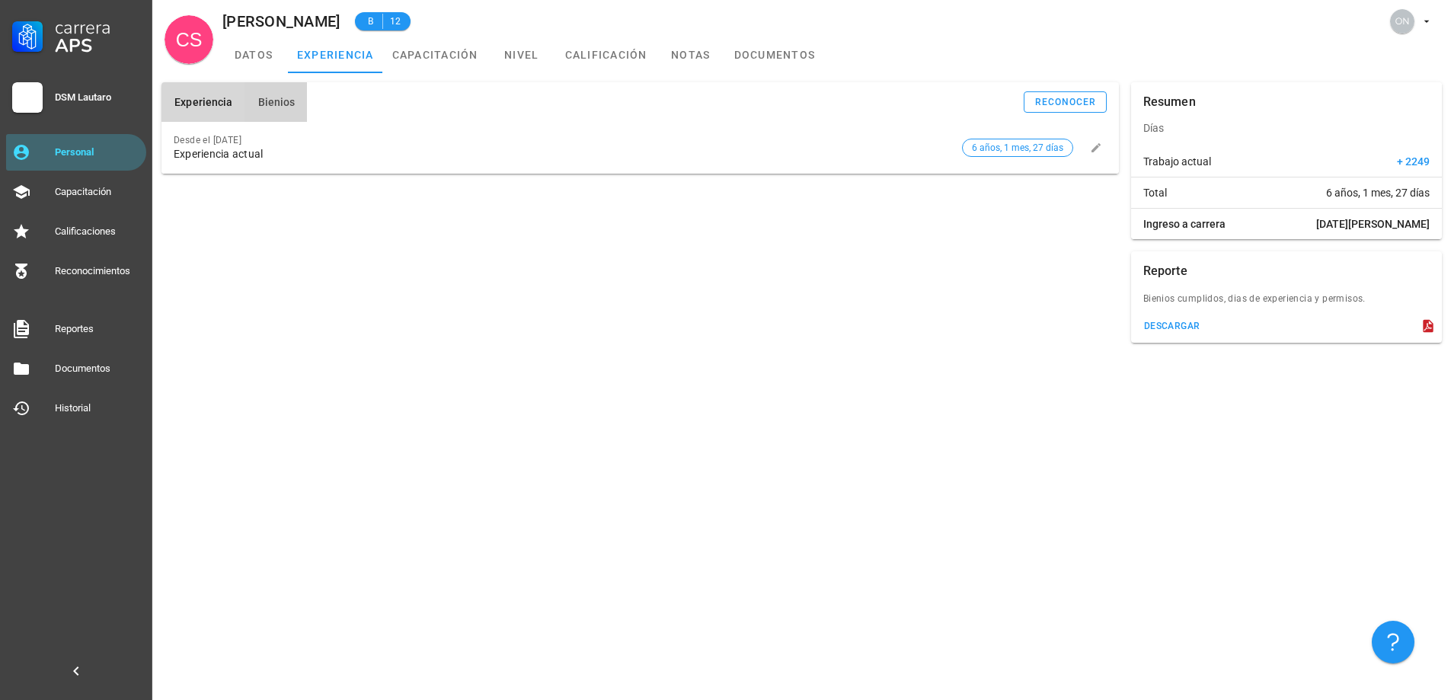
click at [274, 98] on span "Bienios" at bounding box center [276, 102] width 38 height 12
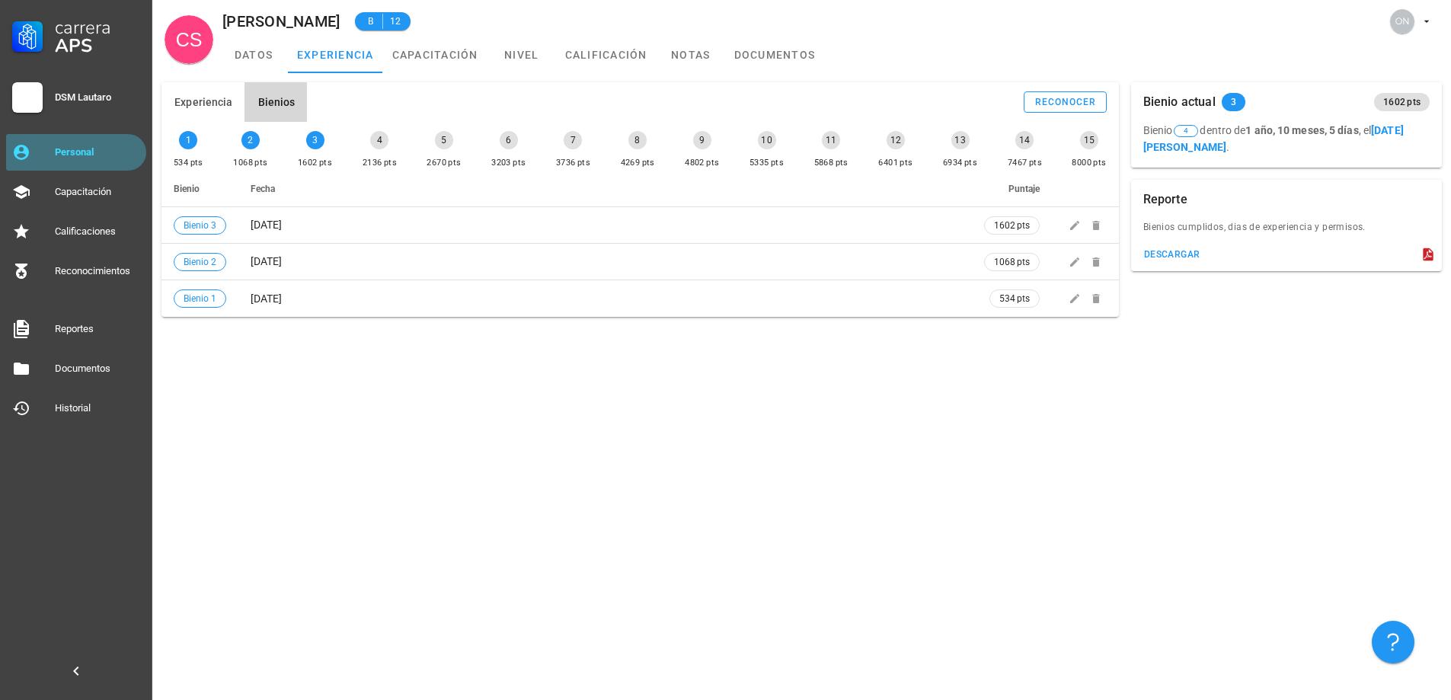
click at [82, 151] on div "Personal" at bounding box center [97, 152] width 85 height 12
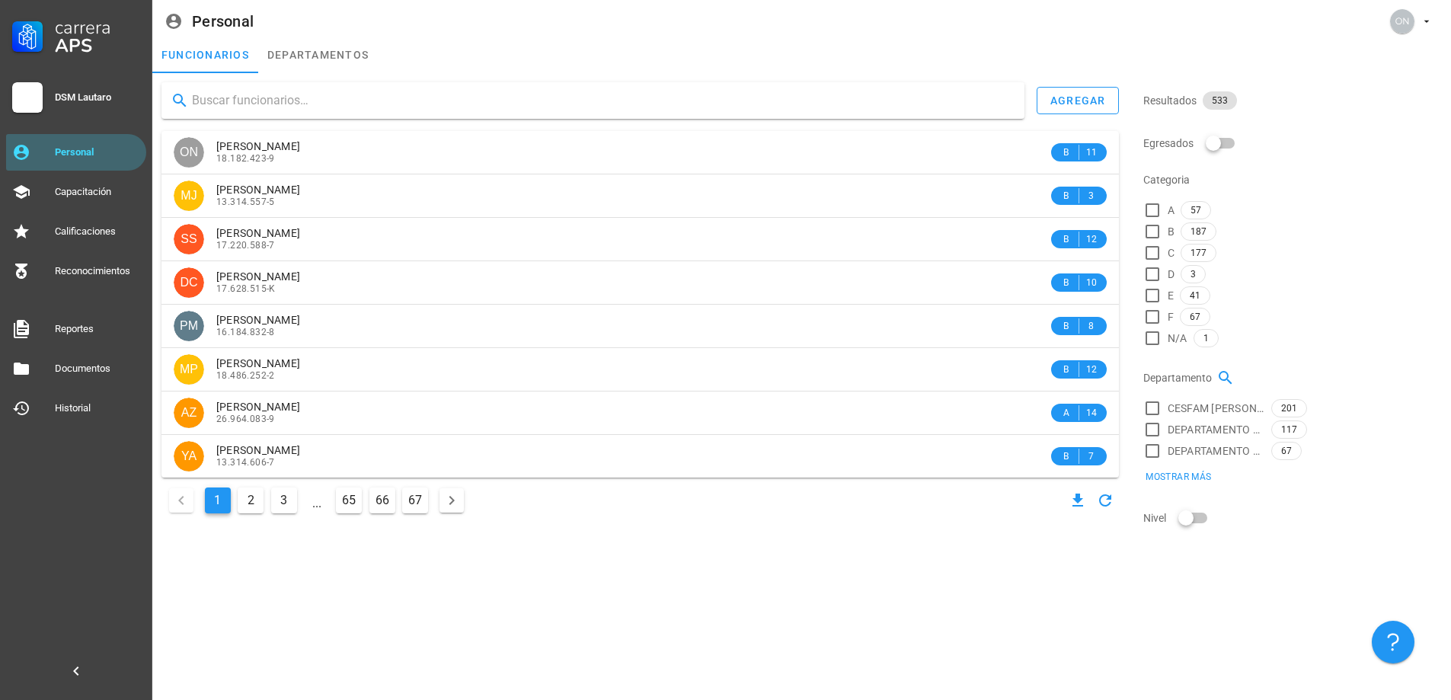
click at [350, 97] on input "text" at bounding box center [602, 100] width 820 height 24
type input "[PERSON_NAME]"
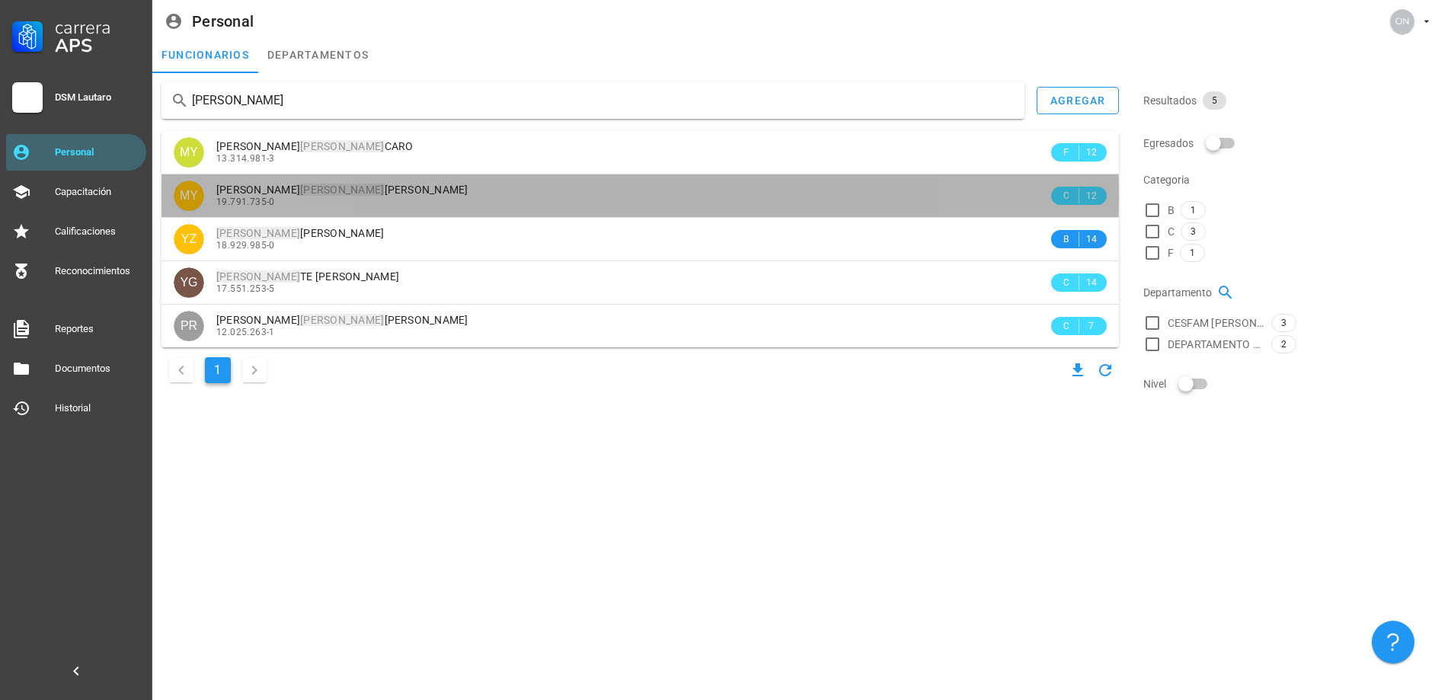
click at [414, 180] on div "[PERSON_NAME] 19.791.735-0" at bounding box center [632, 195] width 832 height 42
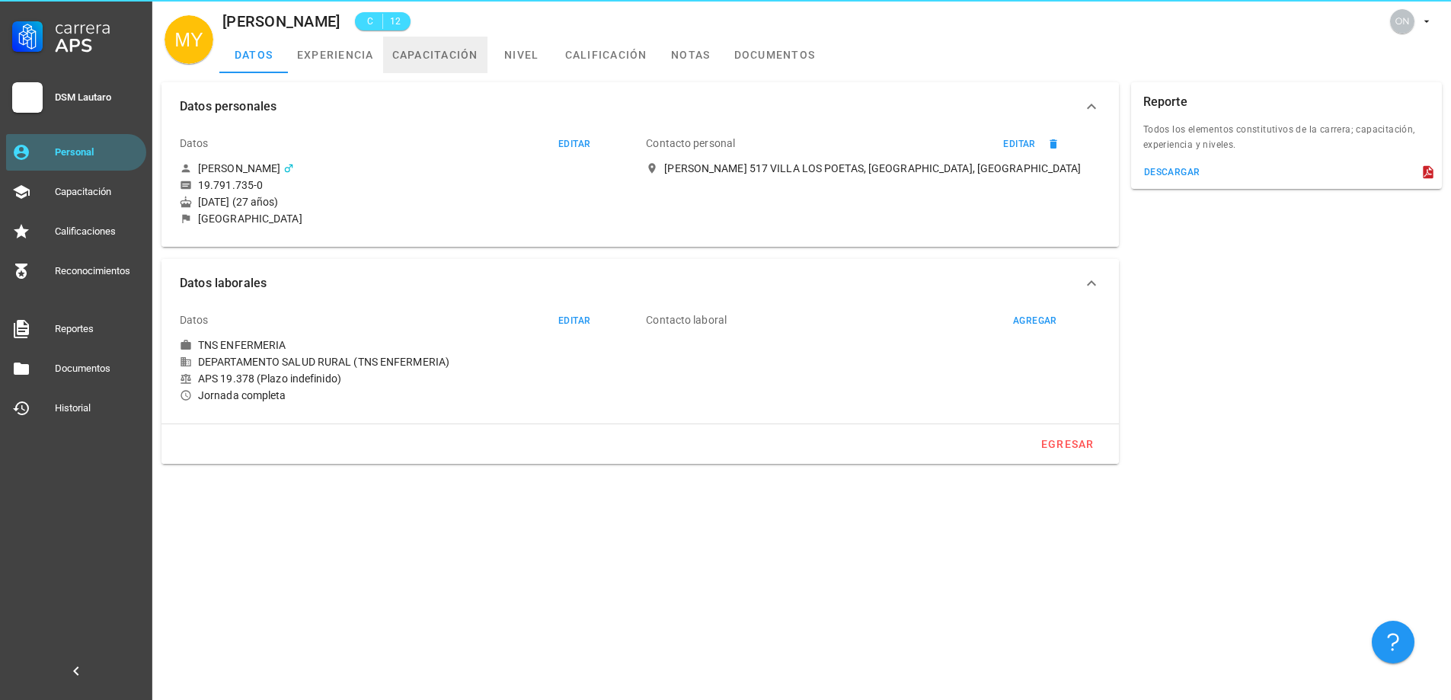
click at [447, 56] on link "capacitación" at bounding box center [435, 55] width 104 height 37
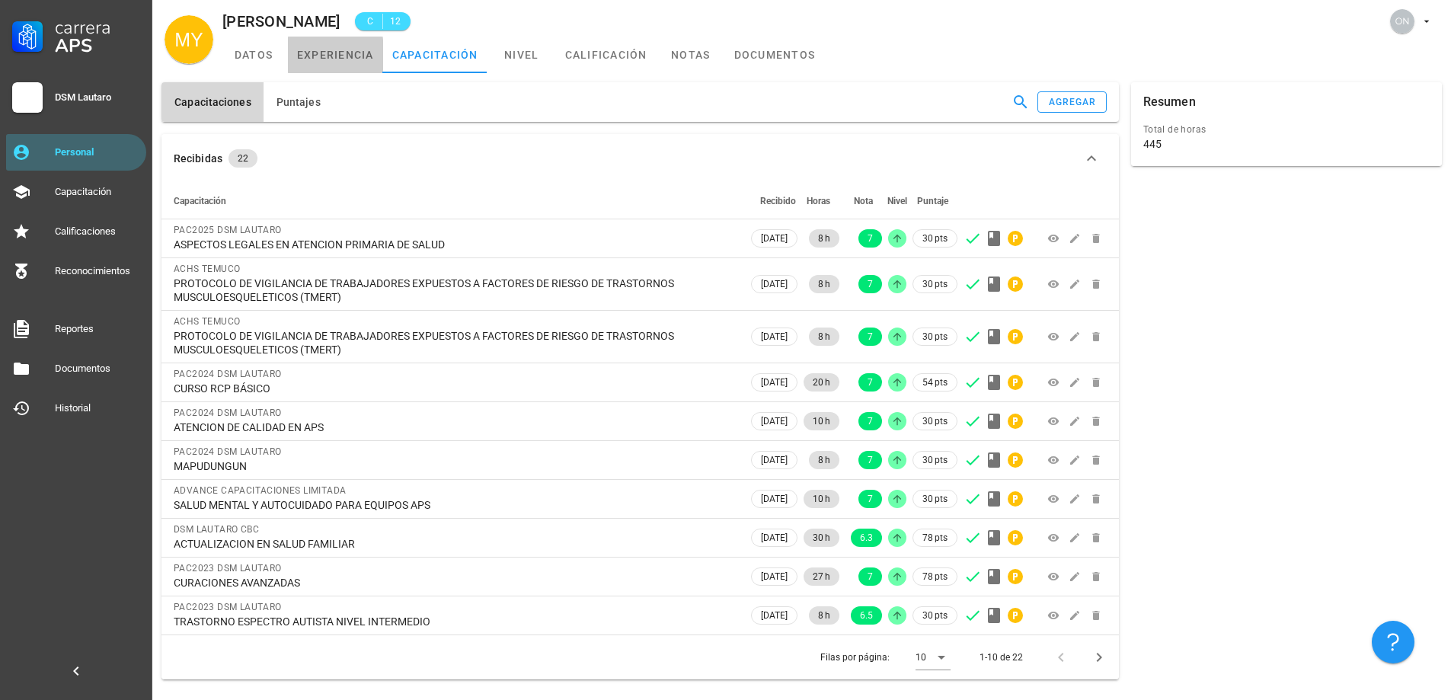
click at [344, 62] on link "experiencia" at bounding box center [335, 55] width 95 height 37
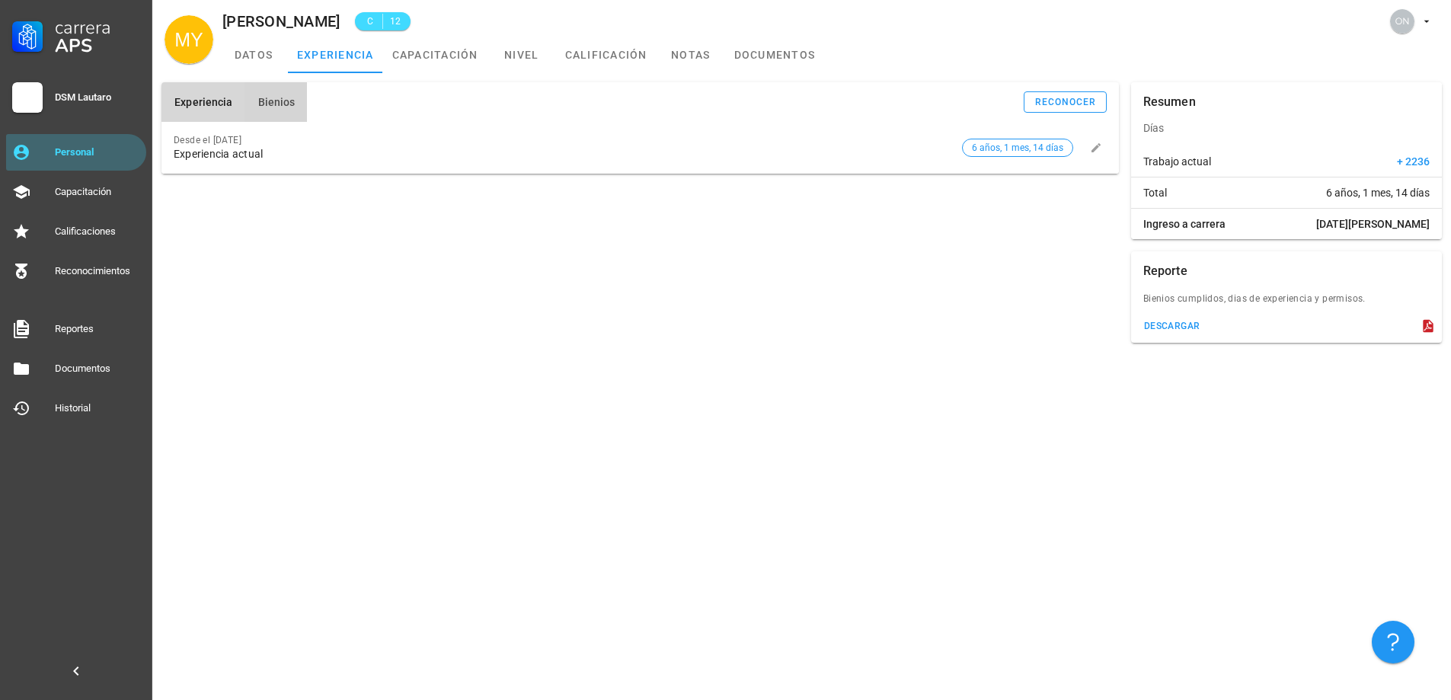
click at [271, 93] on button "Bienios" at bounding box center [275, 102] width 62 height 40
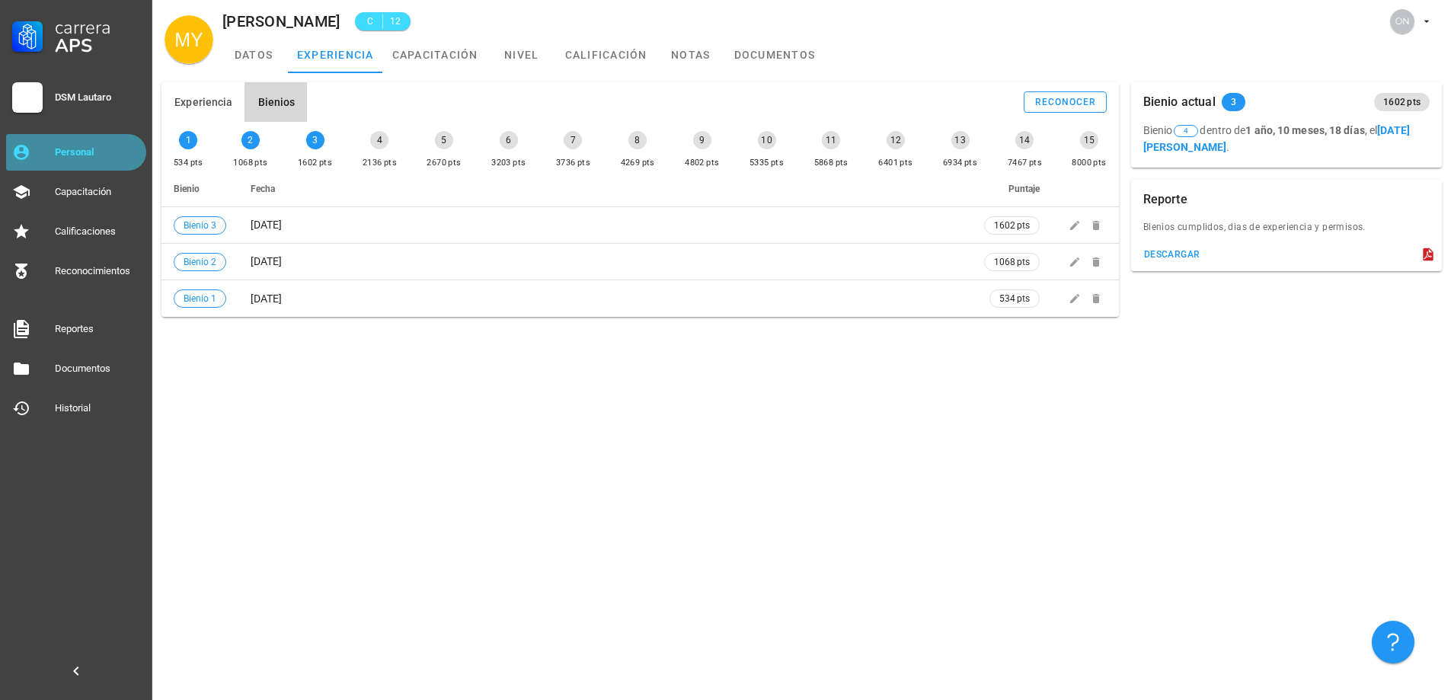
click at [69, 142] on div "Personal" at bounding box center [97, 152] width 85 height 24
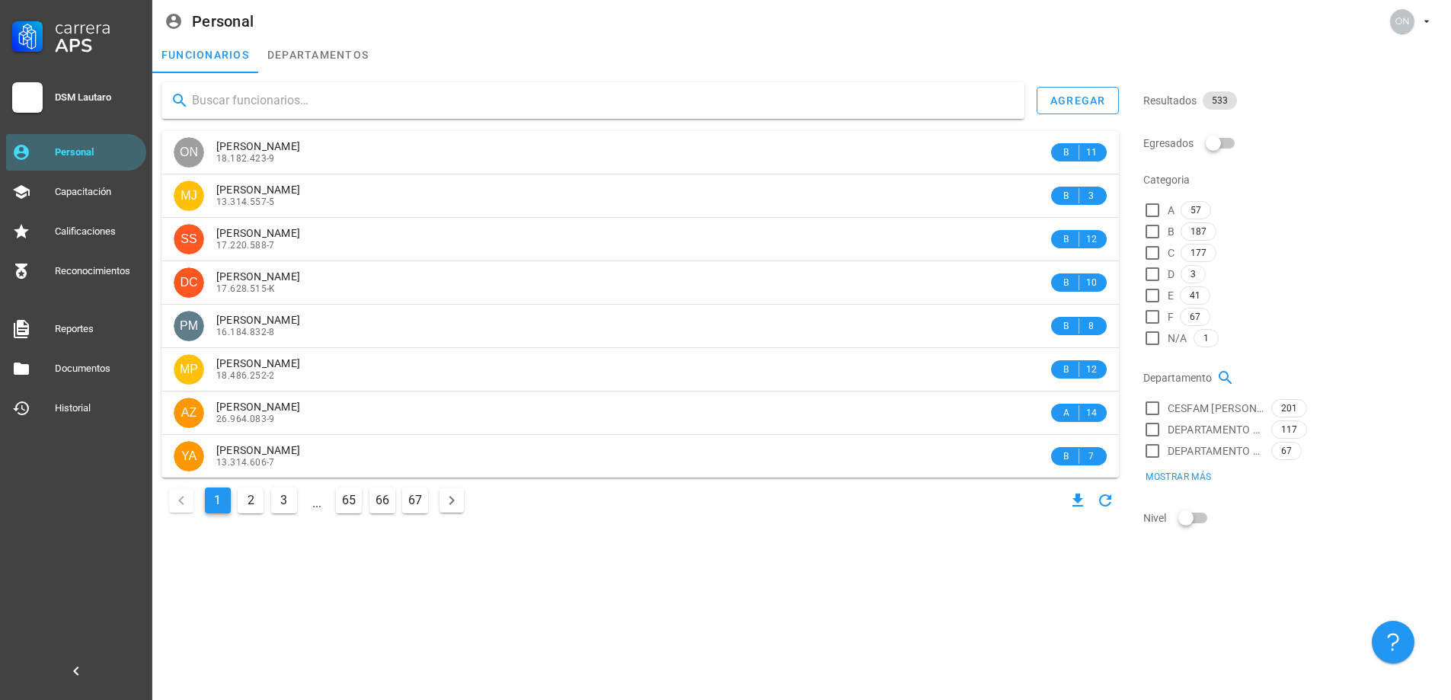
click at [318, 100] on input "text" at bounding box center [602, 100] width 820 height 24
type input "zampoña l"
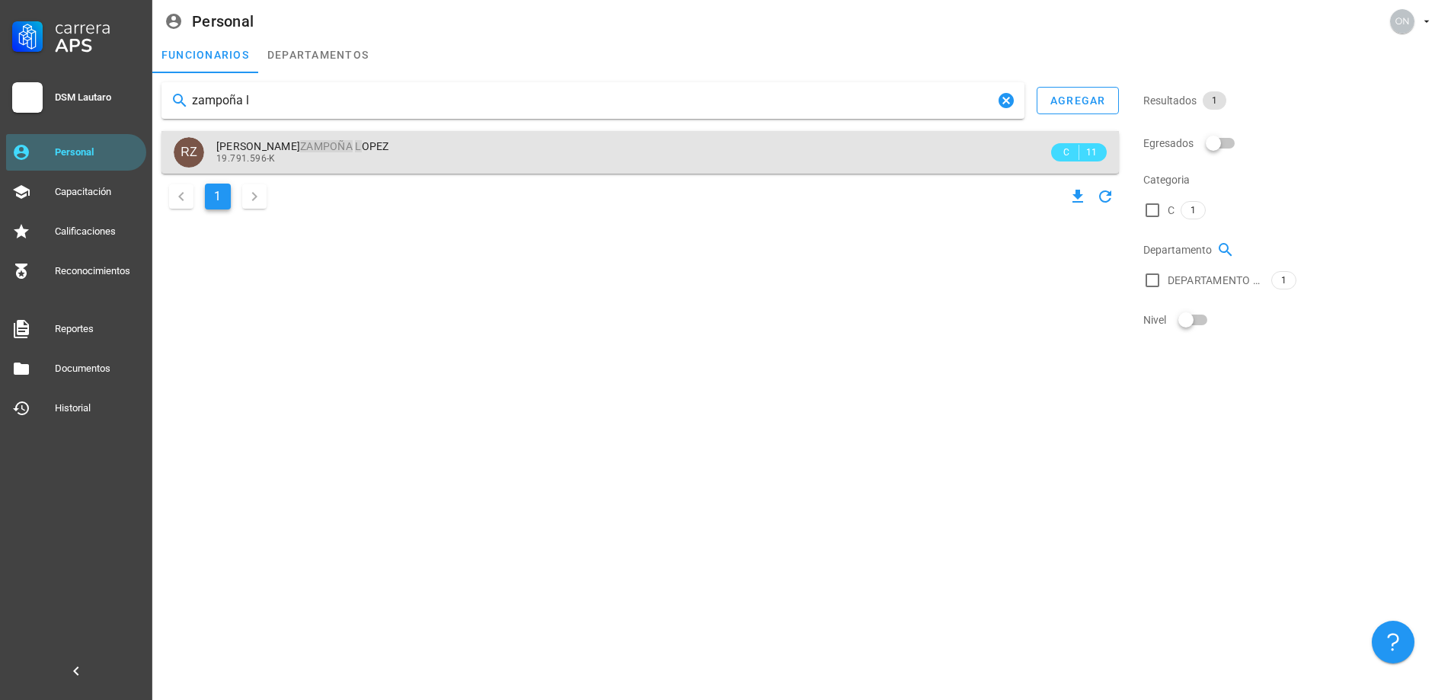
click at [331, 143] on mark "ZAMPOÑA" at bounding box center [326, 146] width 53 height 12
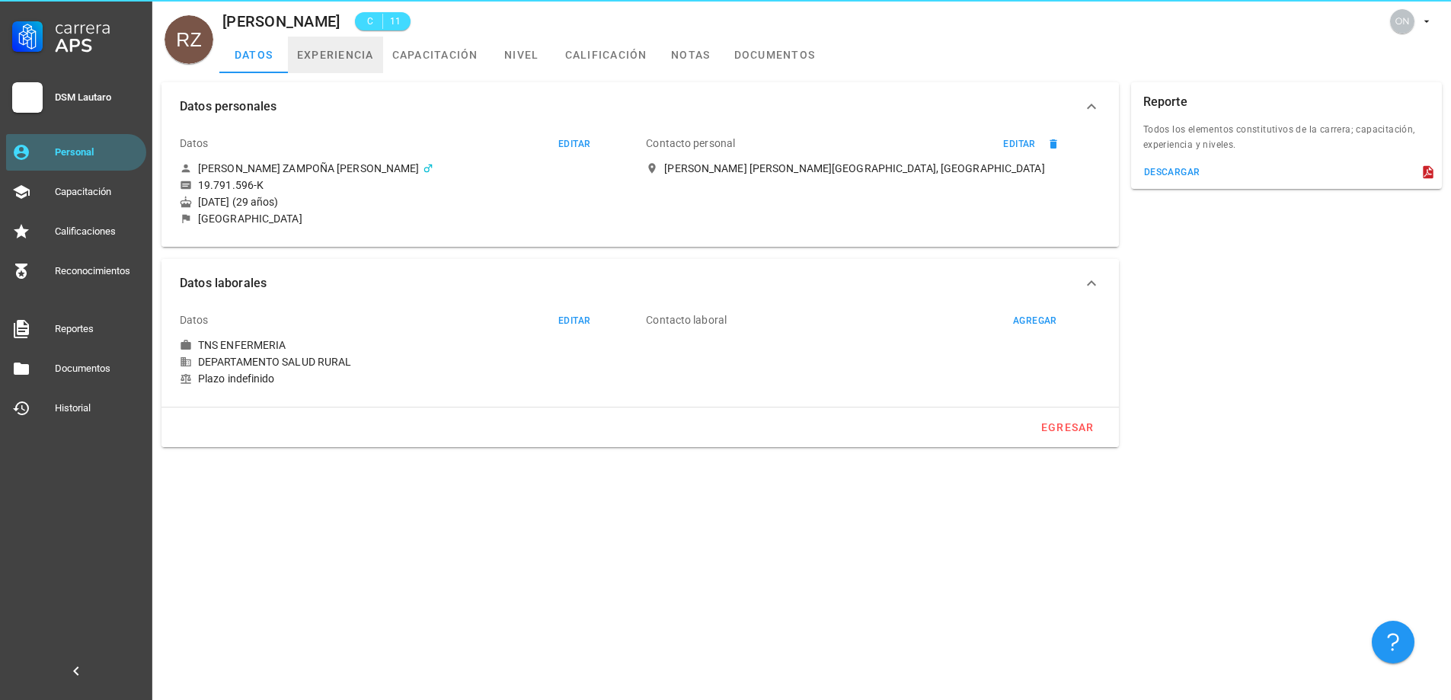
click at [346, 56] on link "experiencia" at bounding box center [335, 55] width 95 height 37
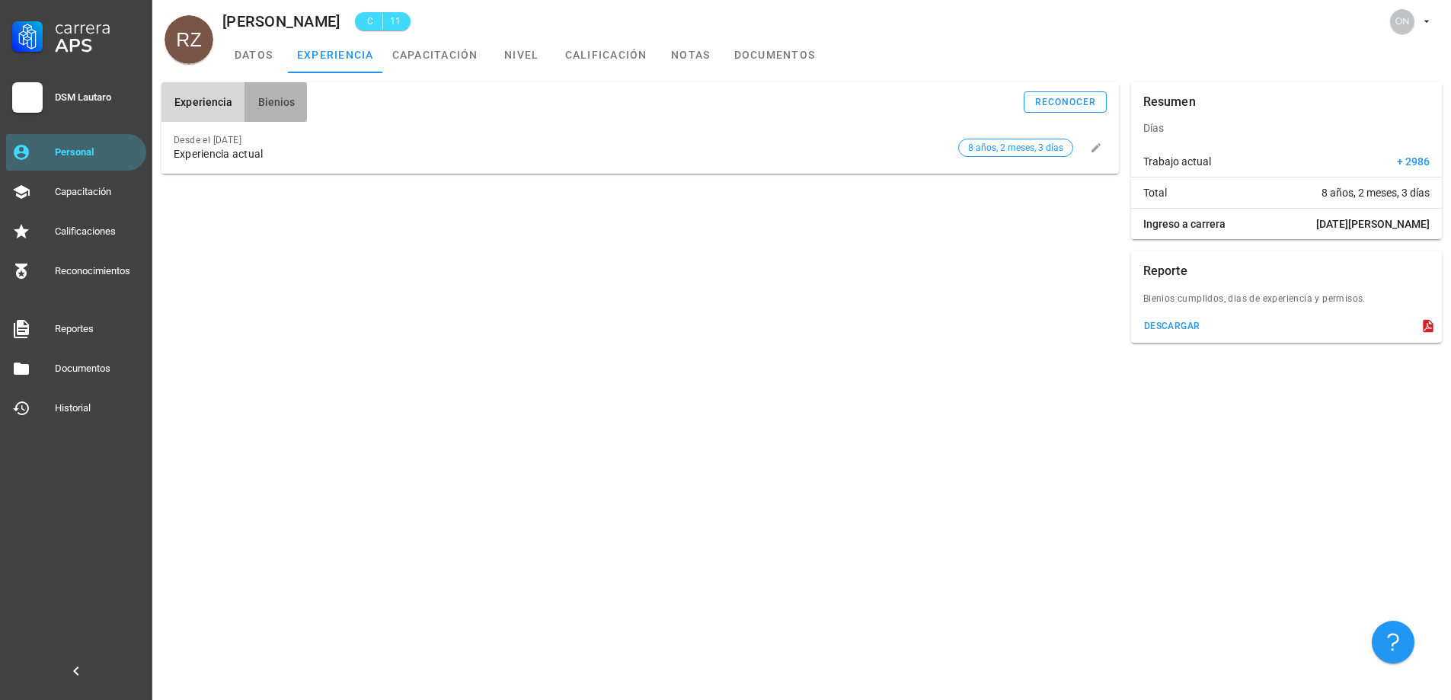
click at [291, 102] on span "Bienios" at bounding box center [276, 102] width 38 height 12
